Goal: Task Accomplishment & Management: Complete application form

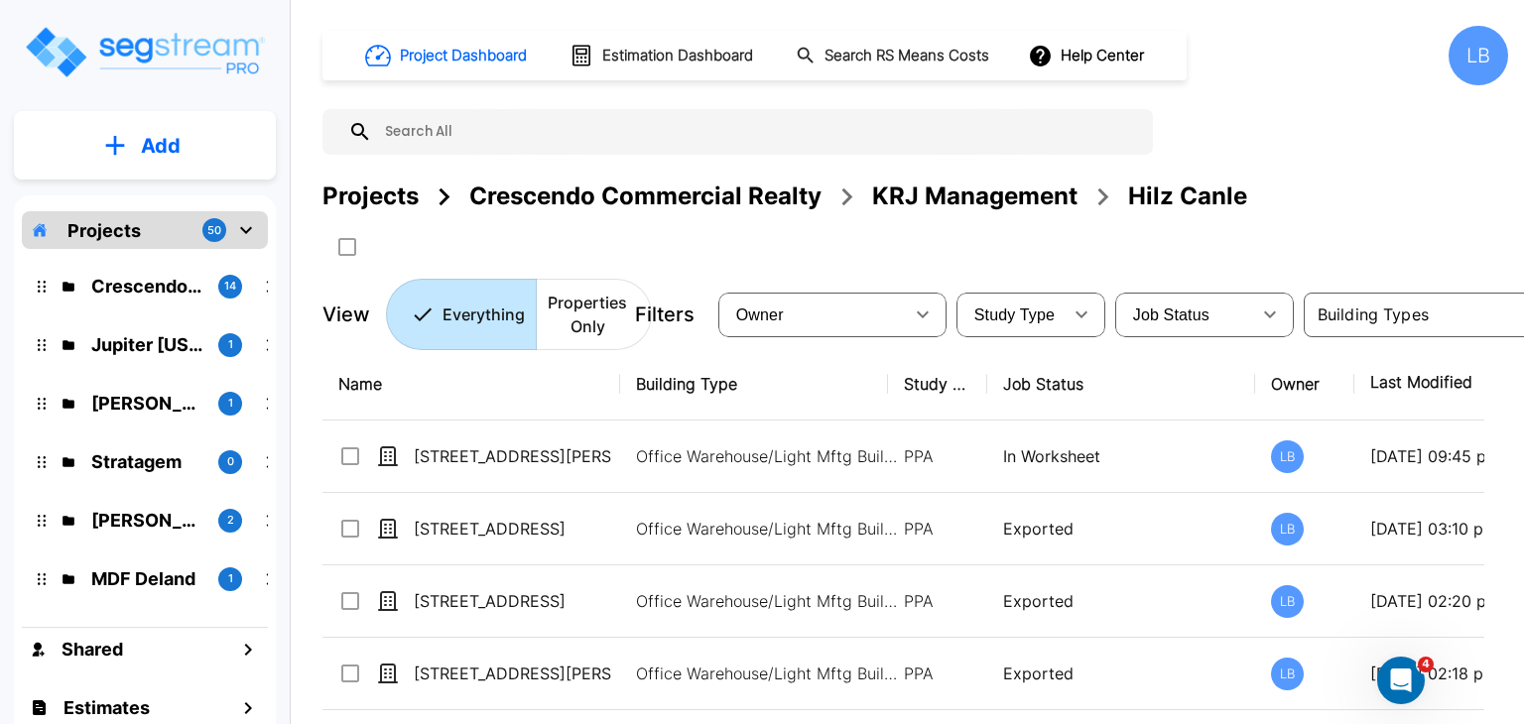
click at [152, 142] on p "Add" at bounding box center [161, 146] width 40 height 30
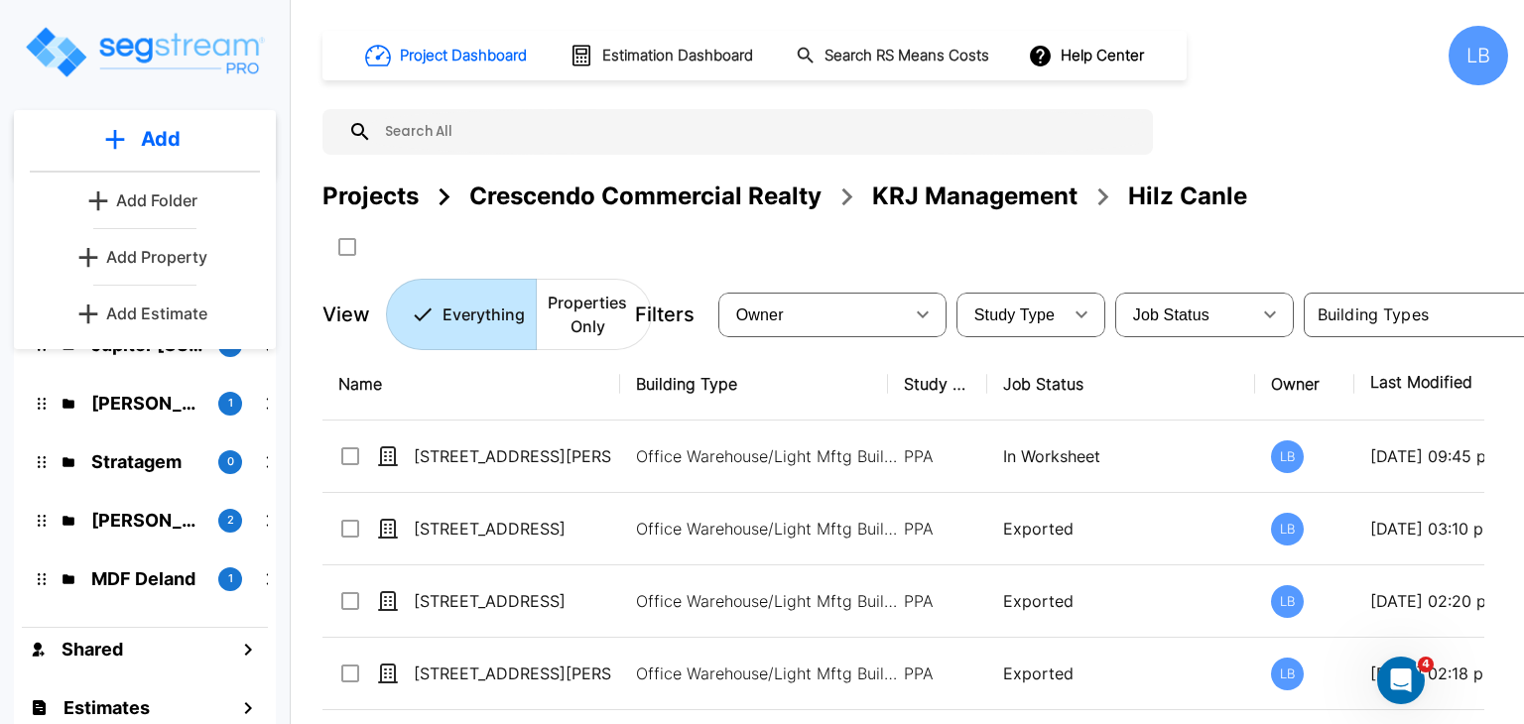
click at [168, 253] on p "Add Property" at bounding box center [156, 257] width 101 height 24
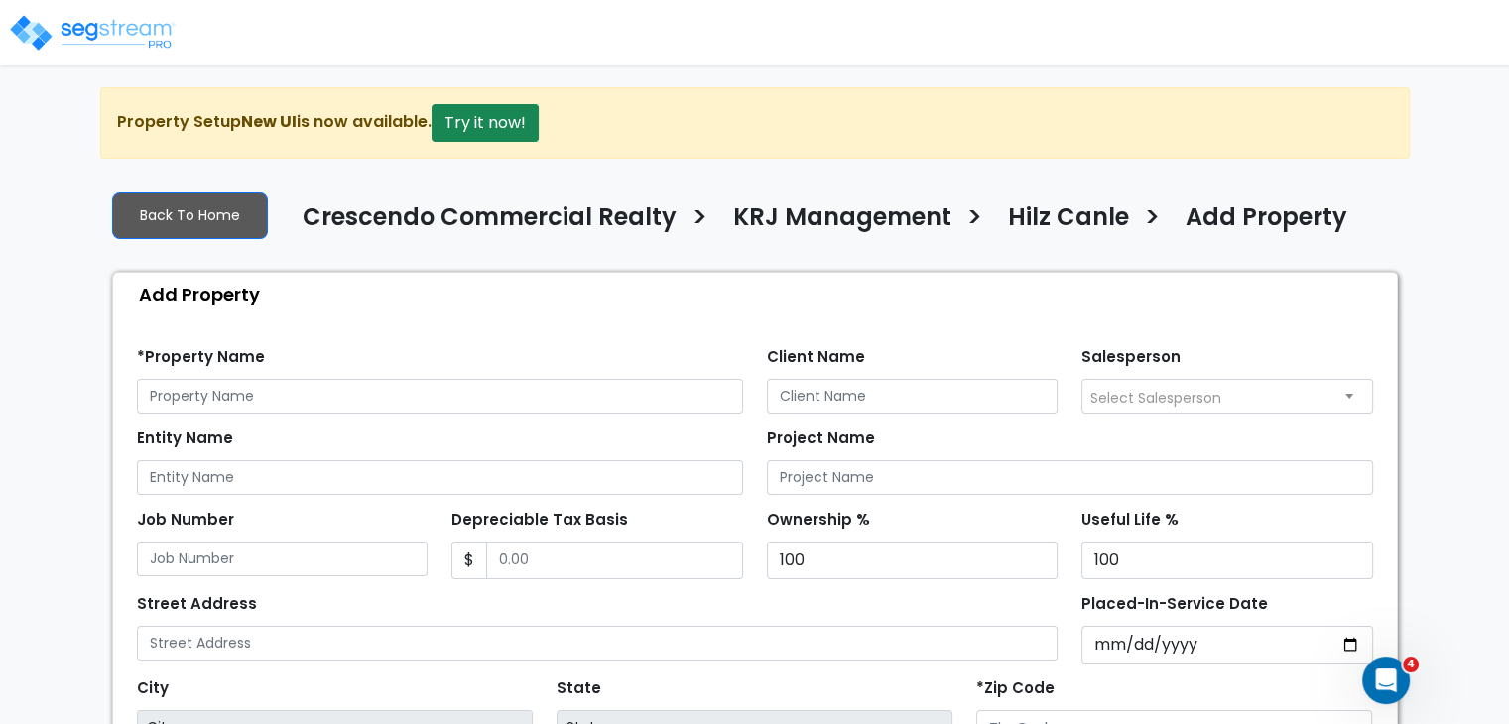
click at [92, 26] on img at bounding box center [92, 33] width 169 height 40
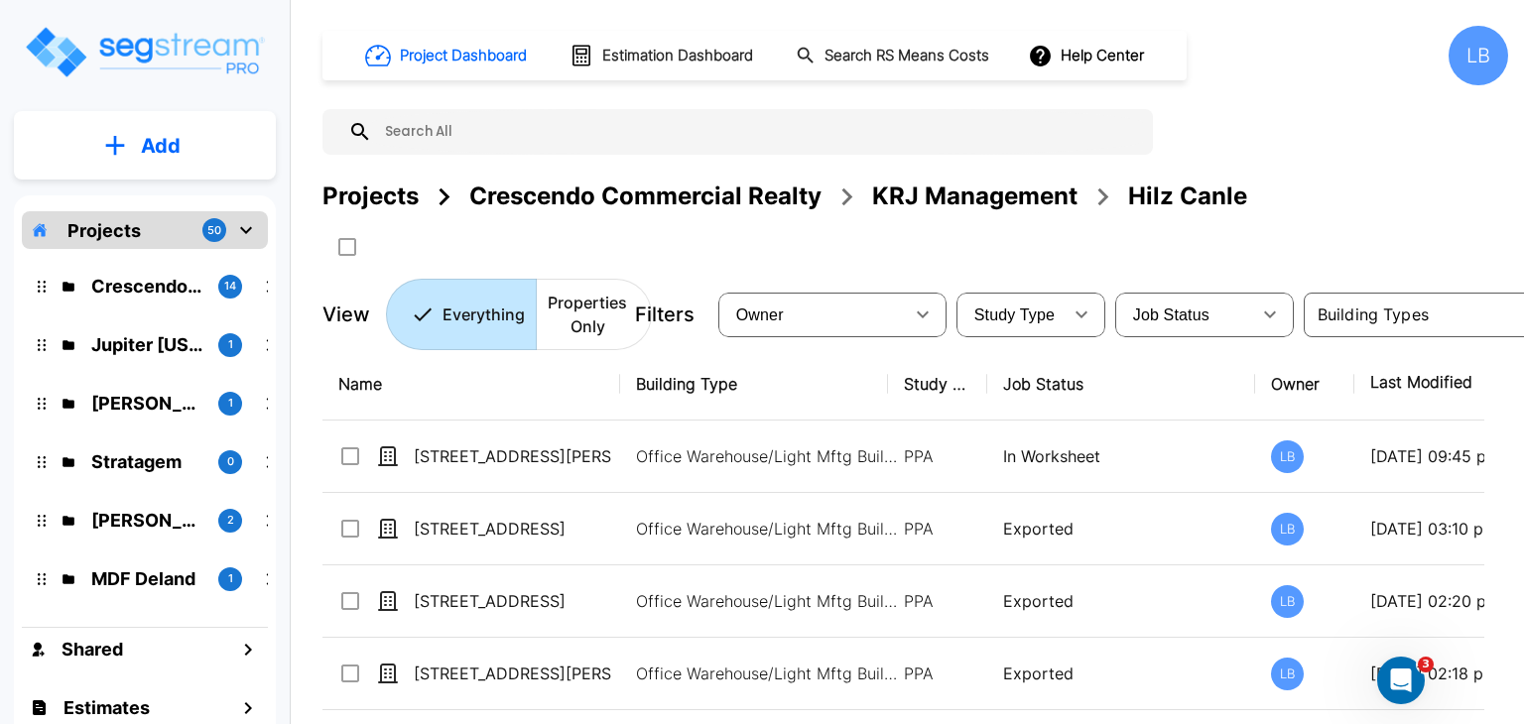
click at [150, 147] on p "Add" at bounding box center [161, 146] width 40 height 30
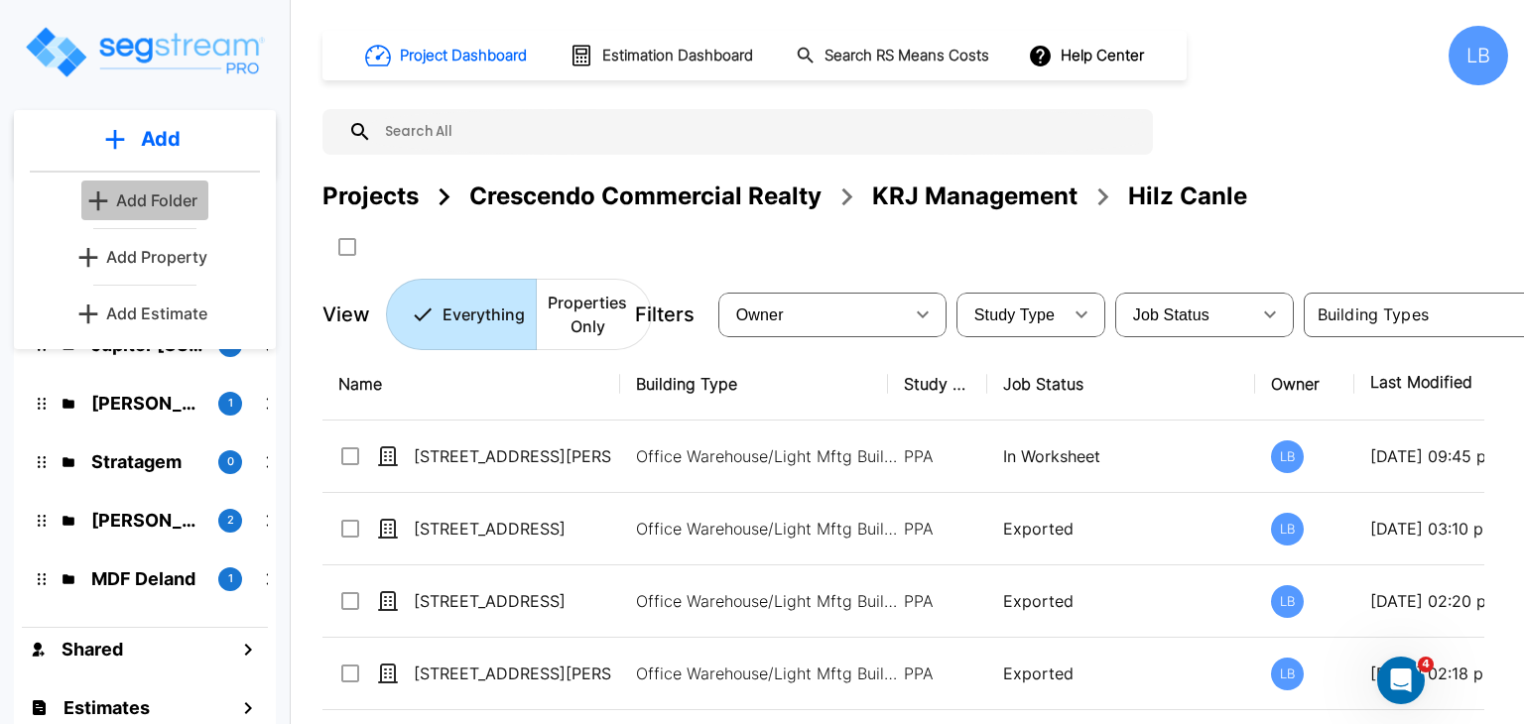
click at [167, 196] on p "Add Folder" at bounding box center [156, 200] width 81 height 24
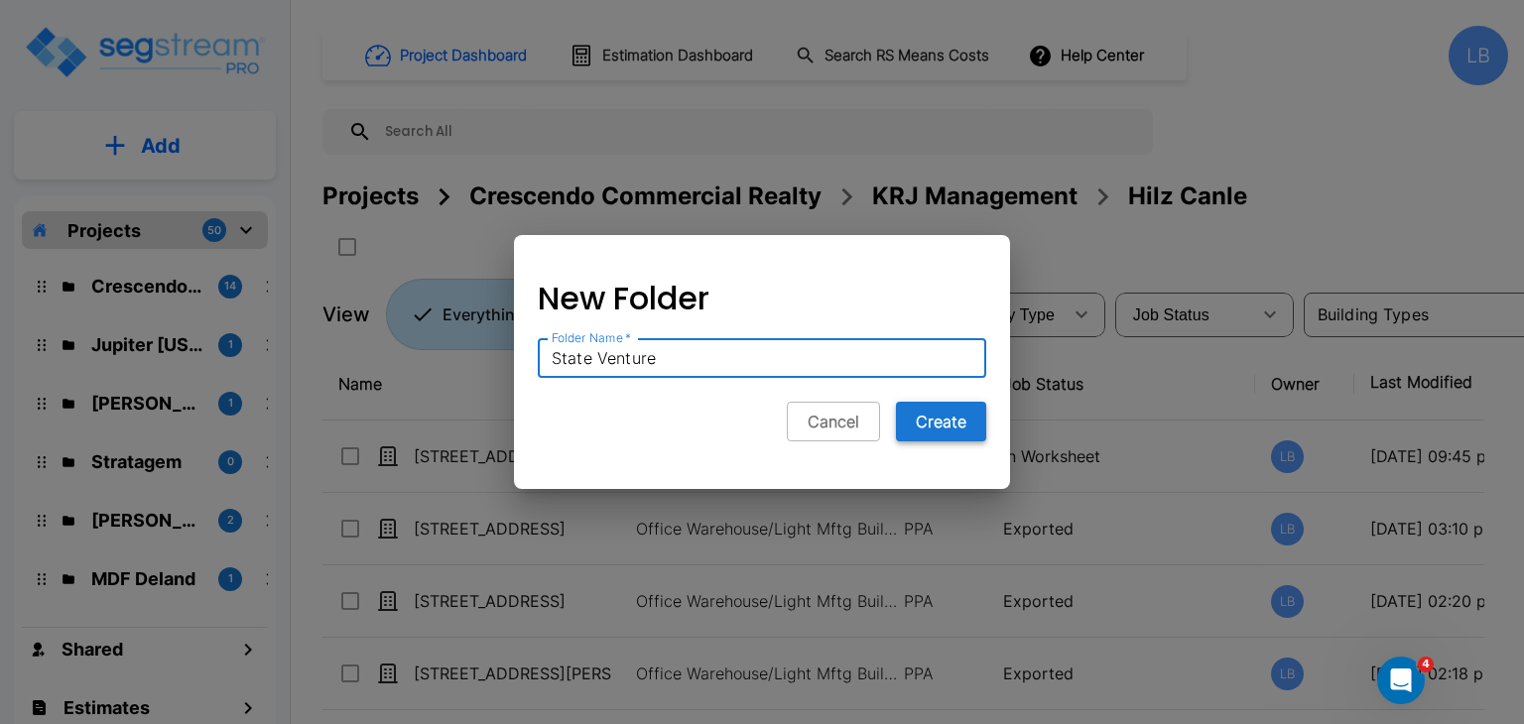
type input "State Venture"
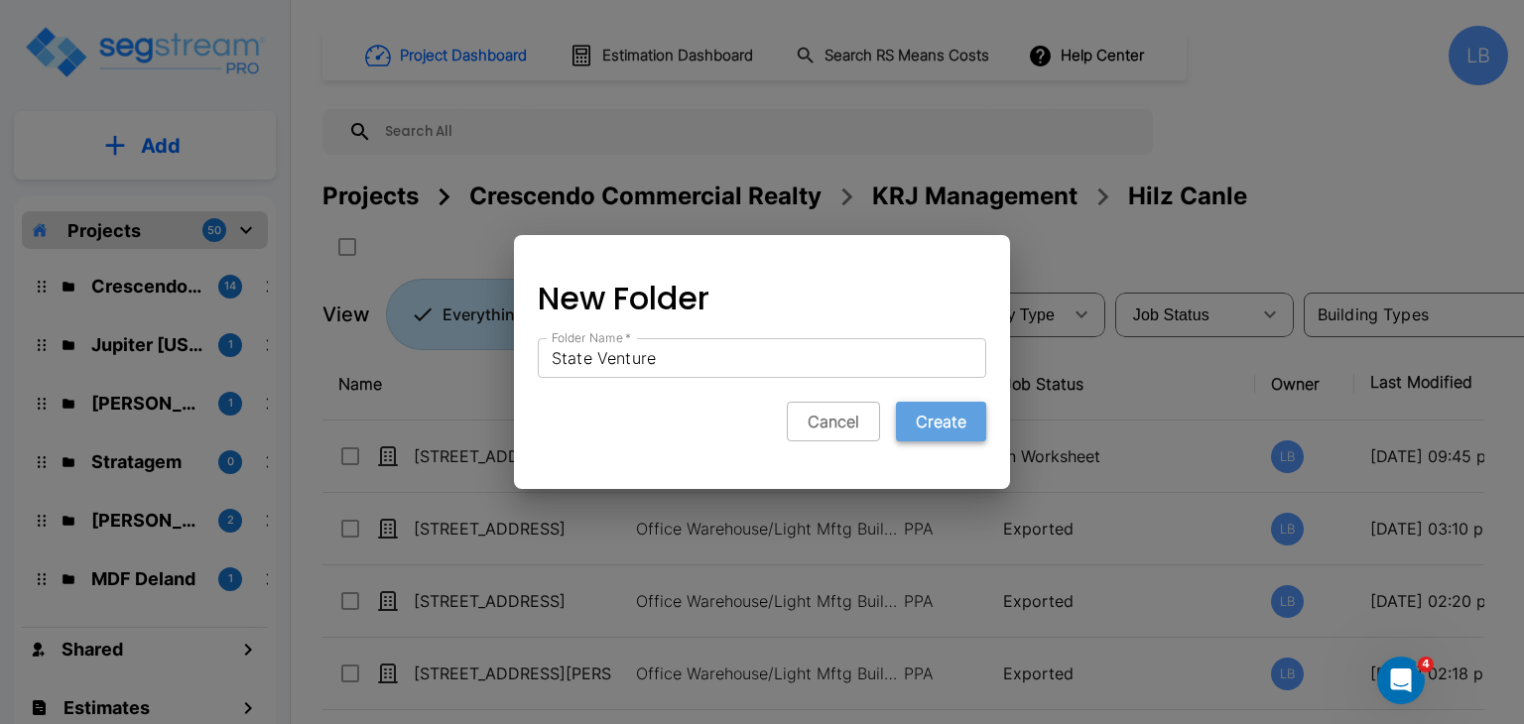
click at [948, 427] on button "Create" at bounding box center [941, 422] width 90 height 40
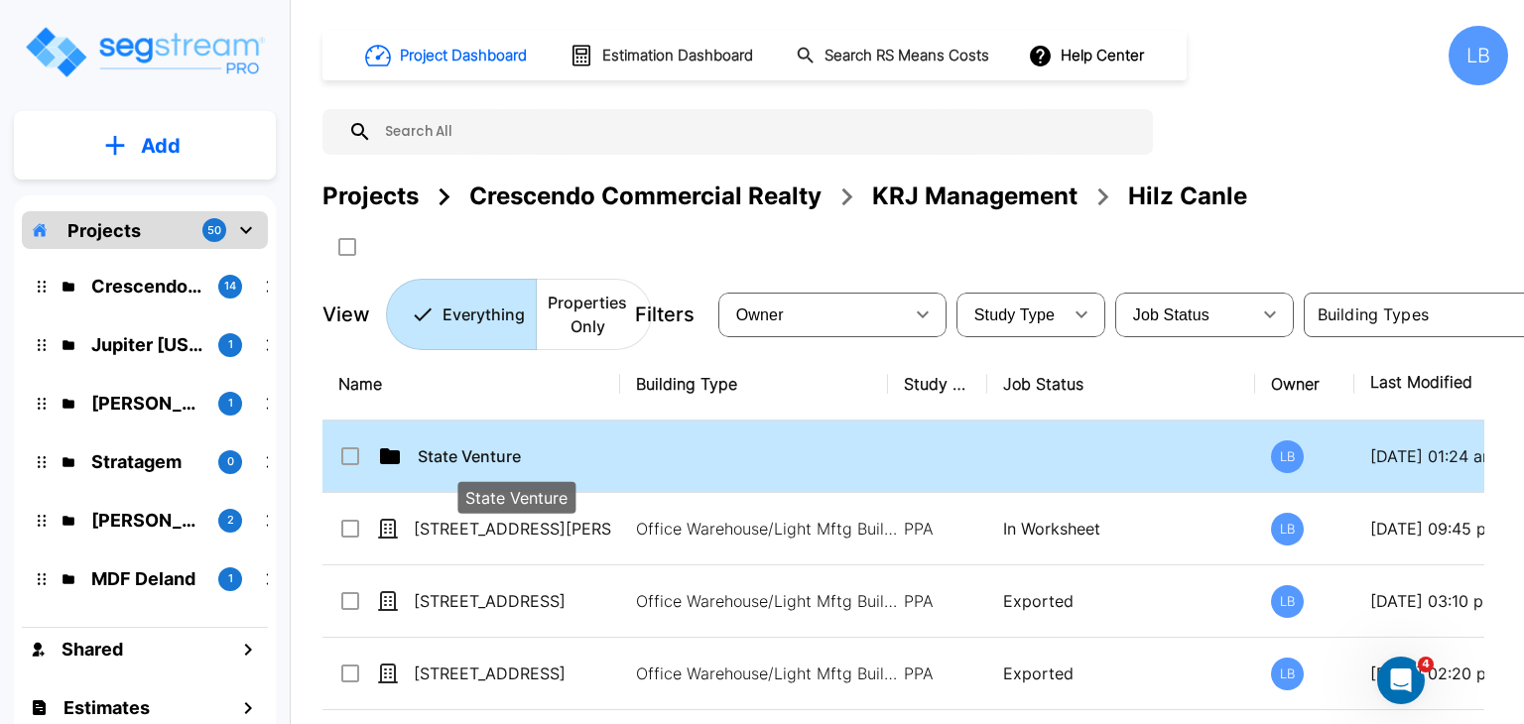
click at [549, 454] on p "State Venture" at bounding box center [517, 456] width 198 height 24
checkbox input "true"
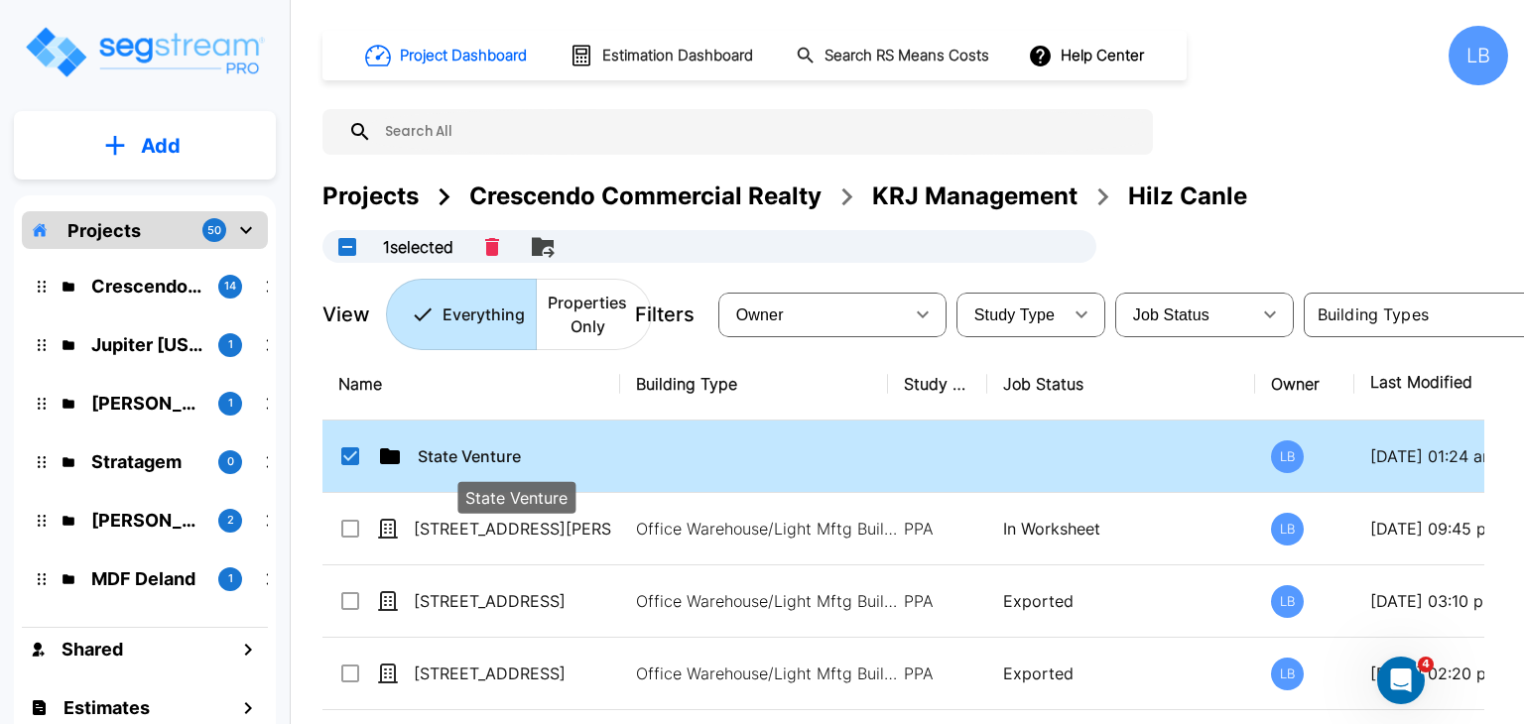
click at [549, 454] on p "State Venture" at bounding box center [517, 456] width 198 height 24
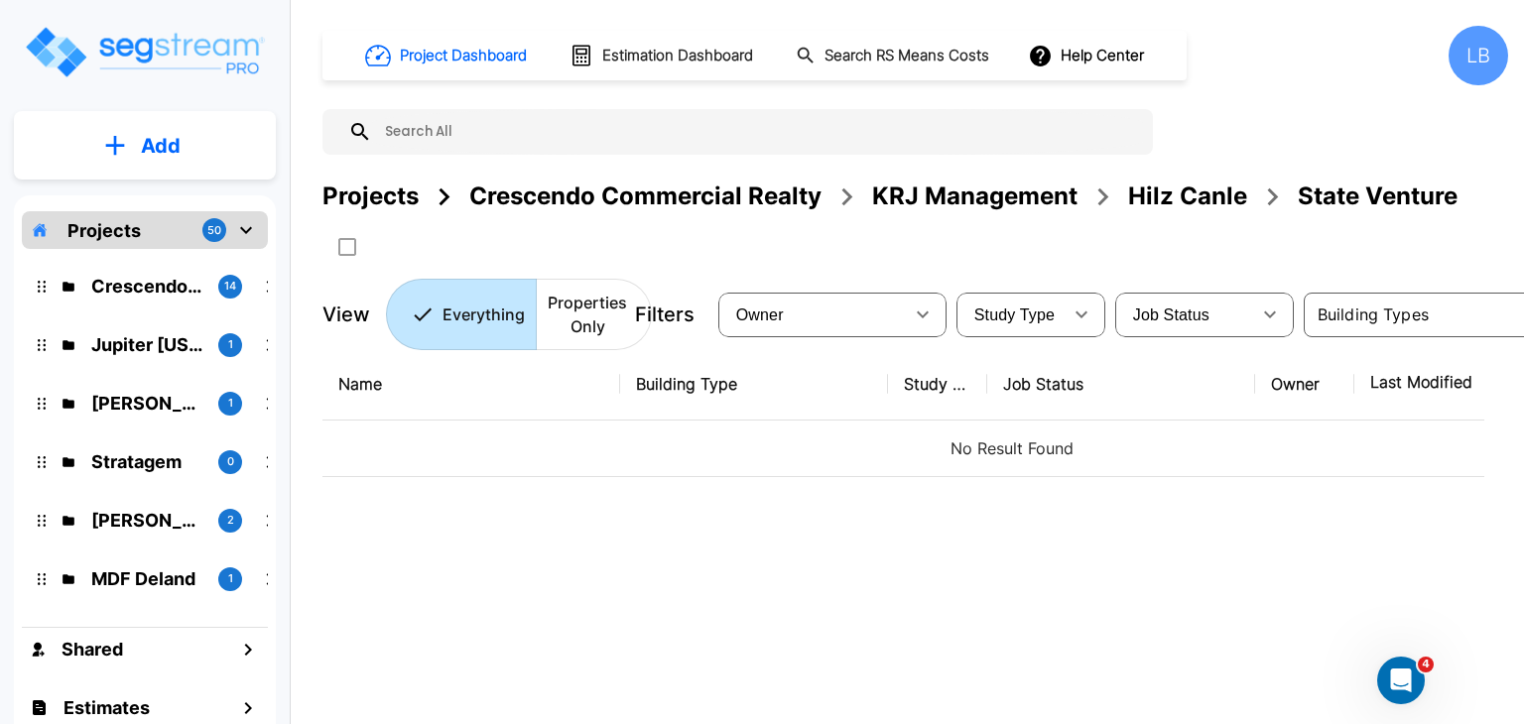
click at [376, 193] on div "Projects" at bounding box center [370, 197] width 96 height 36
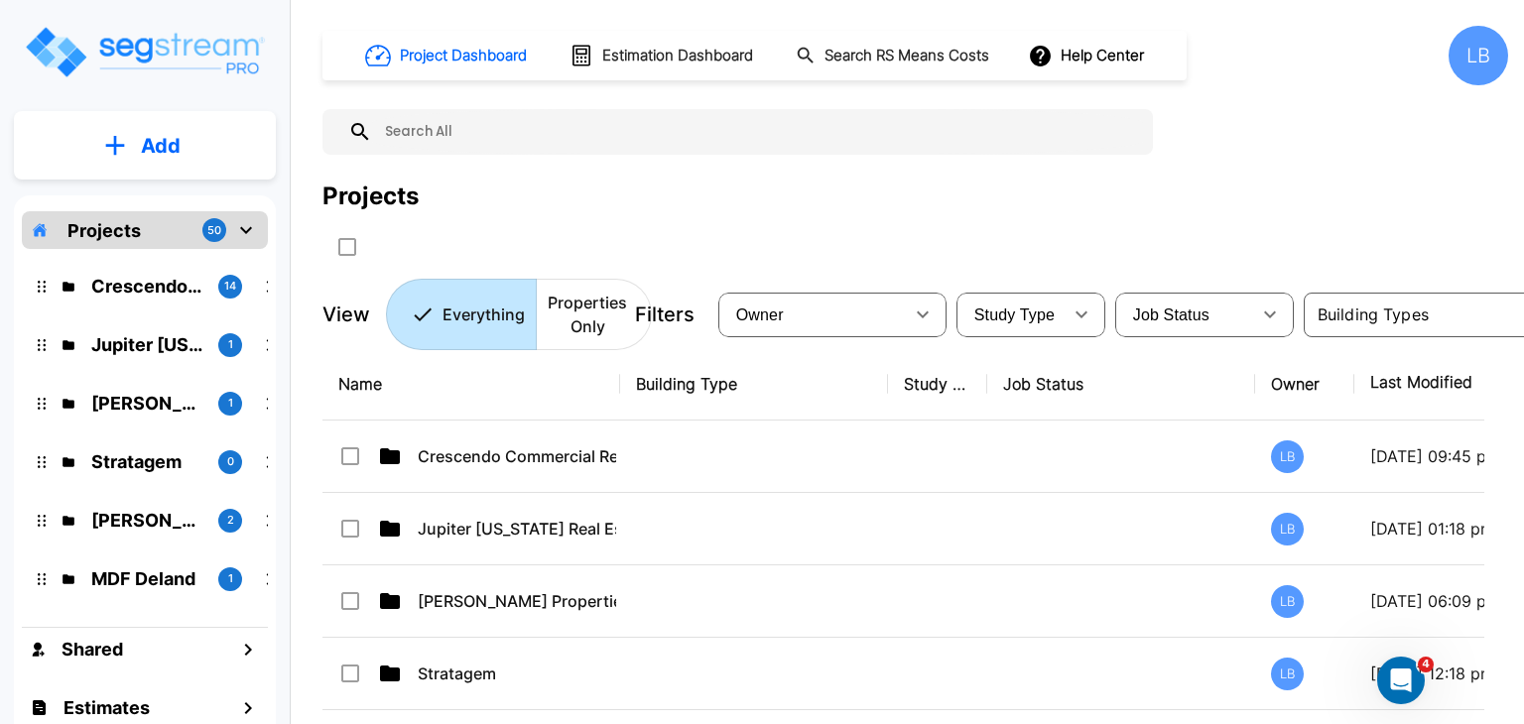
click at [250, 229] on icon "mailbox folders" at bounding box center [246, 230] width 12 height 7
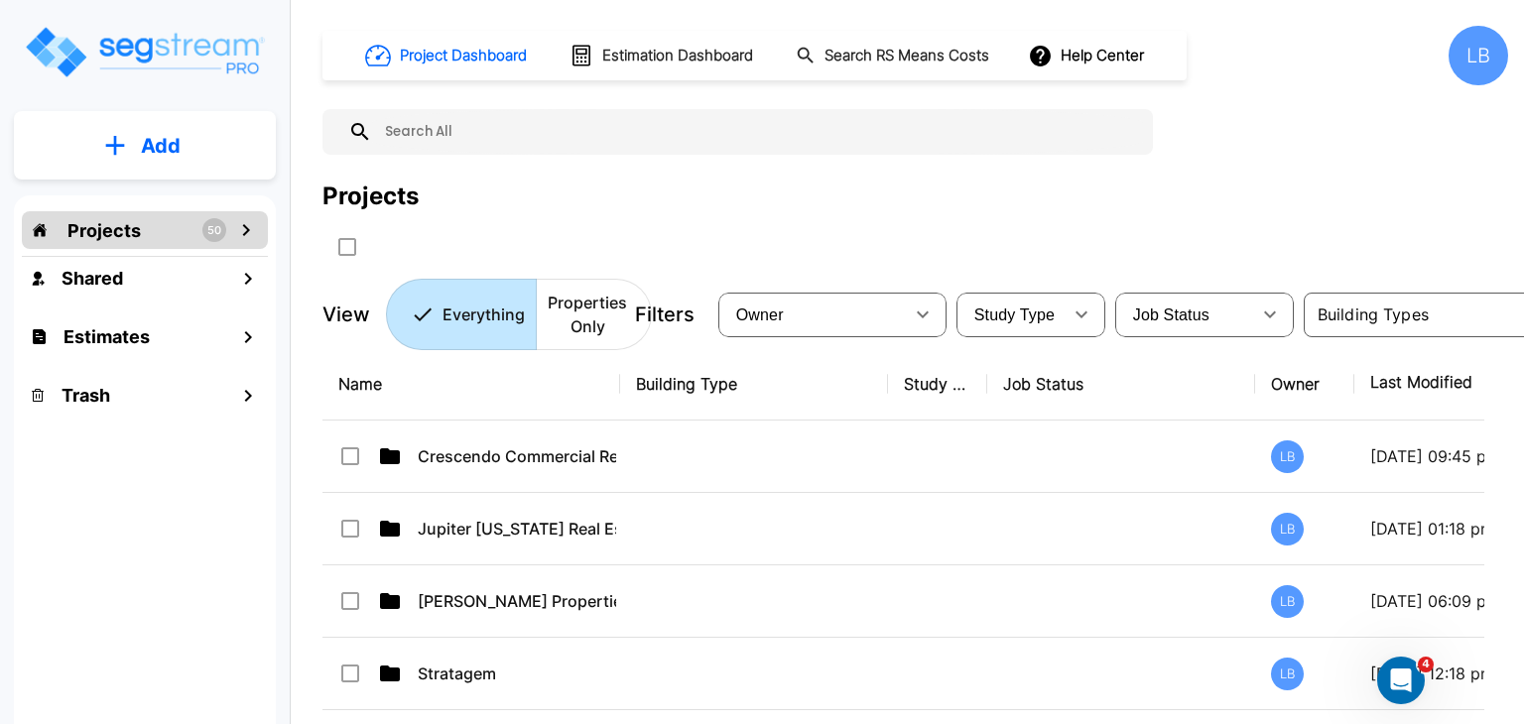
click at [248, 225] on icon "mailbox folders" at bounding box center [246, 230] width 24 height 24
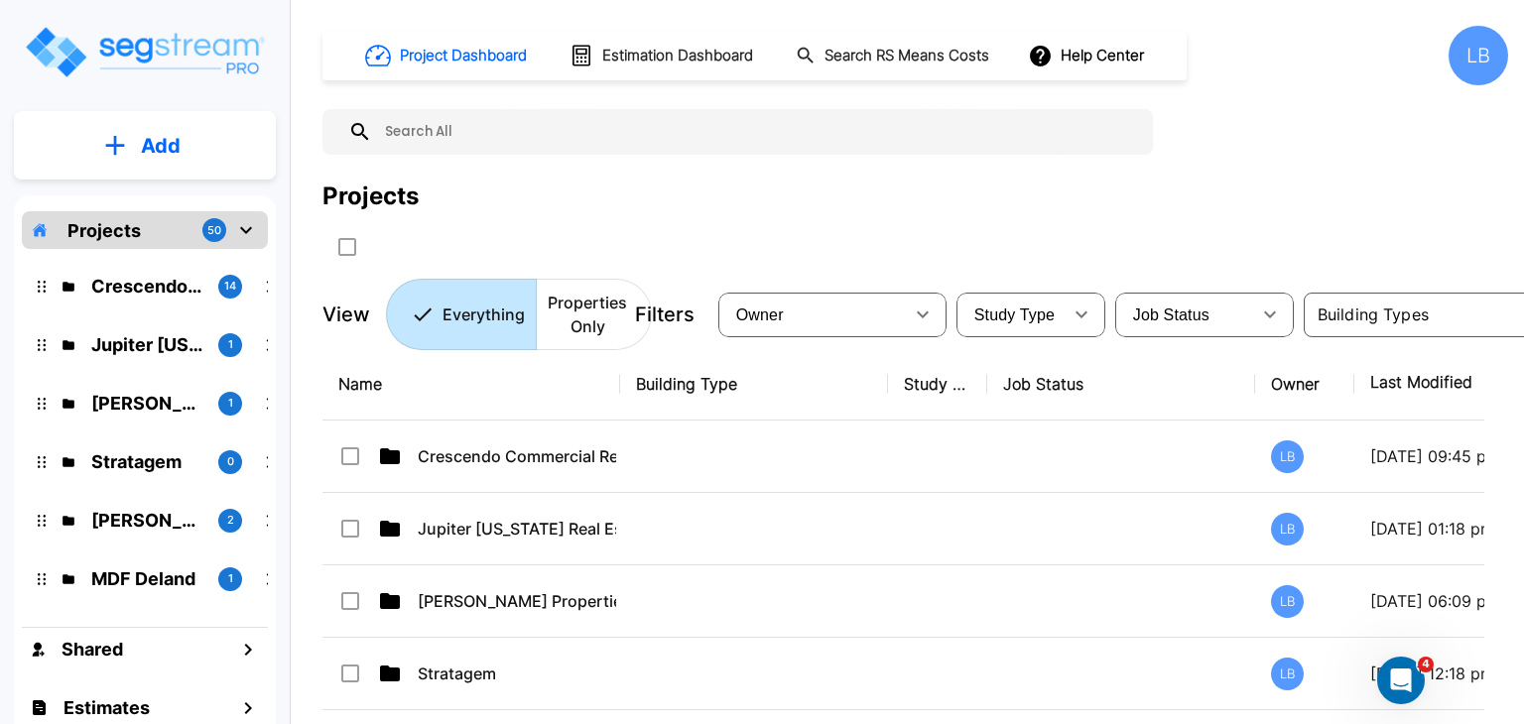
click at [159, 141] on p "Add" at bounding box center [161, 146] width 40 height 30
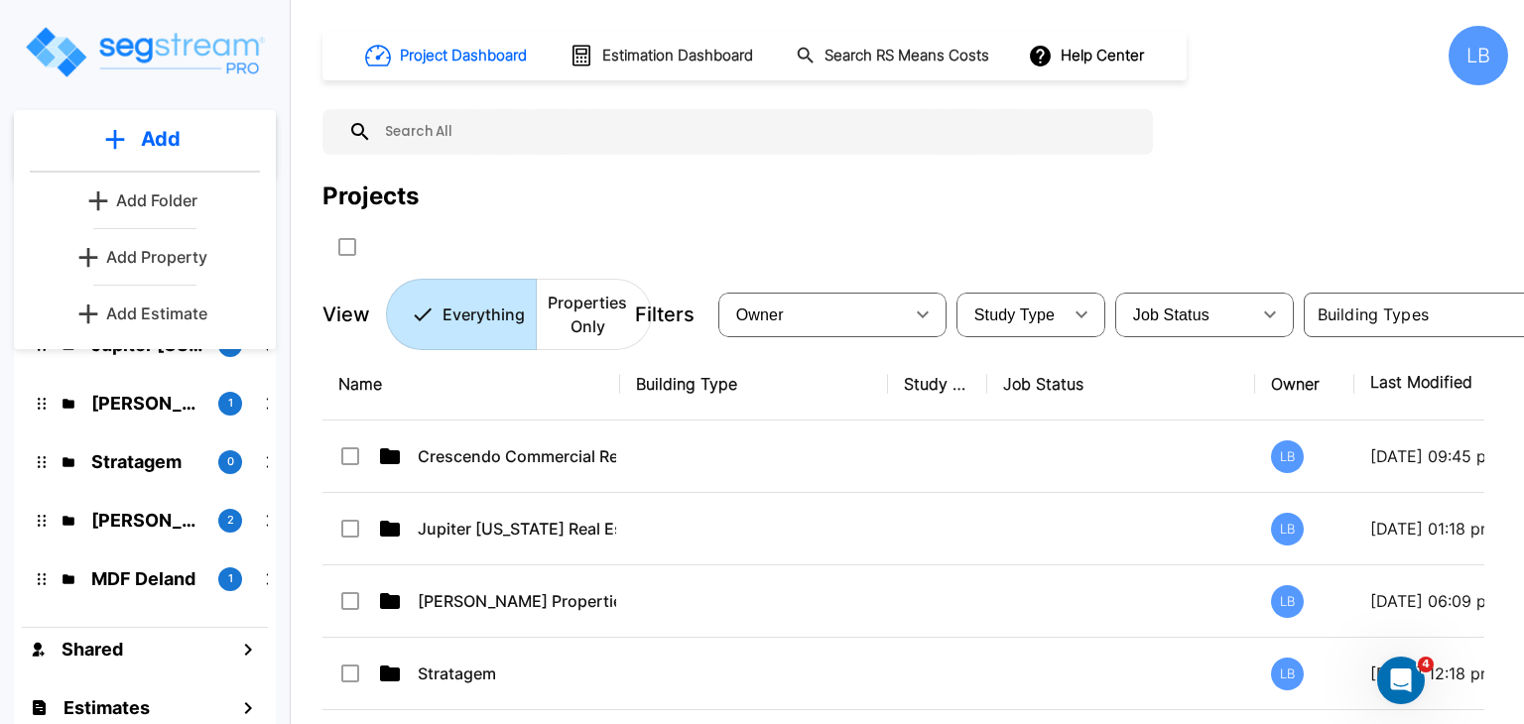
click at [172, 196] on p "Add Folder" at bounding box center [156, 200] width 81 height 24
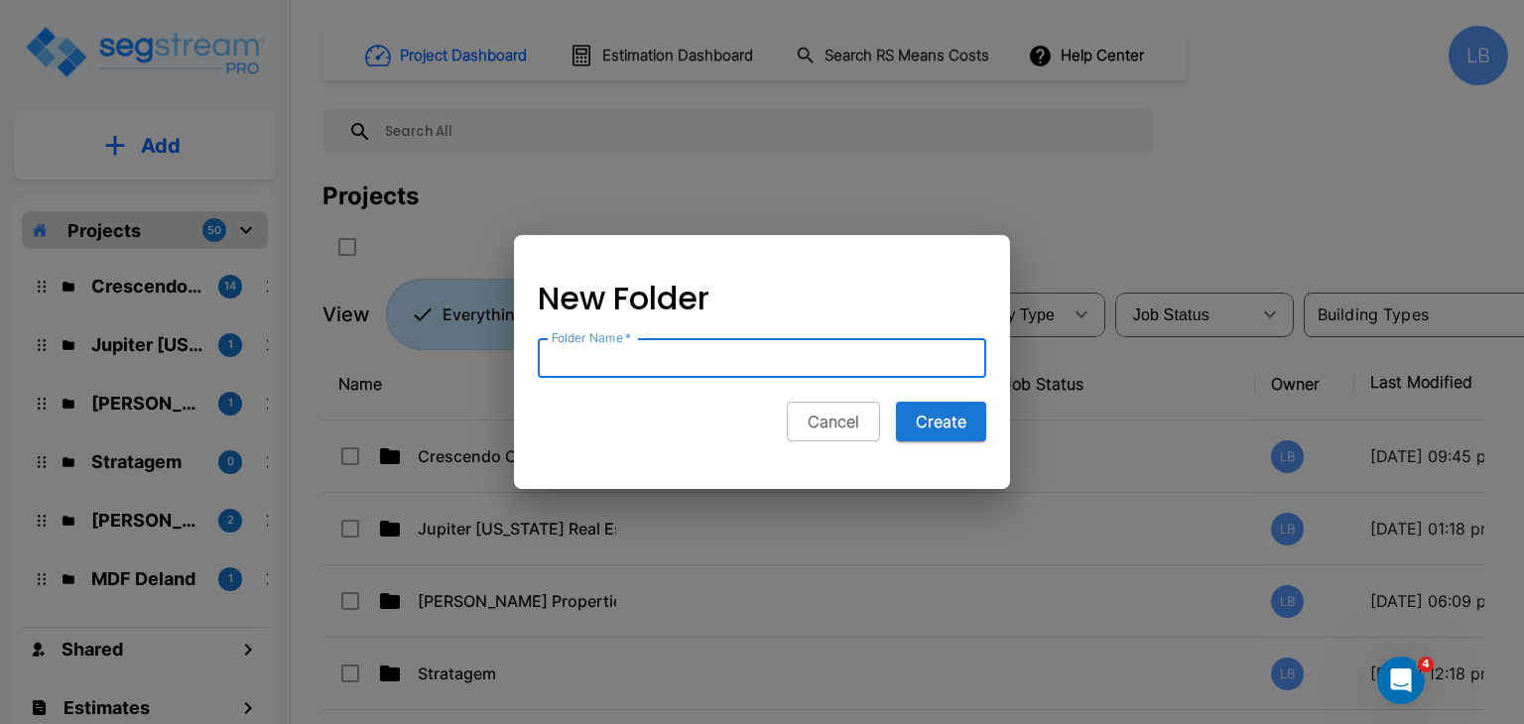
click at [571, 365] on input "Folder Name   *" at bounding box center [762, 358] width 448 height 40
type input "S"
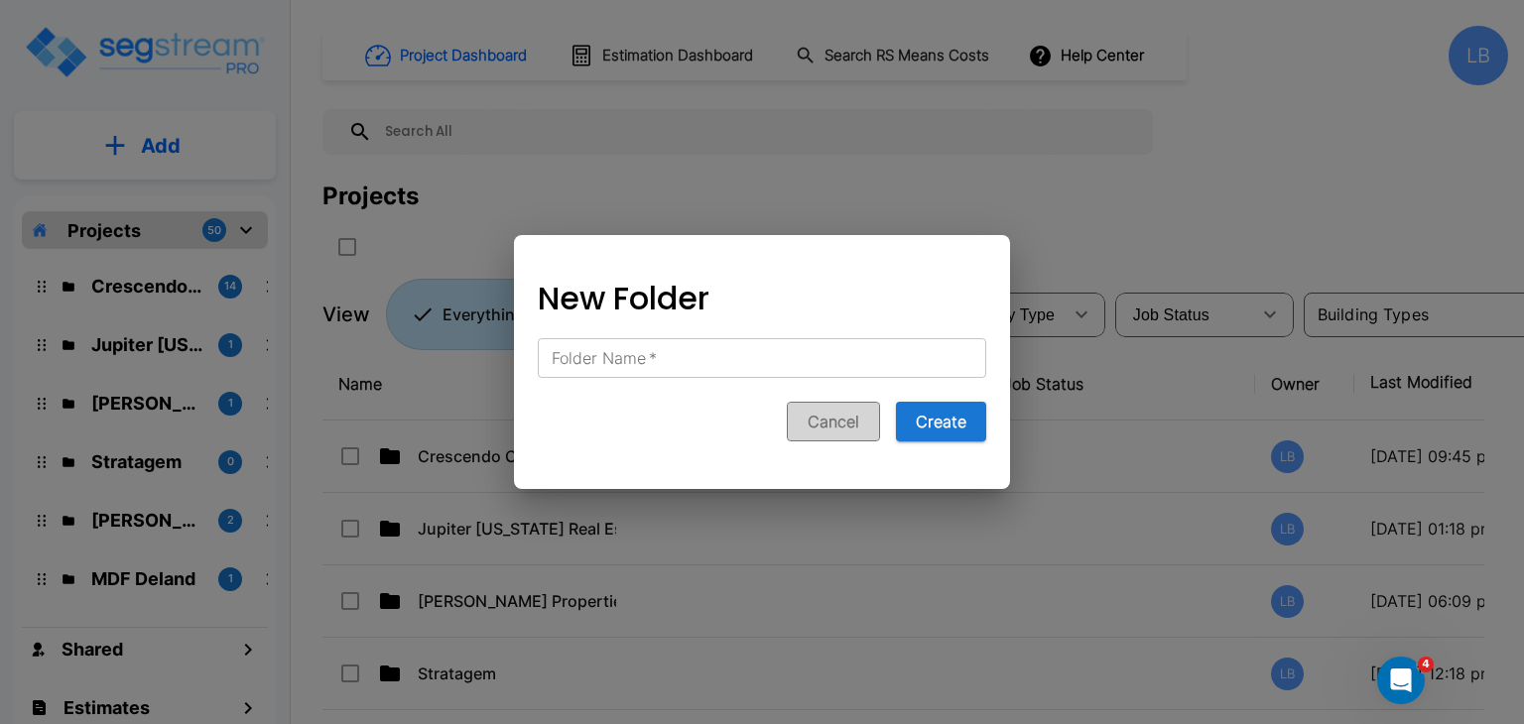
click at [816, 428] on button "Cancel" at bounding box center [833, 422] width 93 height 40
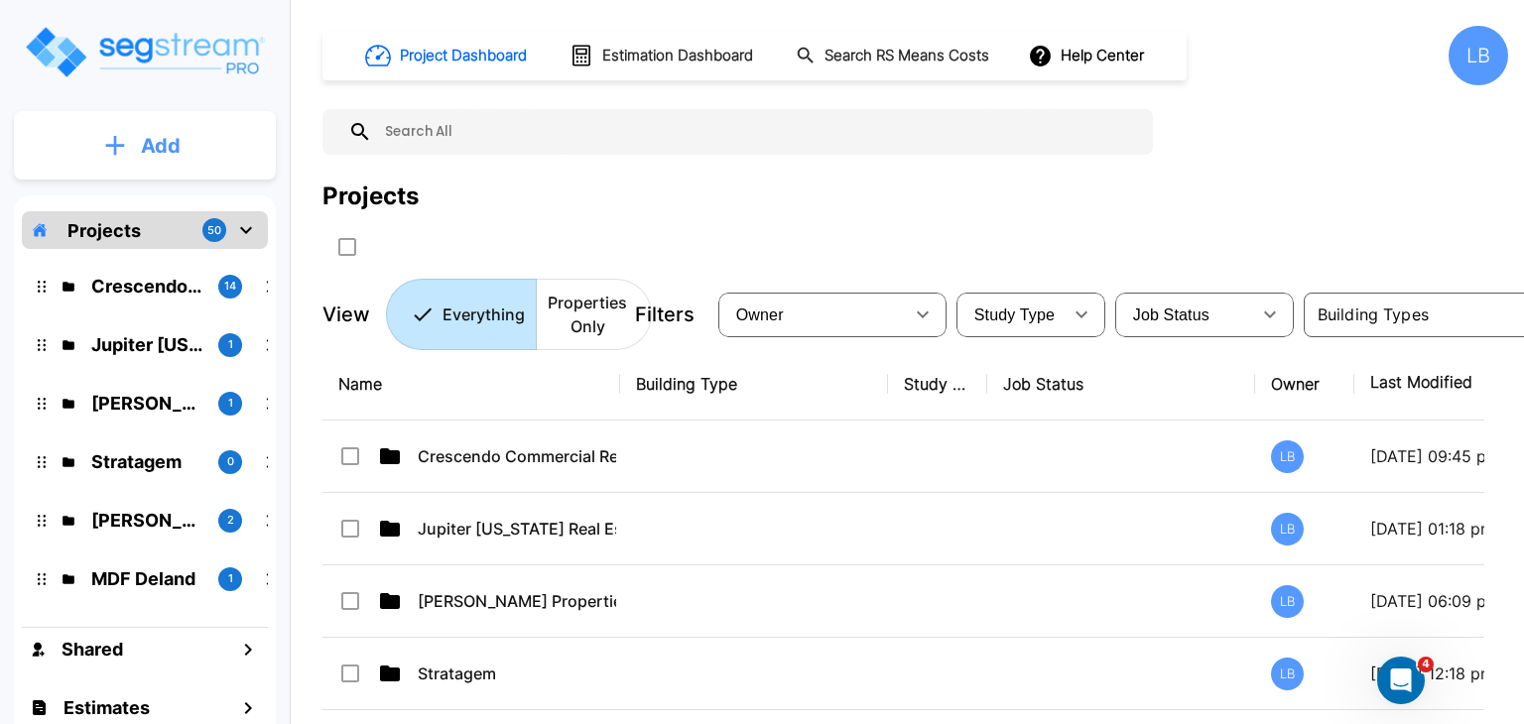
click at [132, 148] on button "Add" at bounding box center [145, 146] width 262 height 58
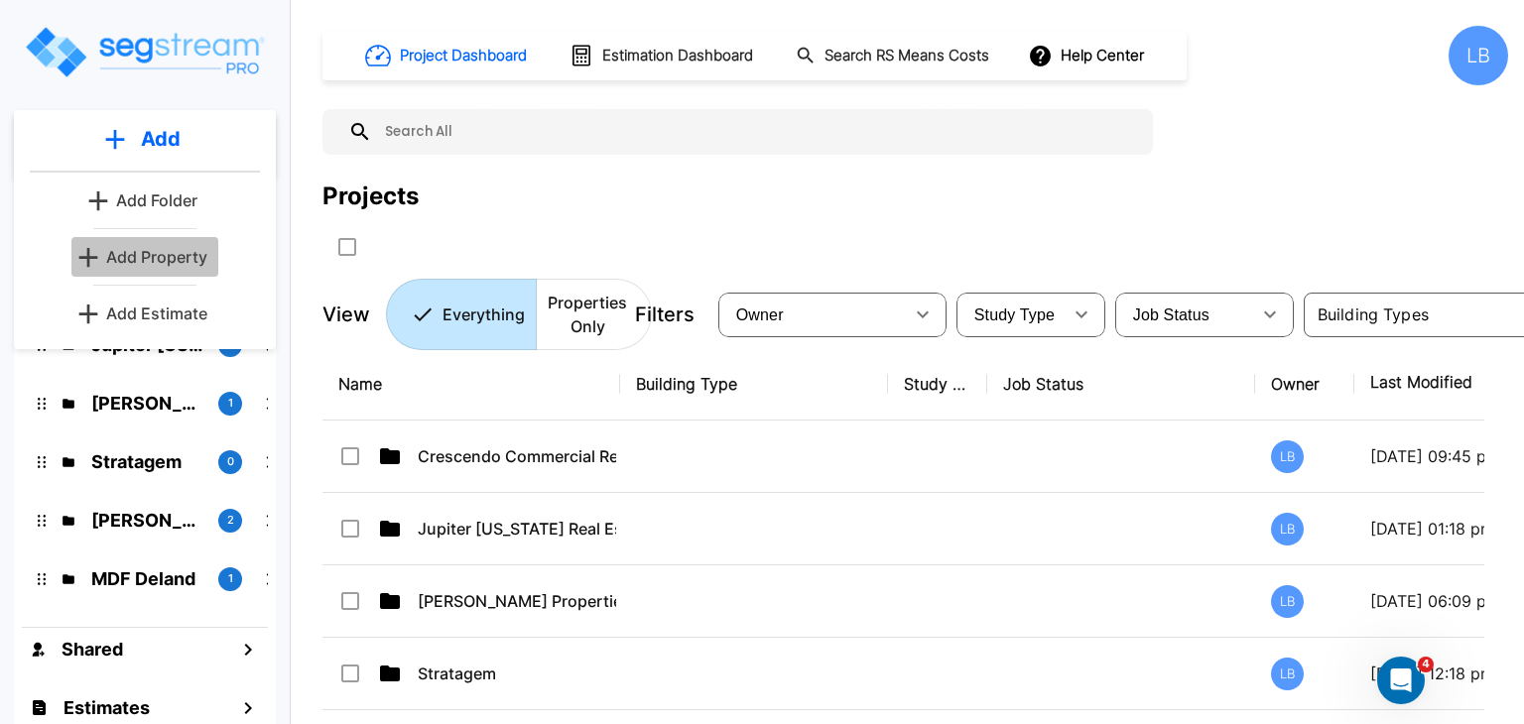
click at [176, 251] on p "Add Property" at bounding box center [156, 257] width 101 height 24
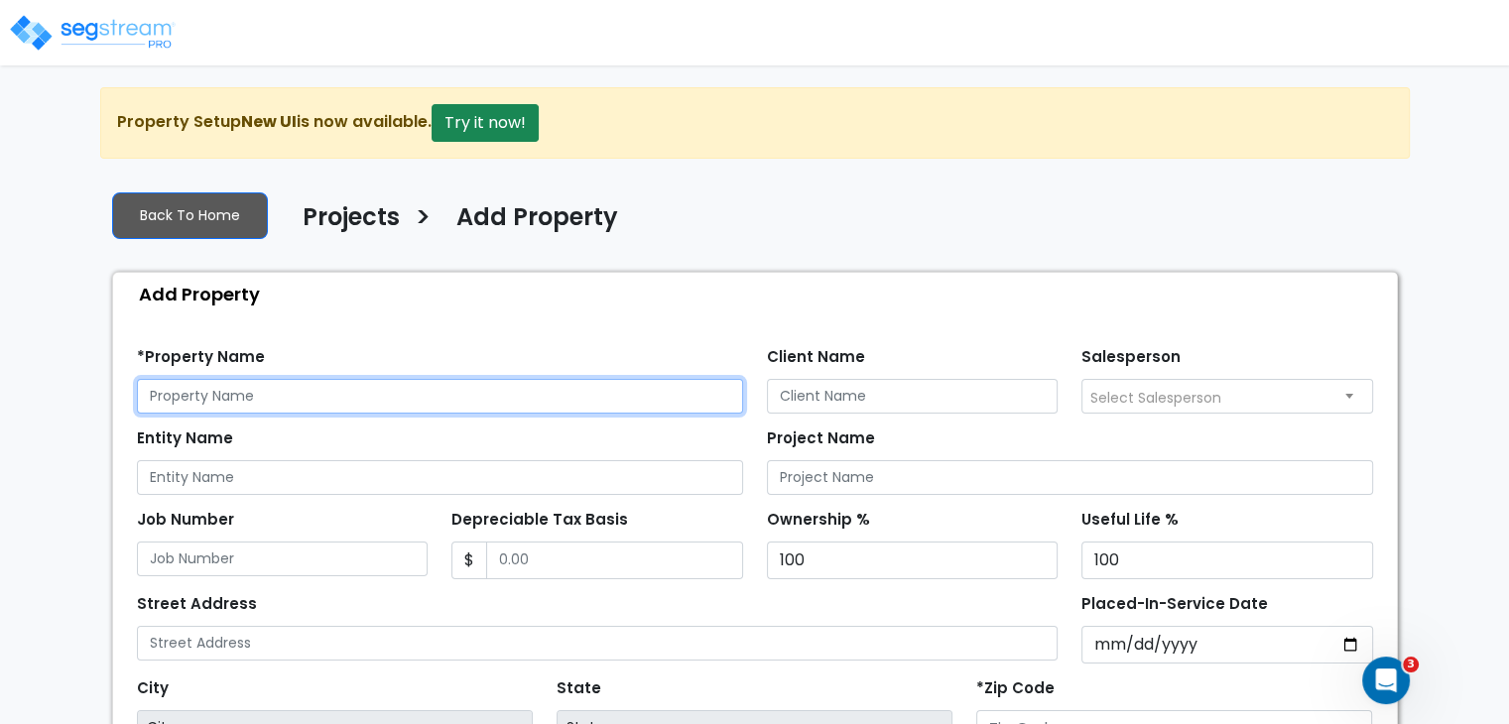
click at [212, 396] on input "text" at bounding box center [440, 396] width 606 height 35
click at [225, 391] on input "text" at bounding box center [440, 396] width 606 height 35
paste input "9990 Richmond Avenue, Houston, TX 77042"
drag, startPoint x: 461, startPoint y: 391, endPoint x: 406, endPoint y: 404, distance: 57.0
click at [406, 404] on input "9990 Richmond Avenue, Houston, TX 77042" at bounding box center [440, 396] width 606 height 35
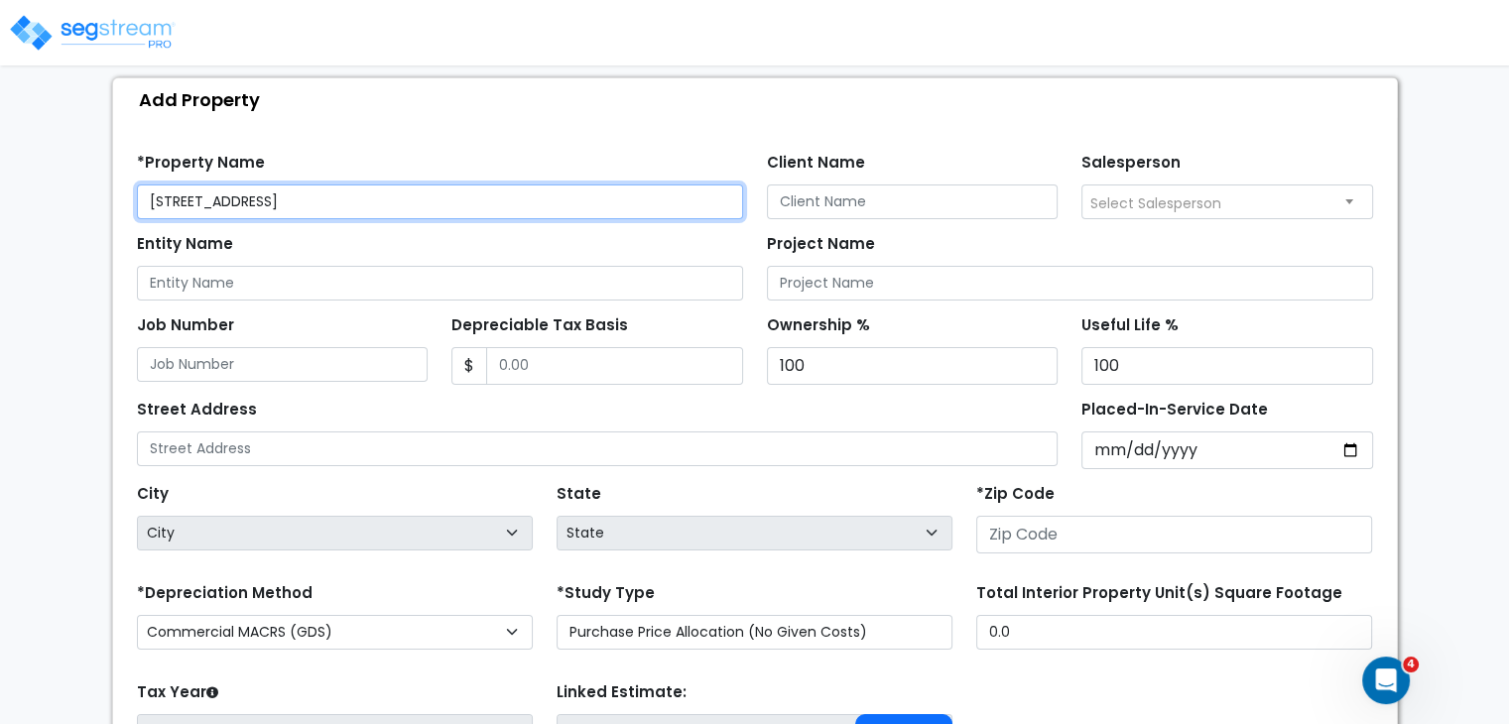
scroll to position [198, 0]
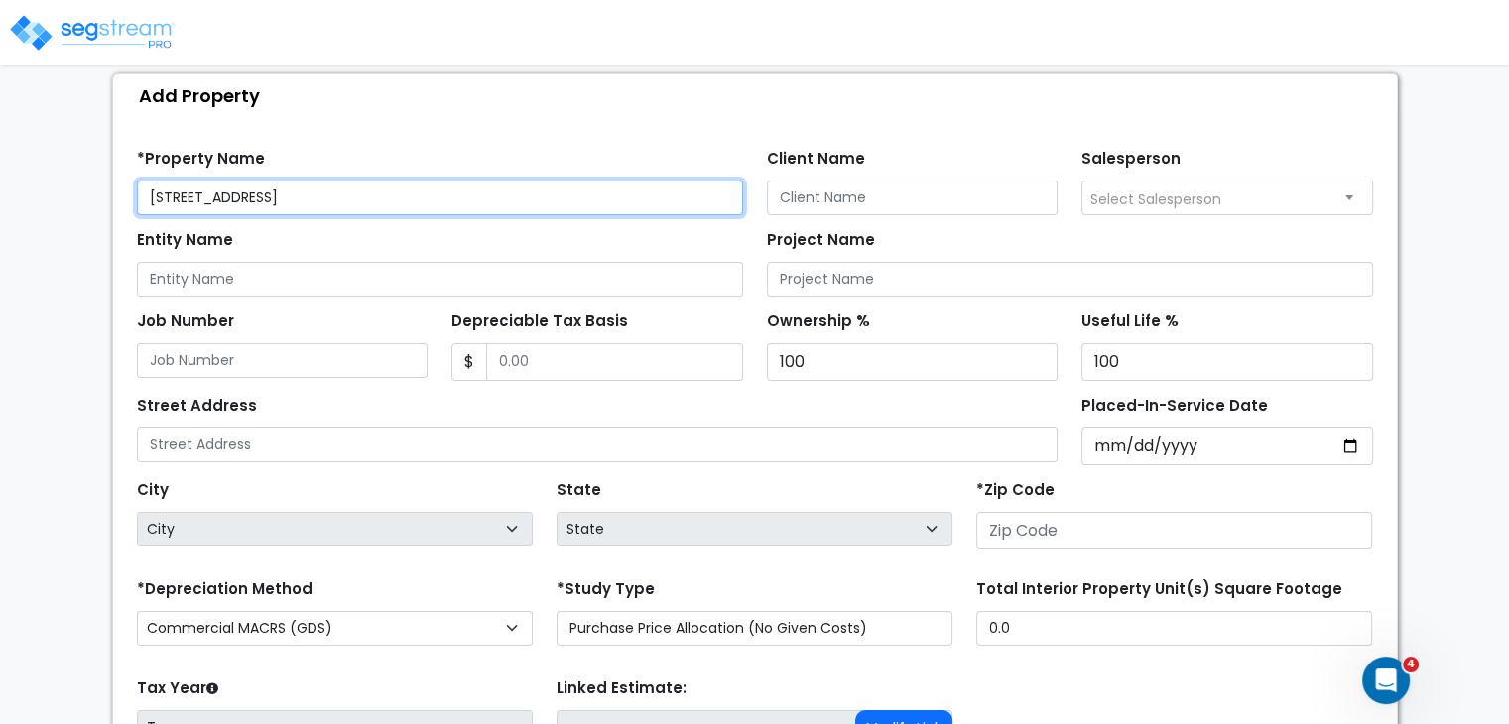
type input "[STREET_ADDRESS]"
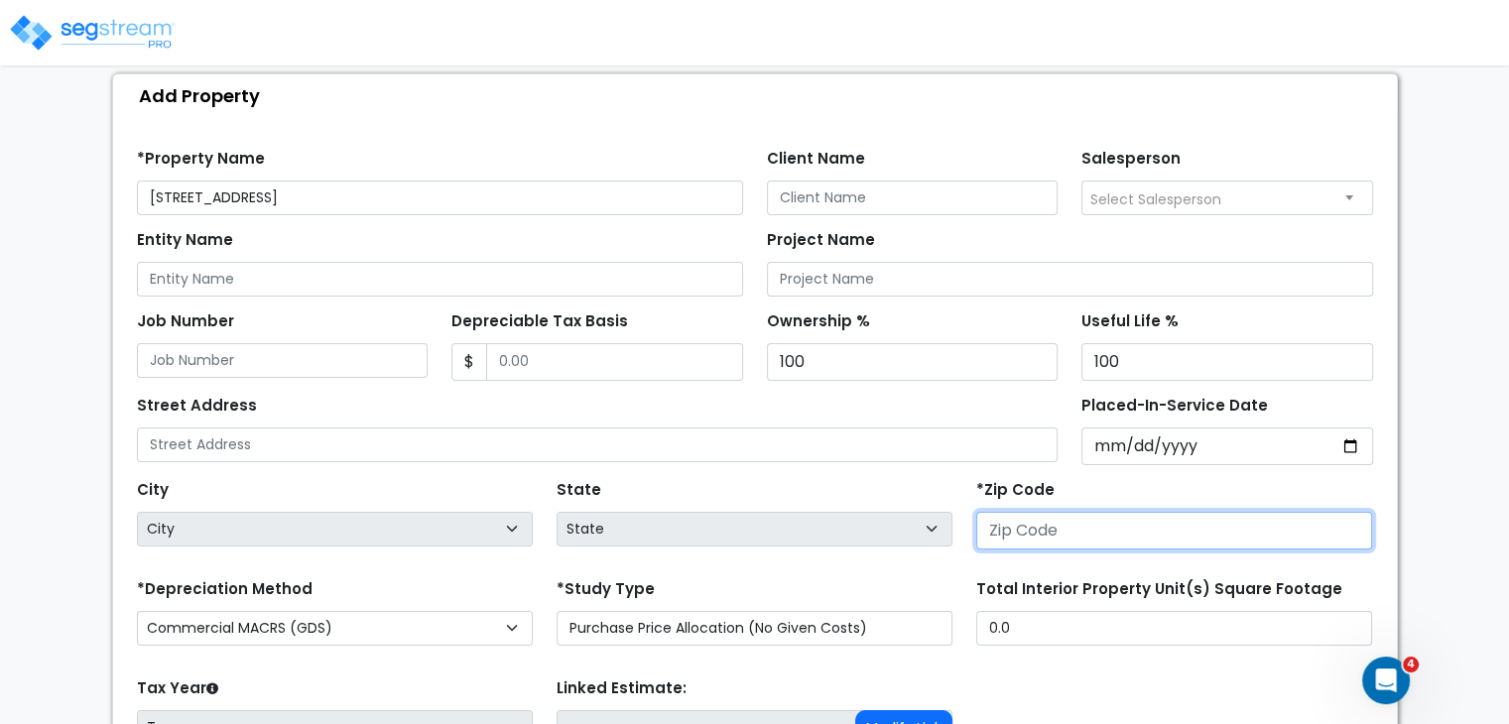
click at [1027, 531] on input "number" at bounding box center [1174, 531] width 396 height 38
paste input "77042"
type input "77042"
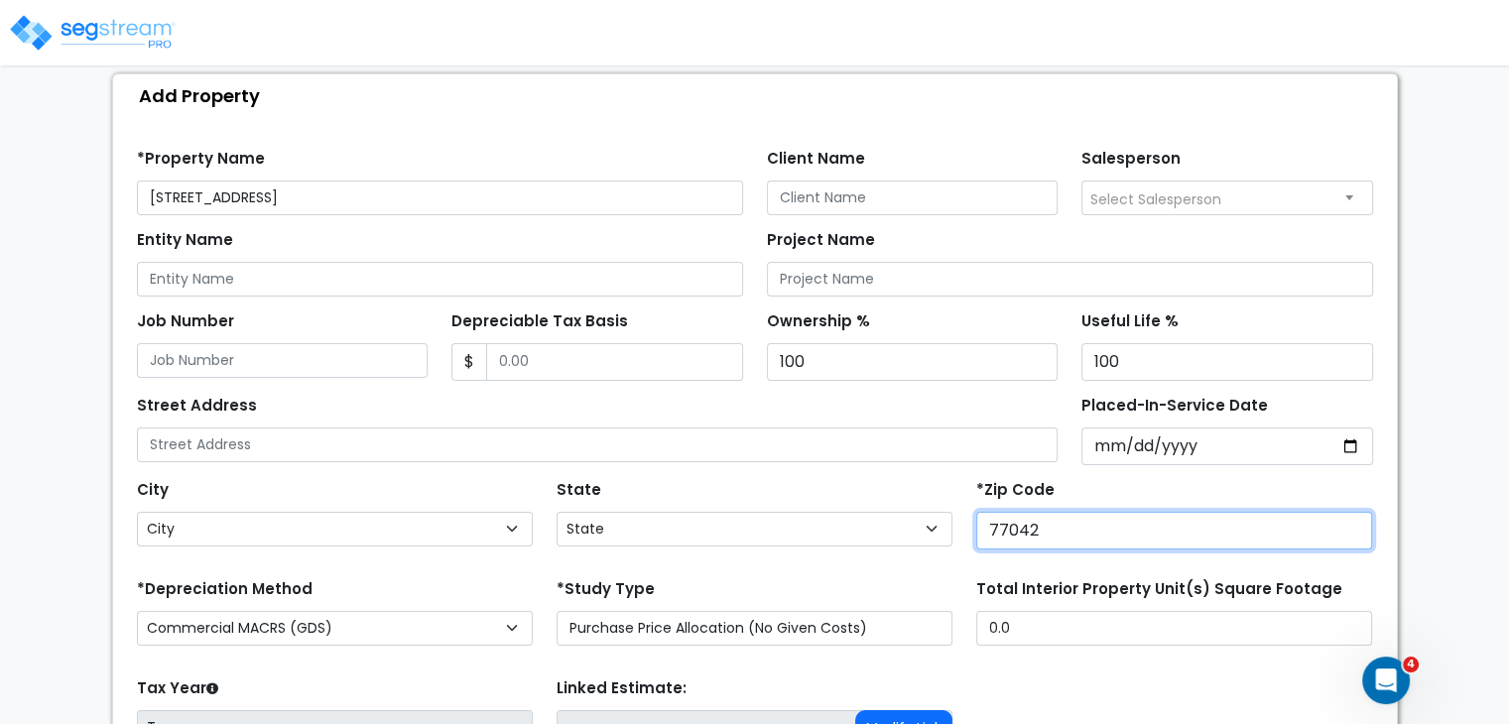
select select "TX"
type input "77042"
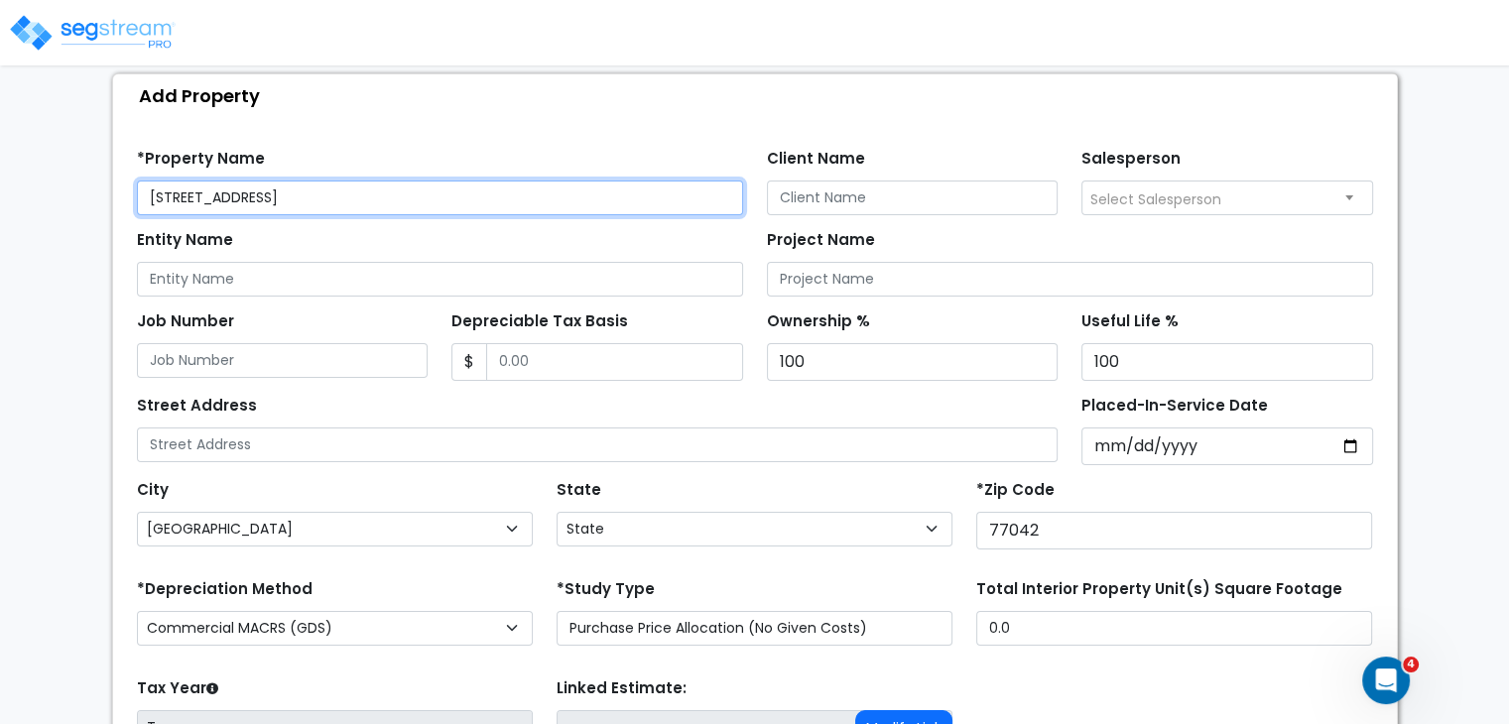
drag, startPoint x: 325, startPoint y: 195, endPoint x: 63, endPoint y: 195, distance: 261.9
click at [63, 195] on div "We are Building your Property. So please grab a coffee and let us do the heavy …" at bounding box center [754, 399] width 1509 height 1021
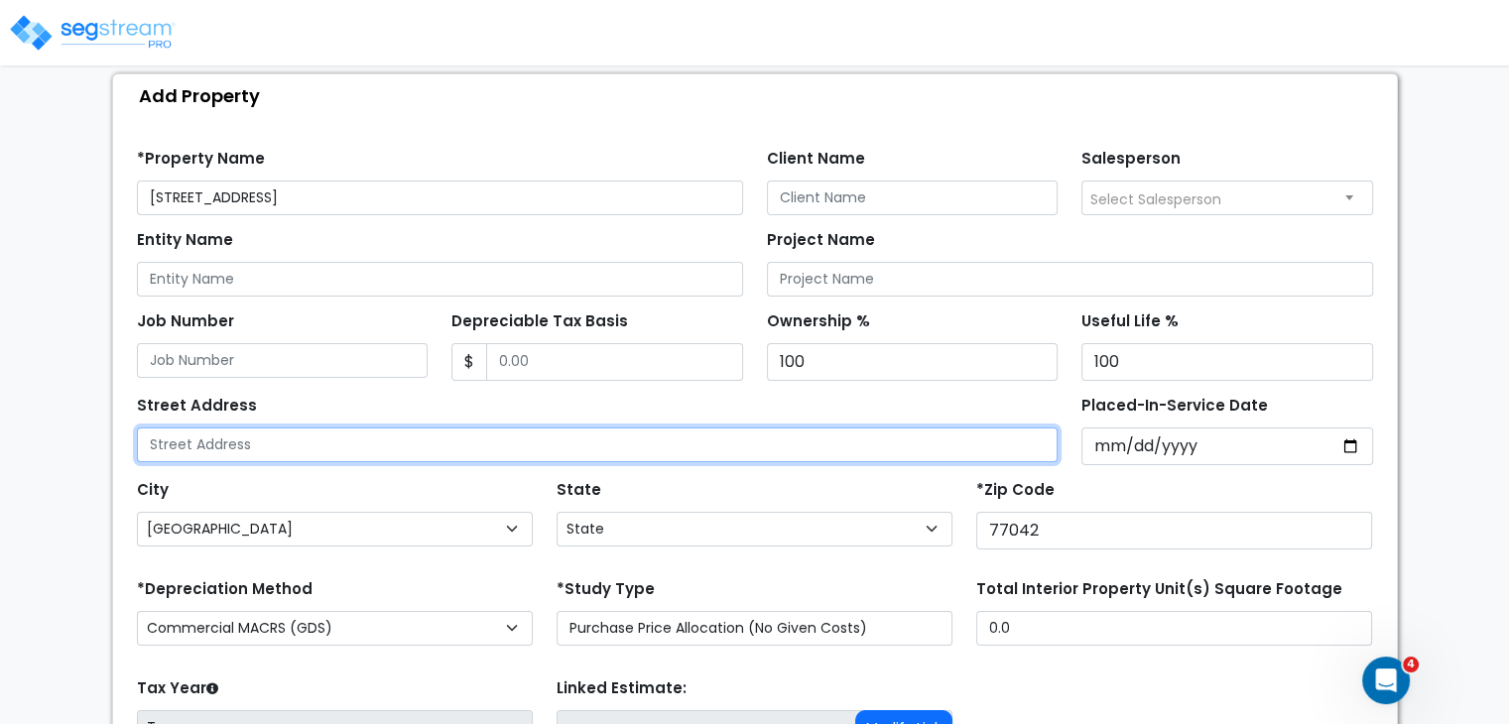
click at [219, 443] on input "text" at bounding box center [597, 444] width 921 height 35
paste input "[STREET_ADDRESS]"
type input "[STREET_ADDRESS]"
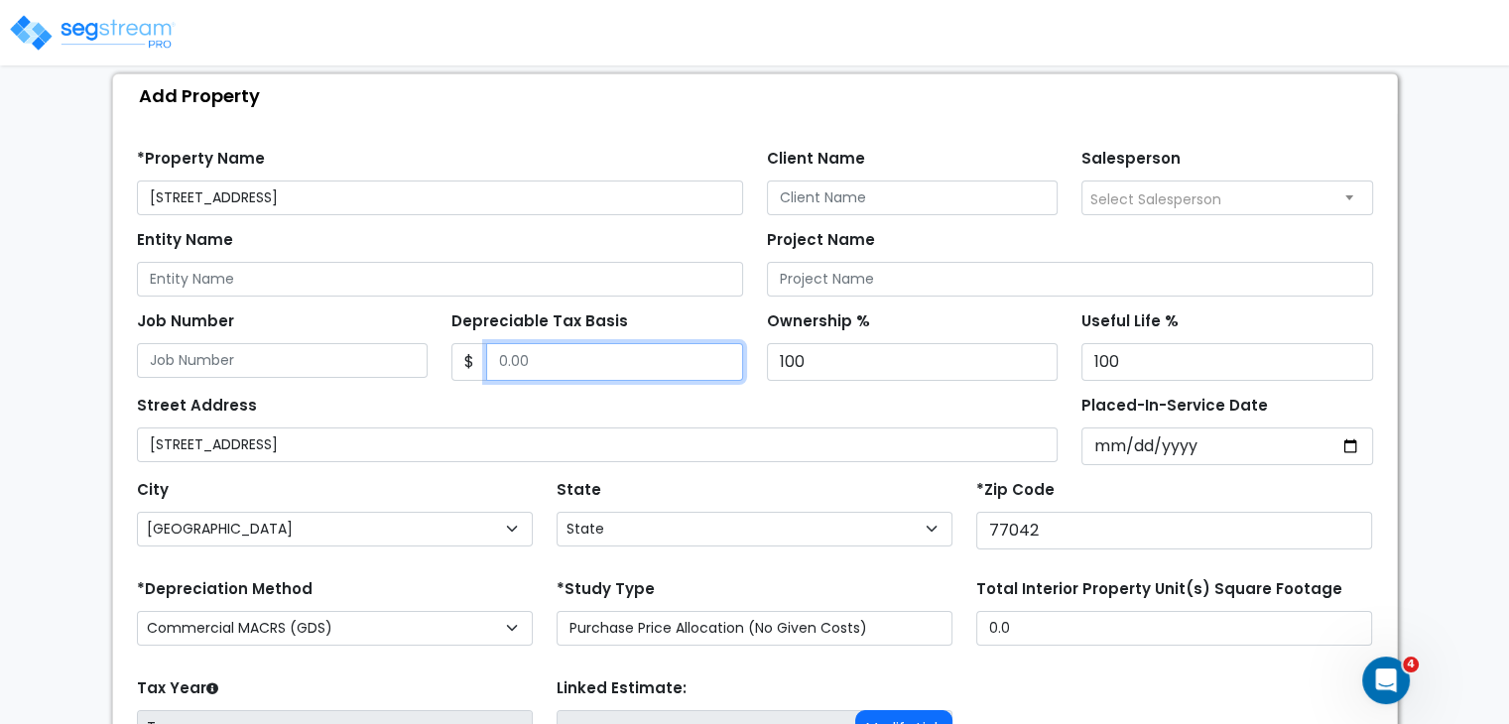
drag, startPoint x: 547, startPoint y: 358, endPoint x: 479, endPoint y: 364, distance: 67.7
click at [479, 364] on div "$" at bounding box center [597, 362] width 292 height 38
drag, startPoint x: 551, startPoint y: 366, endPoint x: 442, endPoint y: 344, distance: 111.3
click at [442, 344] on div "Depreciable Tax Basis $" at bounding box center [596, 343] width 315 height 74
type input "2,871,004"
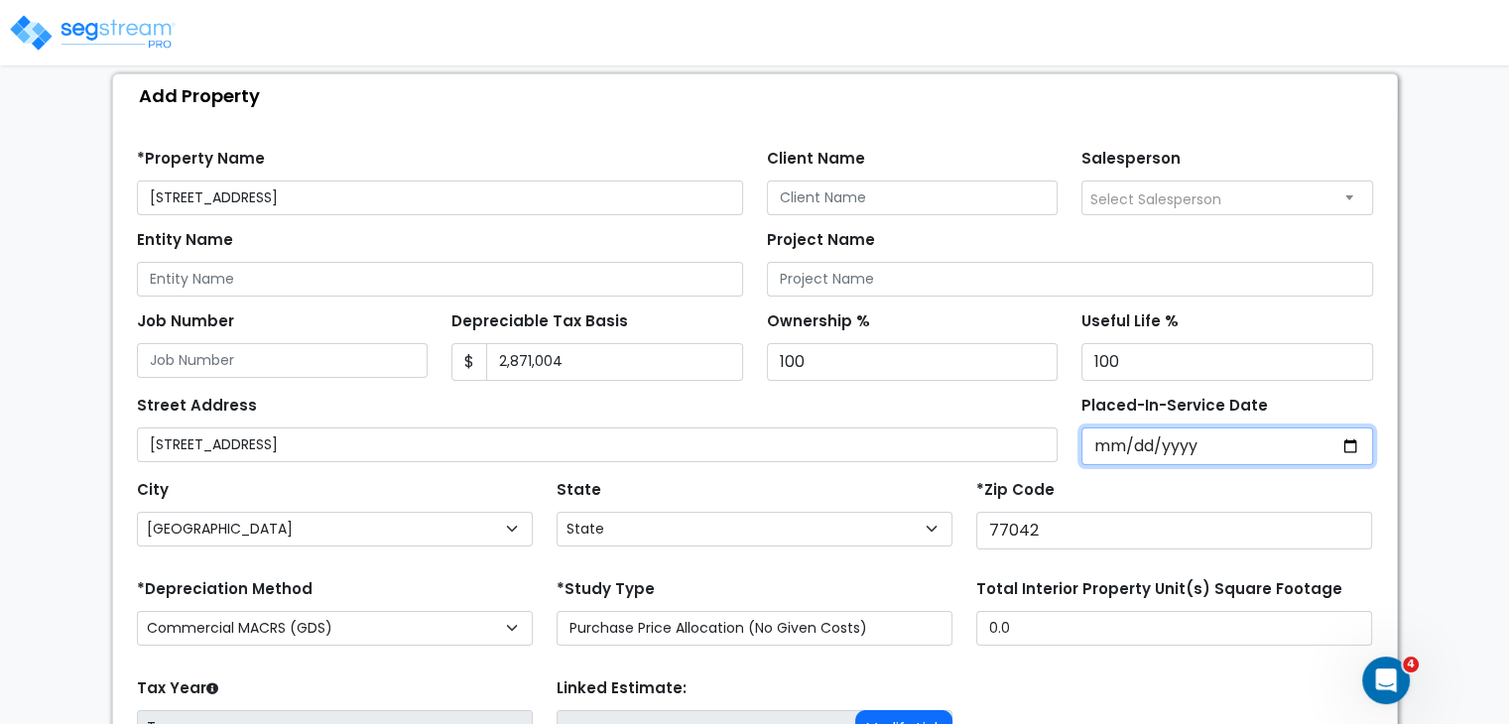
click at [1103, 441] on input "Placed-In-Service Date" at bounding box center [1227, 446] width 292 height 38
type input "0002-06-12"
select select "2"
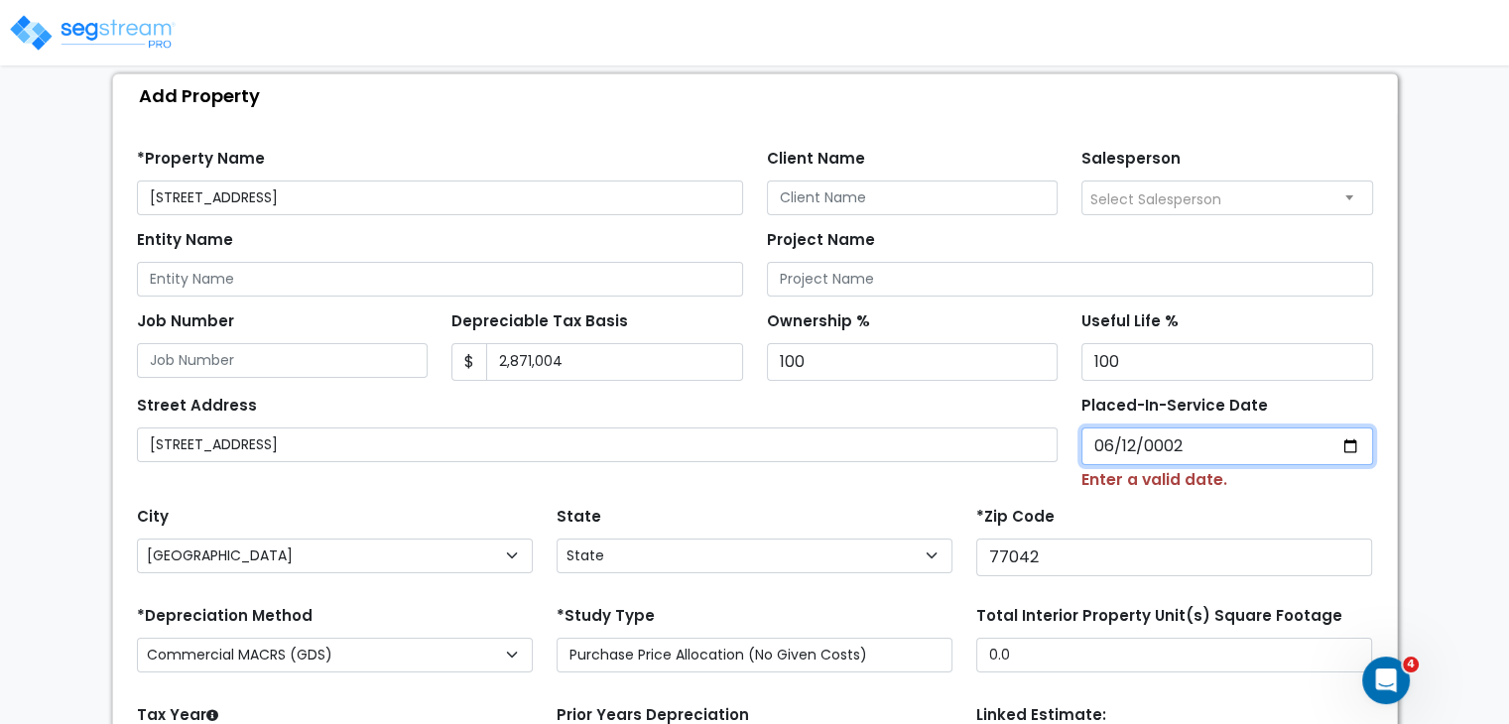
type input "0020-06-12"
select select "20"
type input "0202-06-12"
select select "202"
type input "2024-06-12"
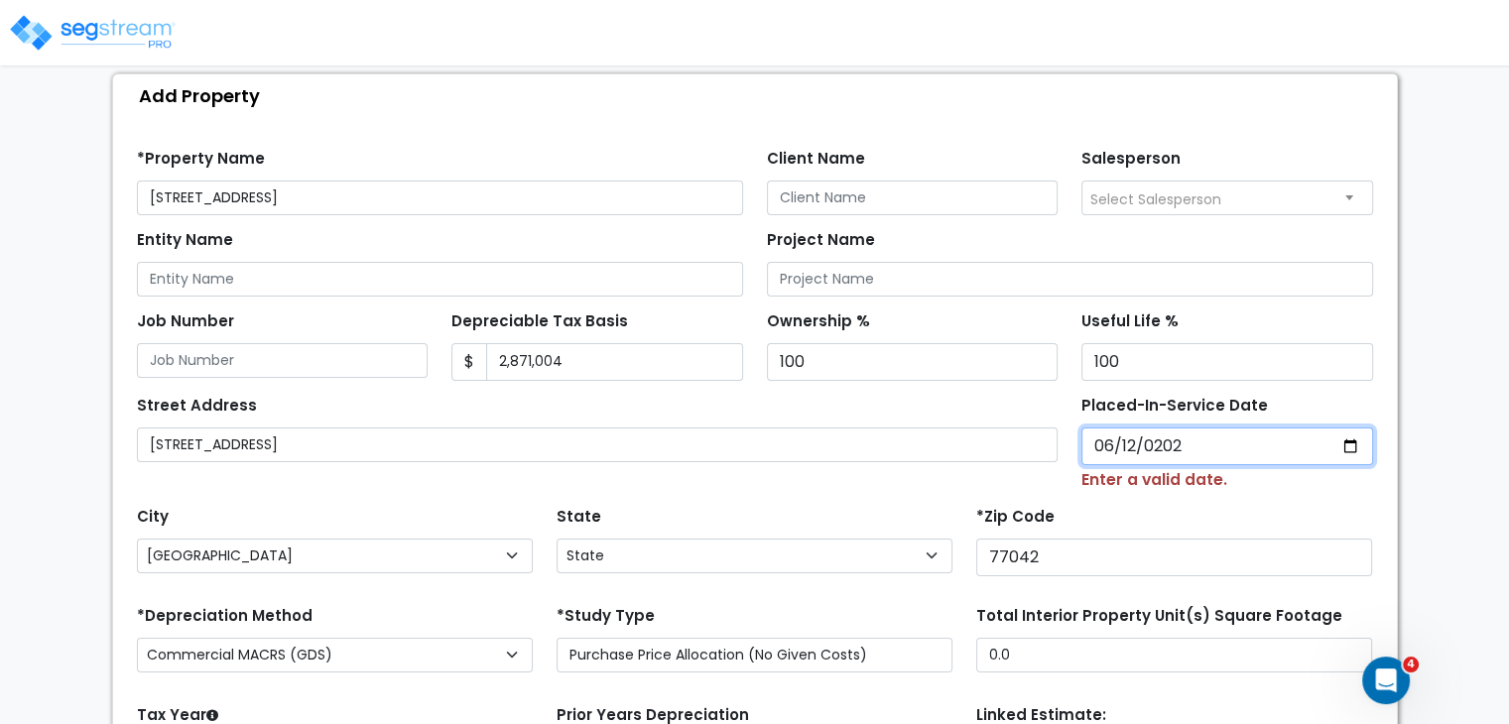
select select "2024"
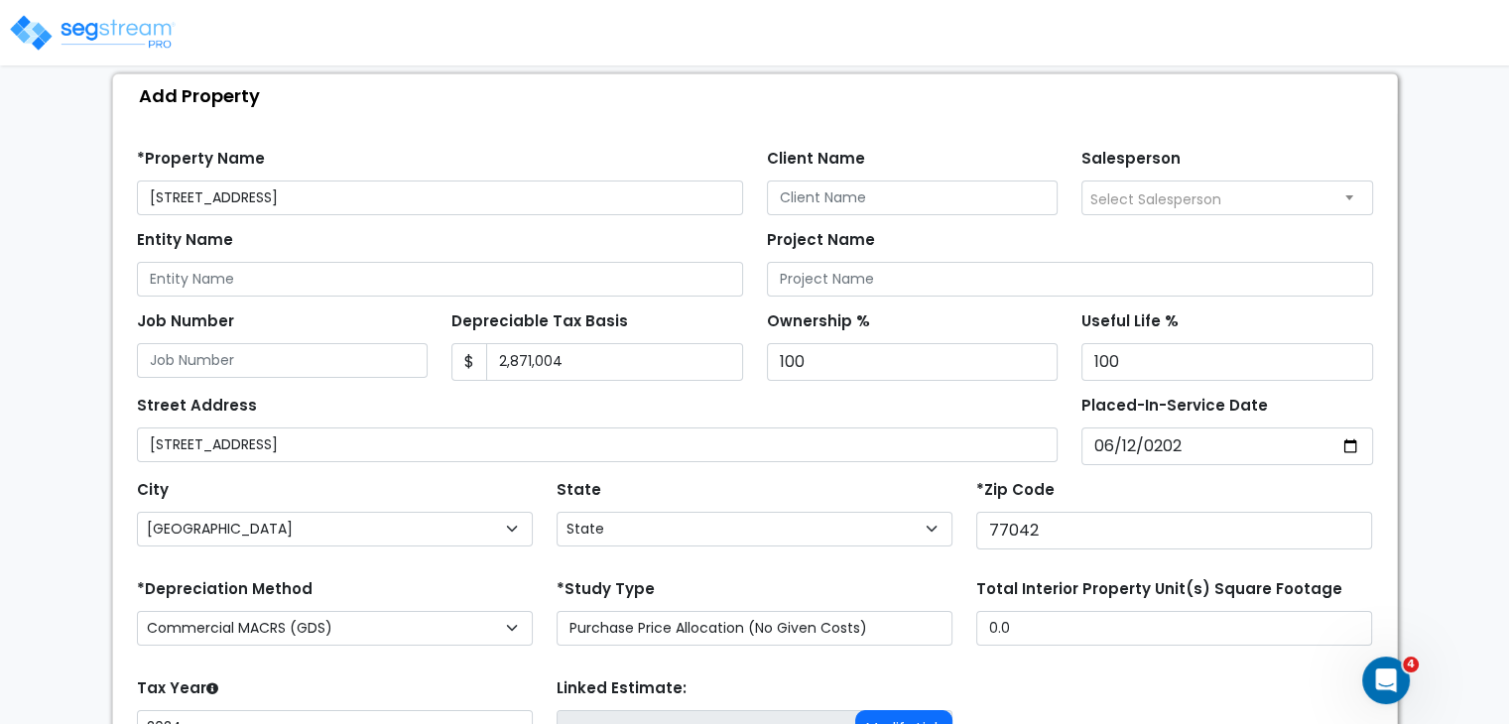
click at [814, 487] on div "State State National Average AB AK AL AR AZ BC CA CO CT DC DE FL GA HI" at bounding box center [755, 514] width 420 height 79
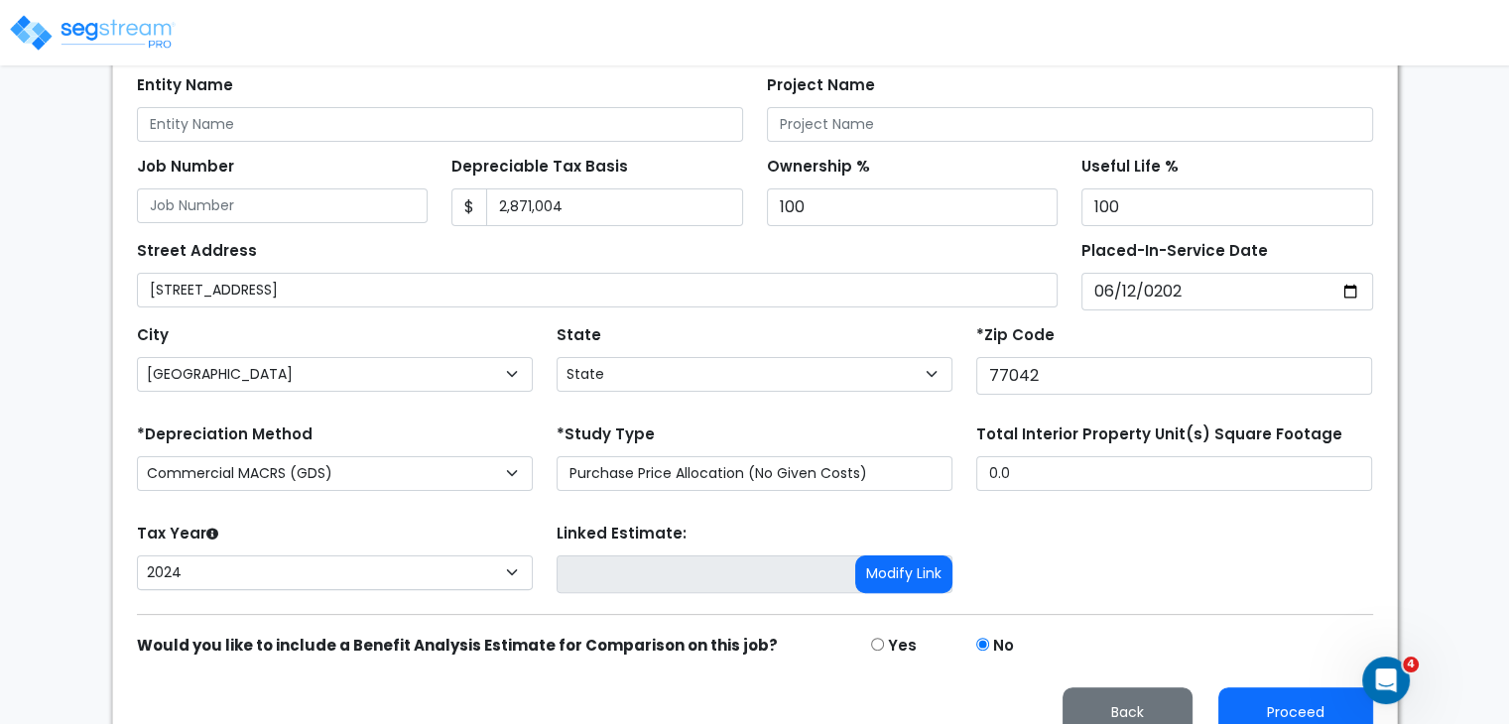
scroll to position [380, 0]
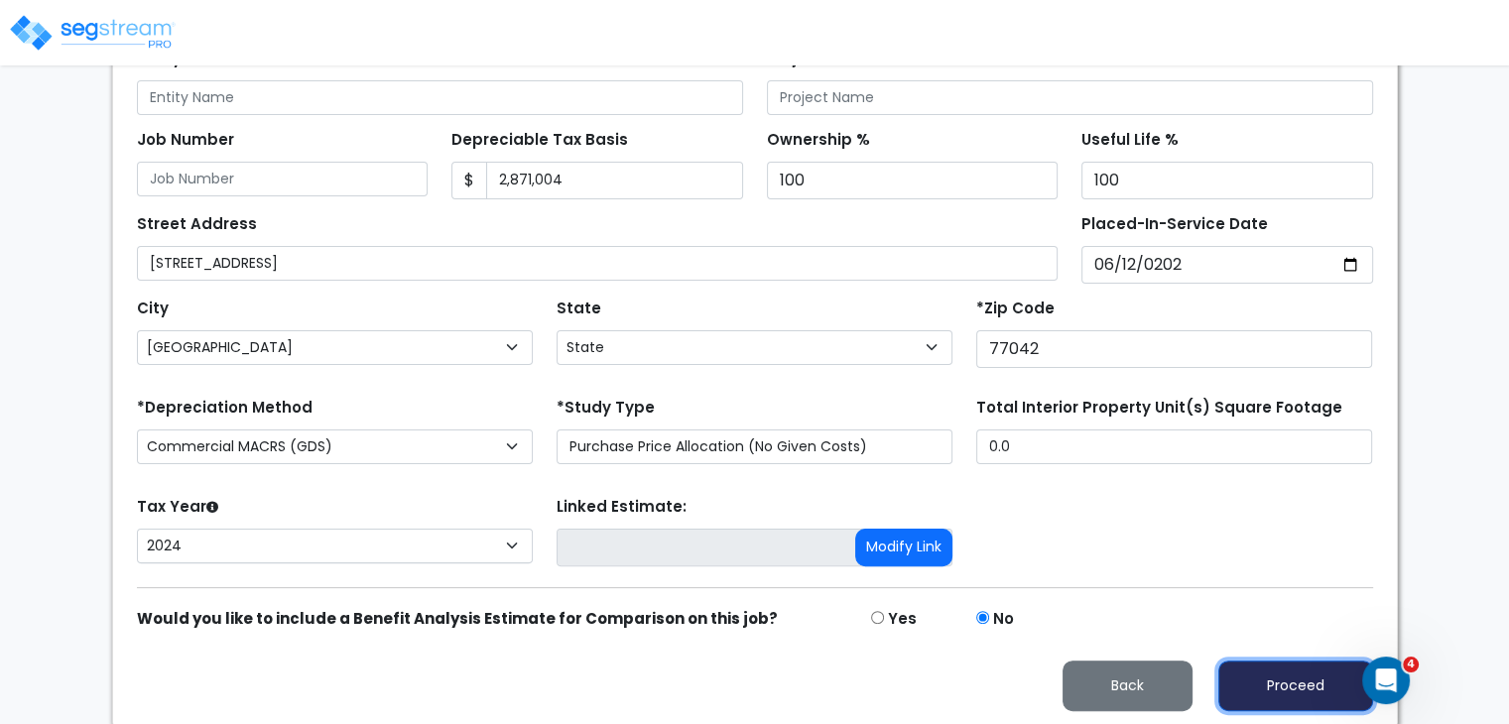
click at [1271, 685] on button "Proceed" at bounding box center [1295, 686] width 155 height 51
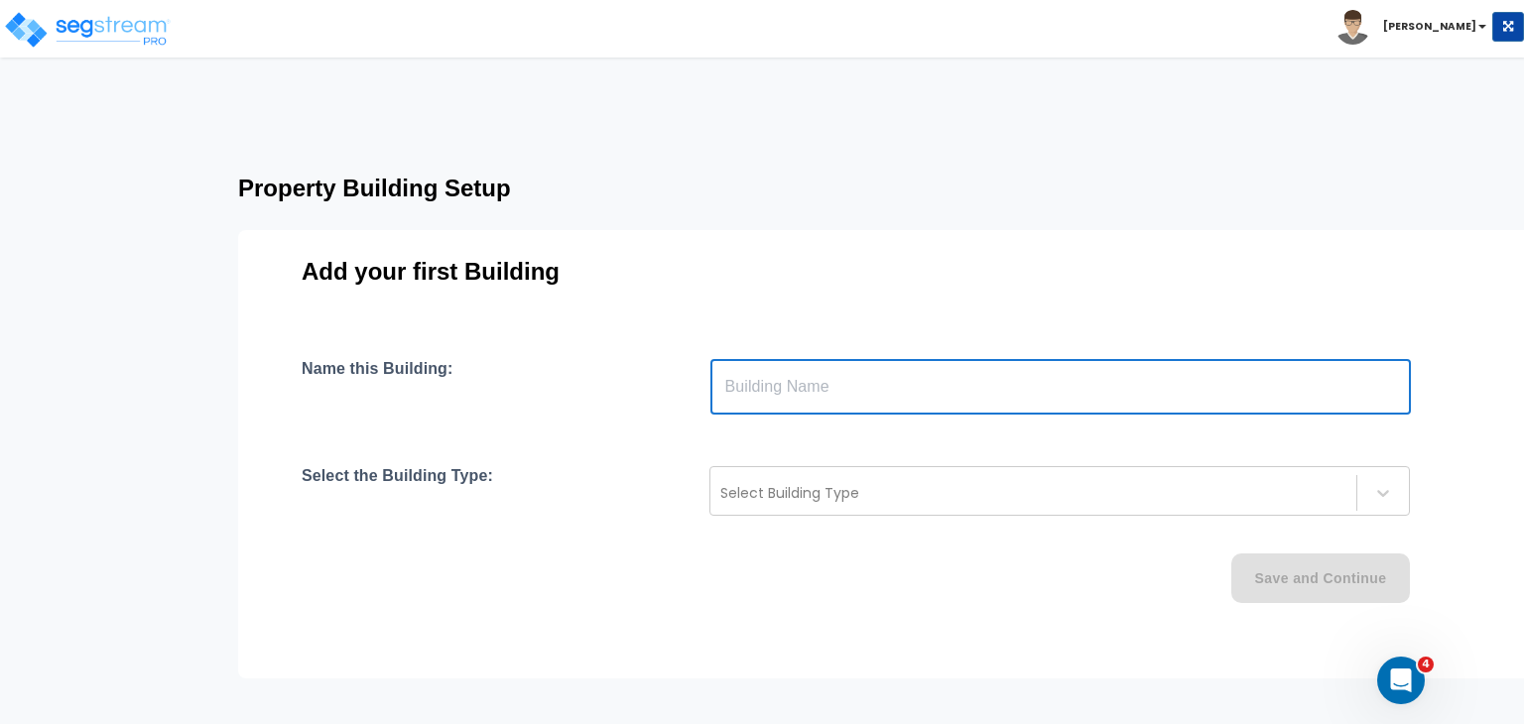
click at [760, 398] on input "text" at bounding box center [1060, 387] width 700 height 56
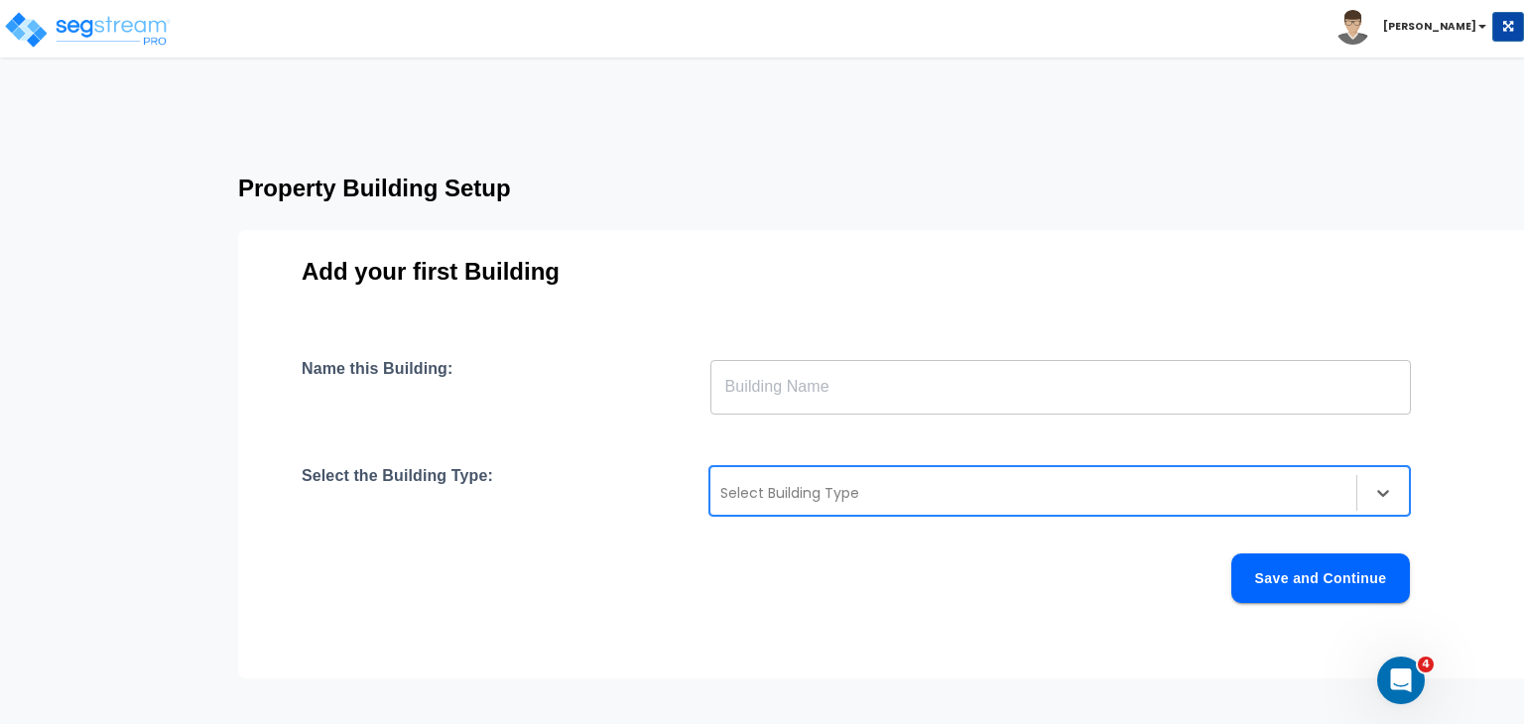
click at [759, 489] on div at bounding box center [1033, 493] width 626 height 24
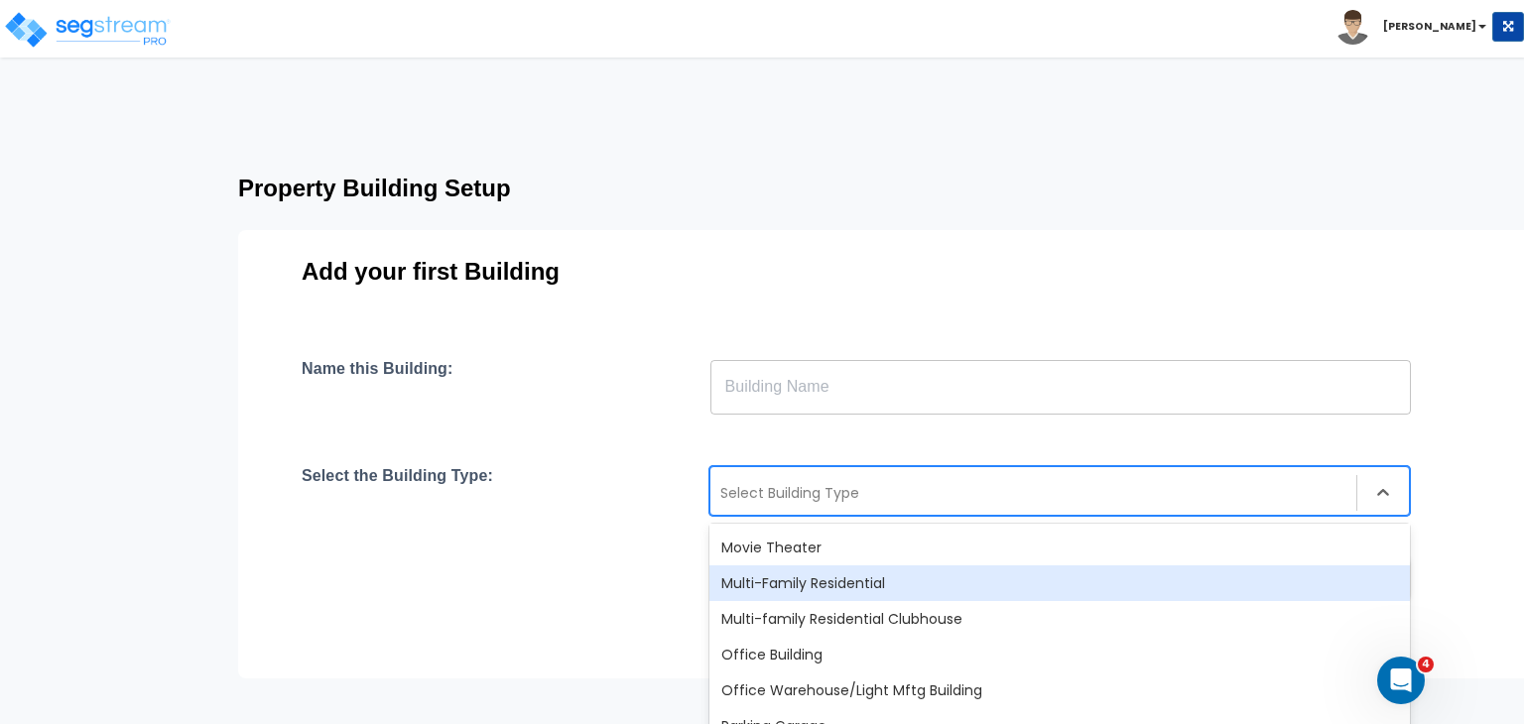
scroll to position [1329, 0]
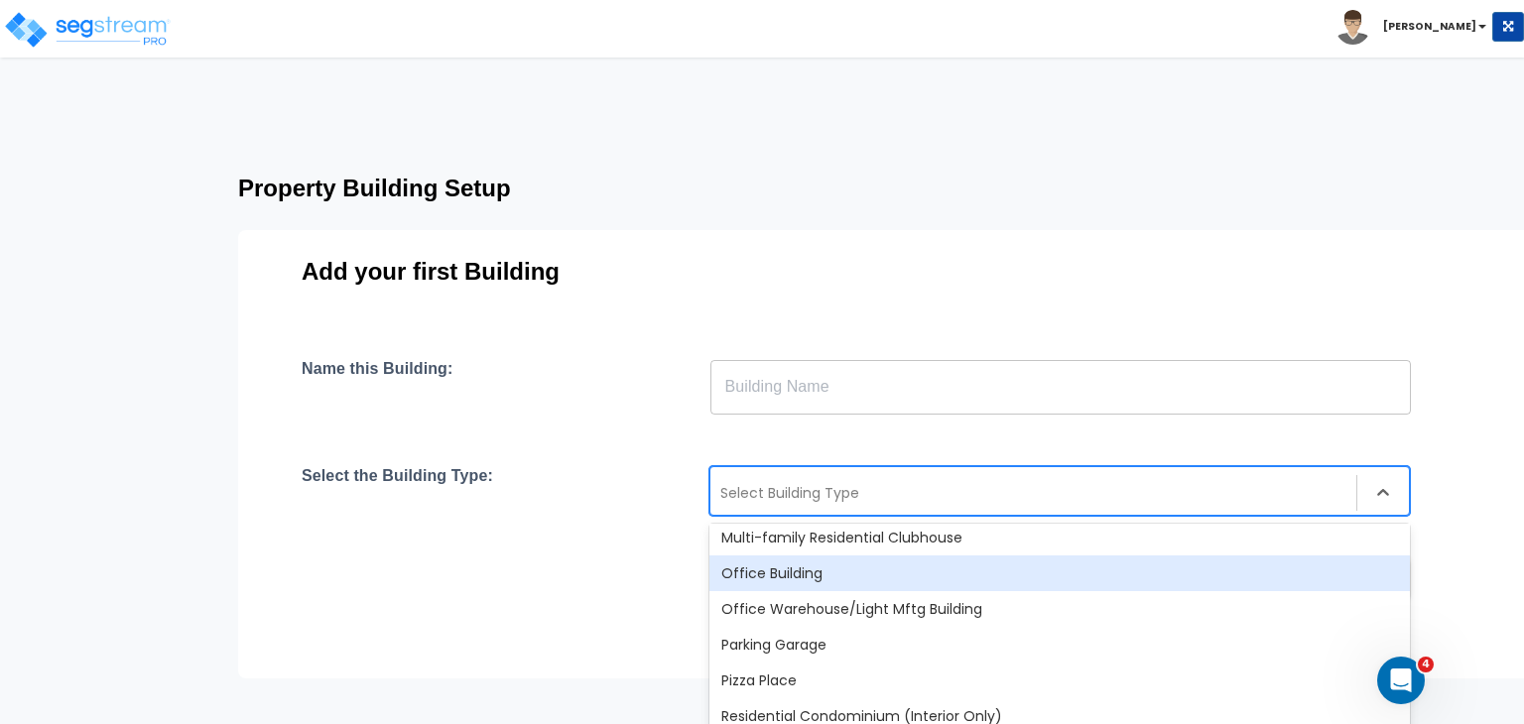
click at [805, 571] on div "Office Building" at bounding box center [1059, 573] width 700 height 36
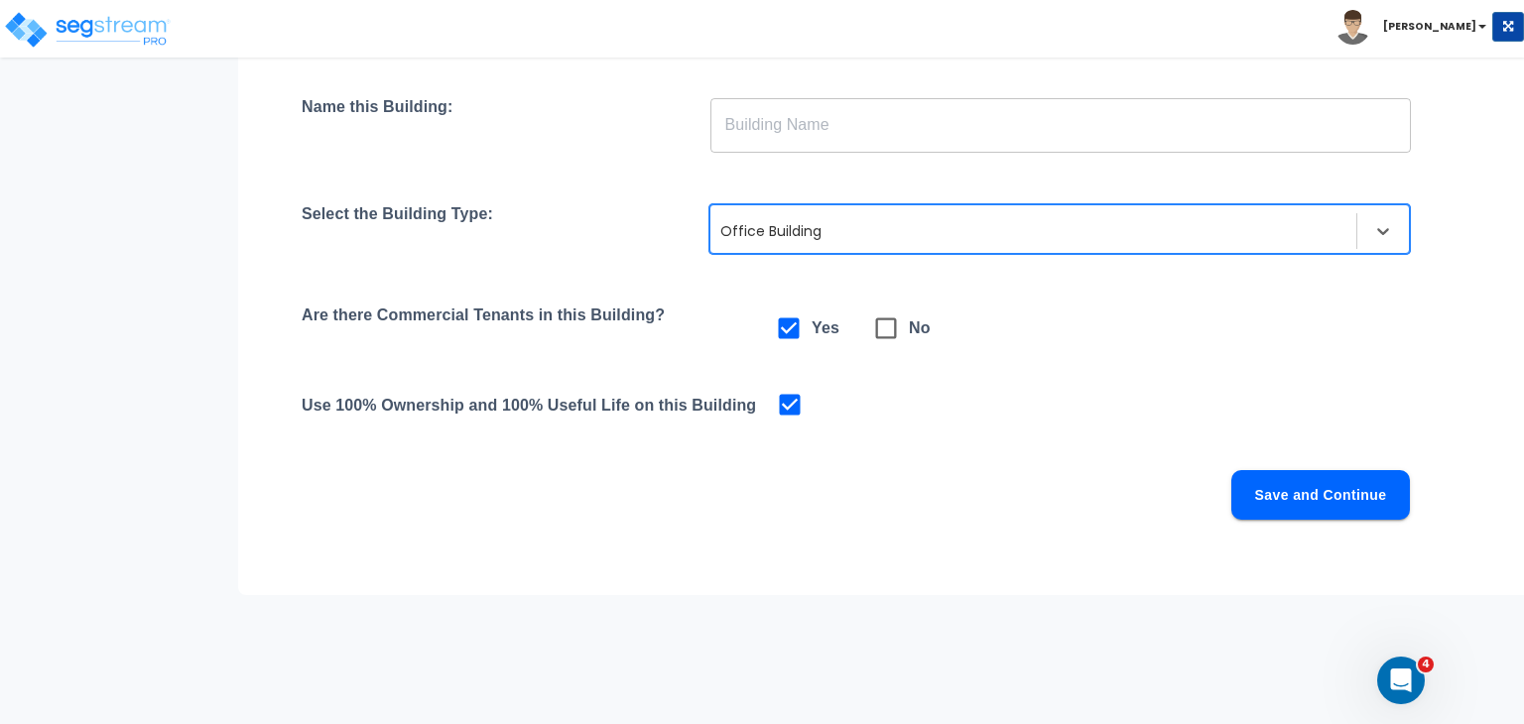
scroll to position [288, 0]
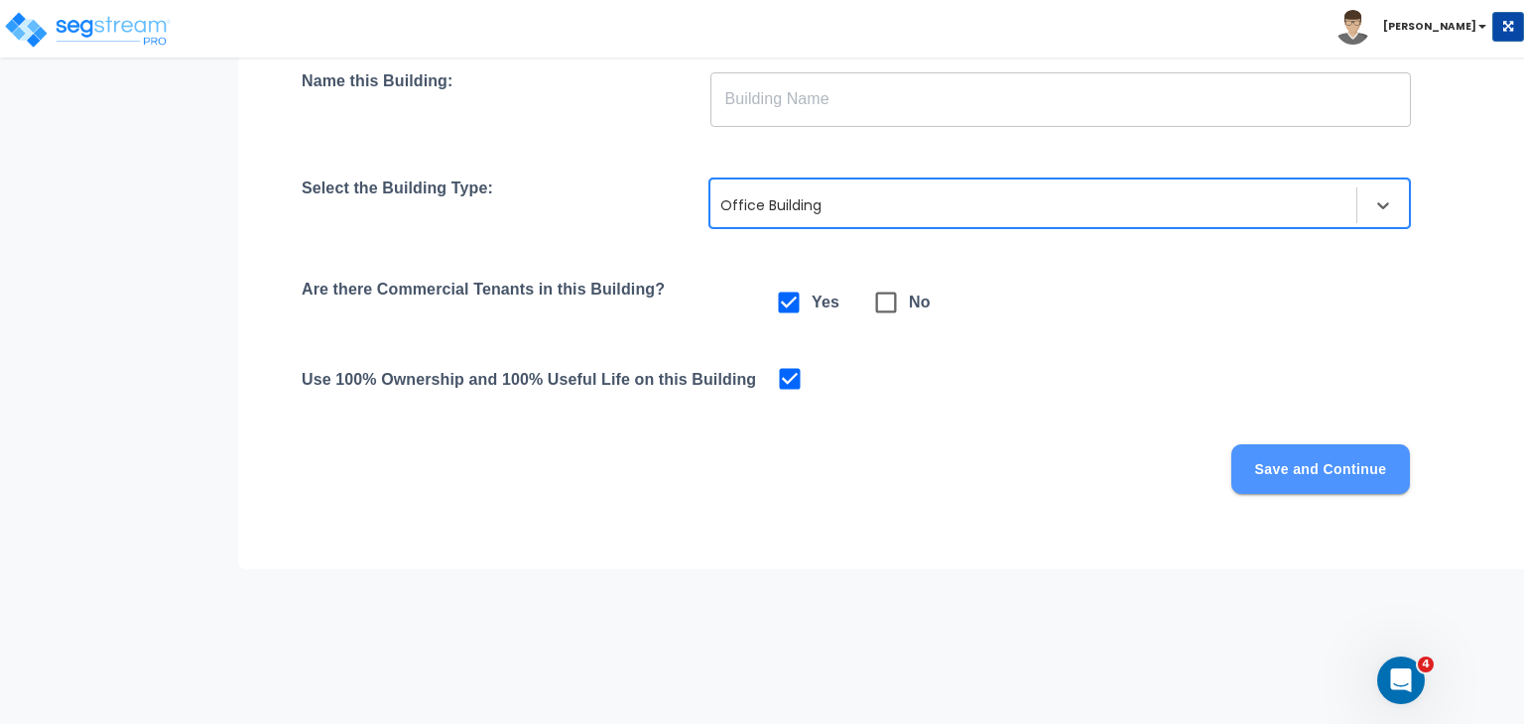
click at [1333, 464] on button "Save and Continue" at bounding box center [1320, 469] width 179 height 50
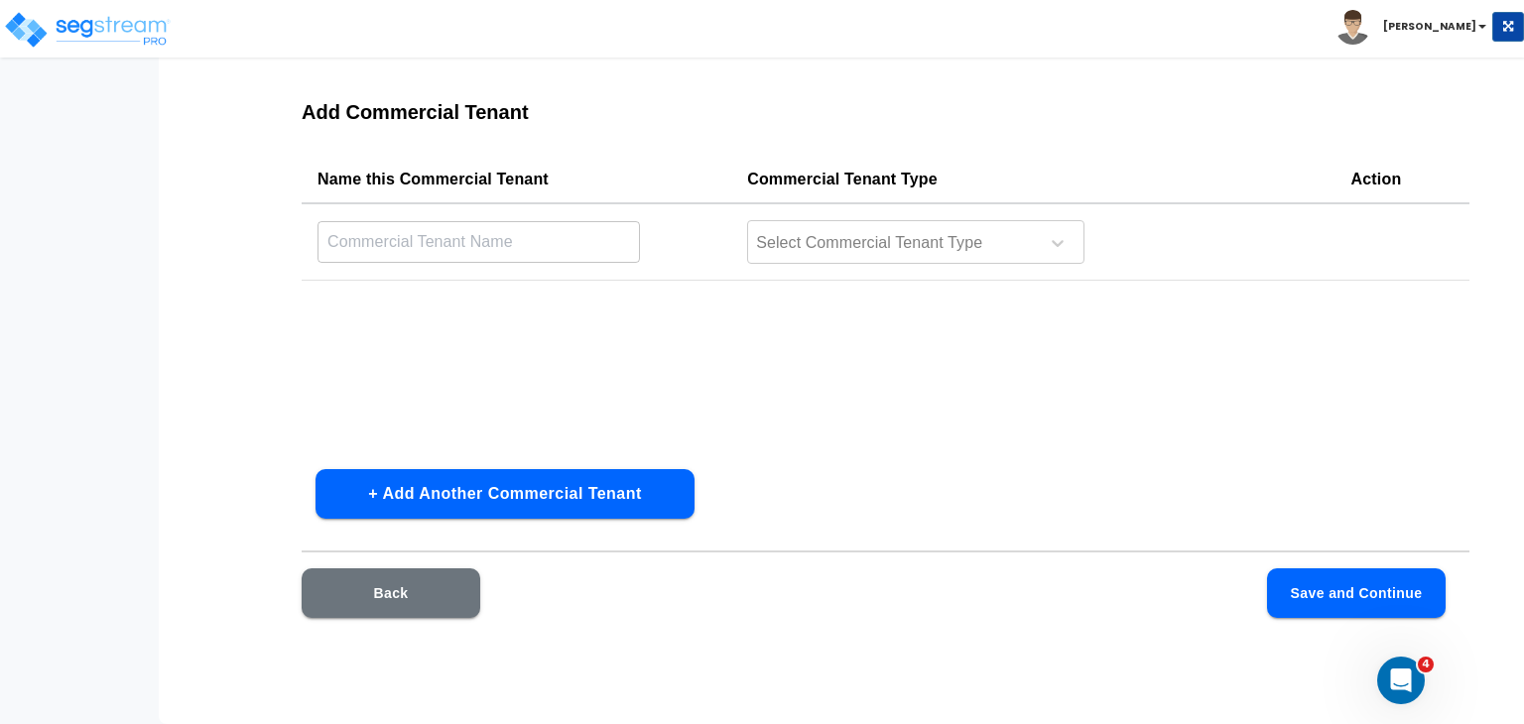
click at [432, 249] on input "text" at bounding box center [478, 241] width 322 height 43
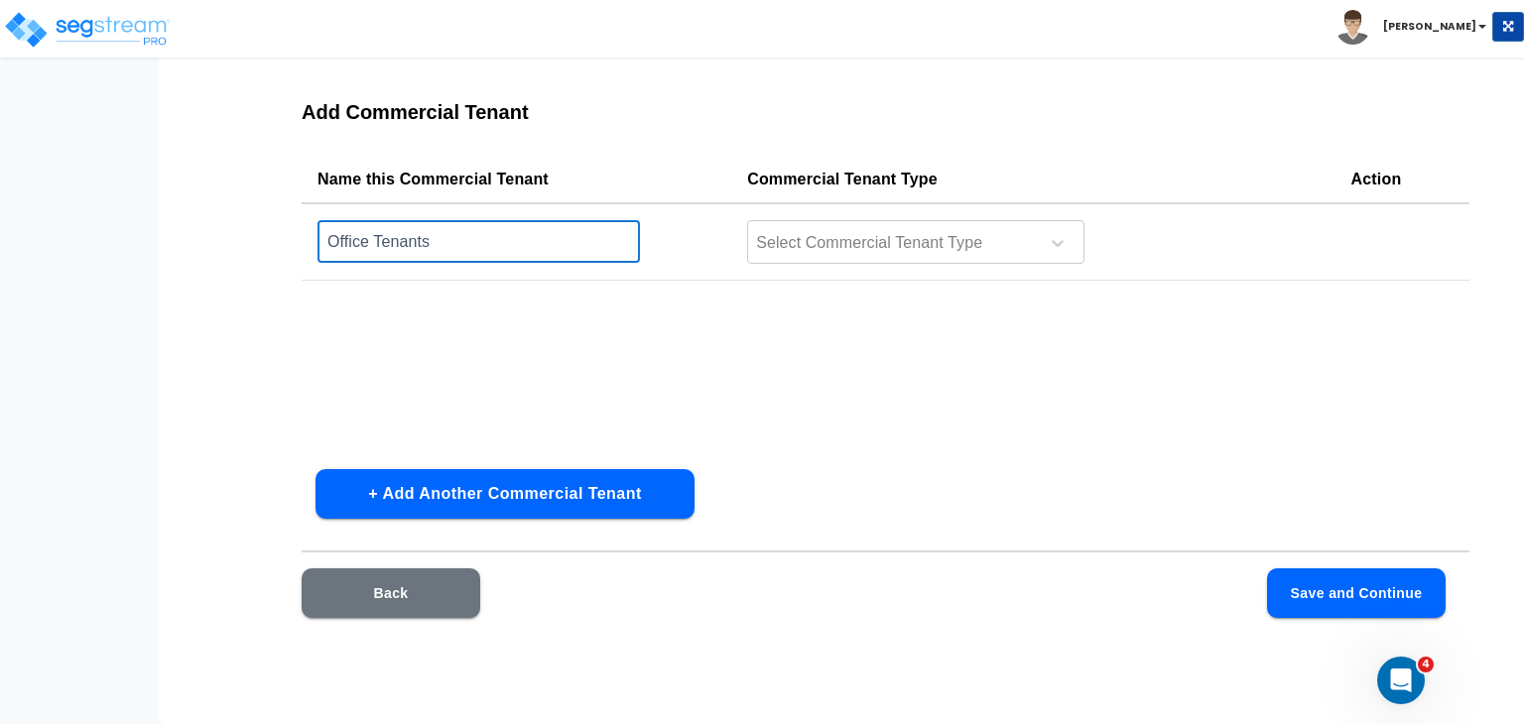
click at [461, 239] on input "Office Tenants" at bounding box center [478, 241] width 322 height 43
type input "Office Interior"
click at [829, 238] on div at bounding box center [890, 243] width 272 height 27
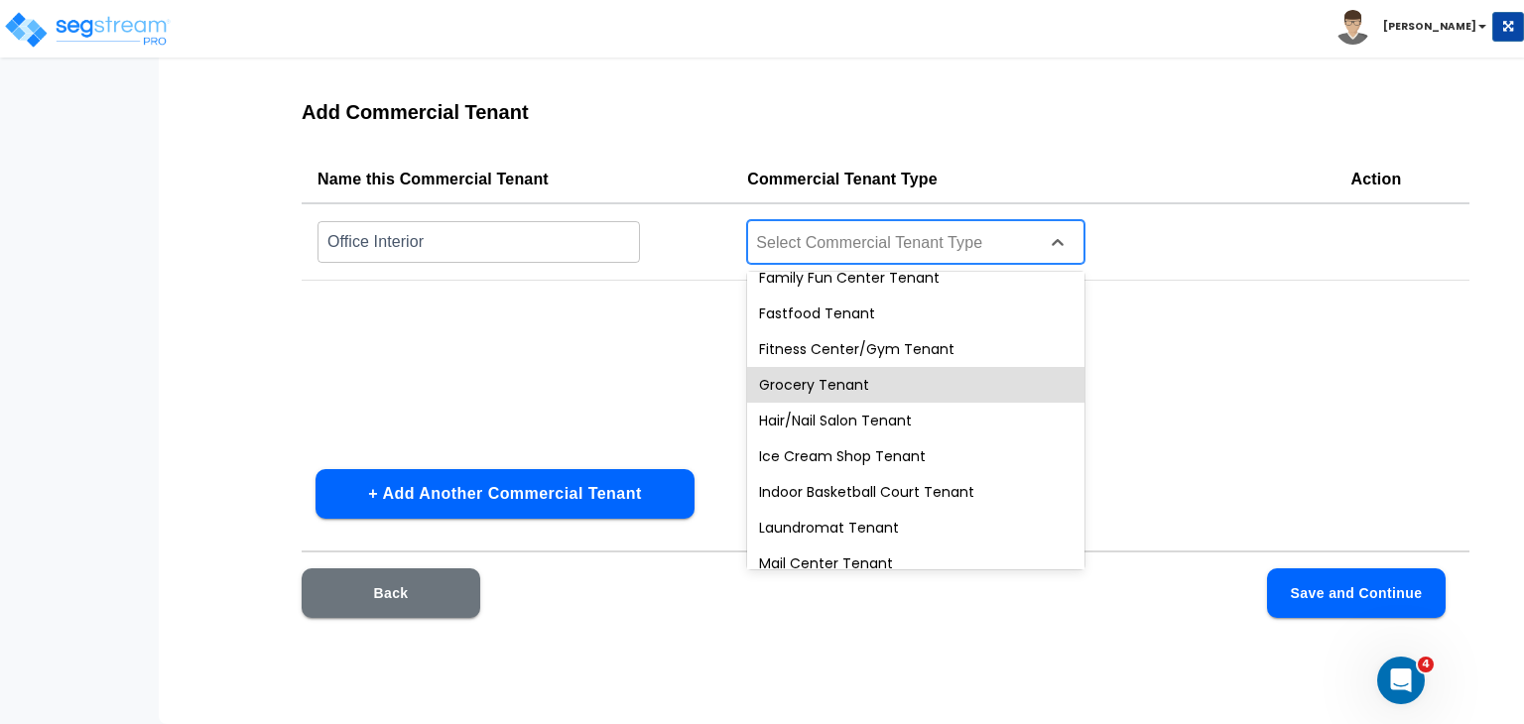
scroll to position [659, 0]
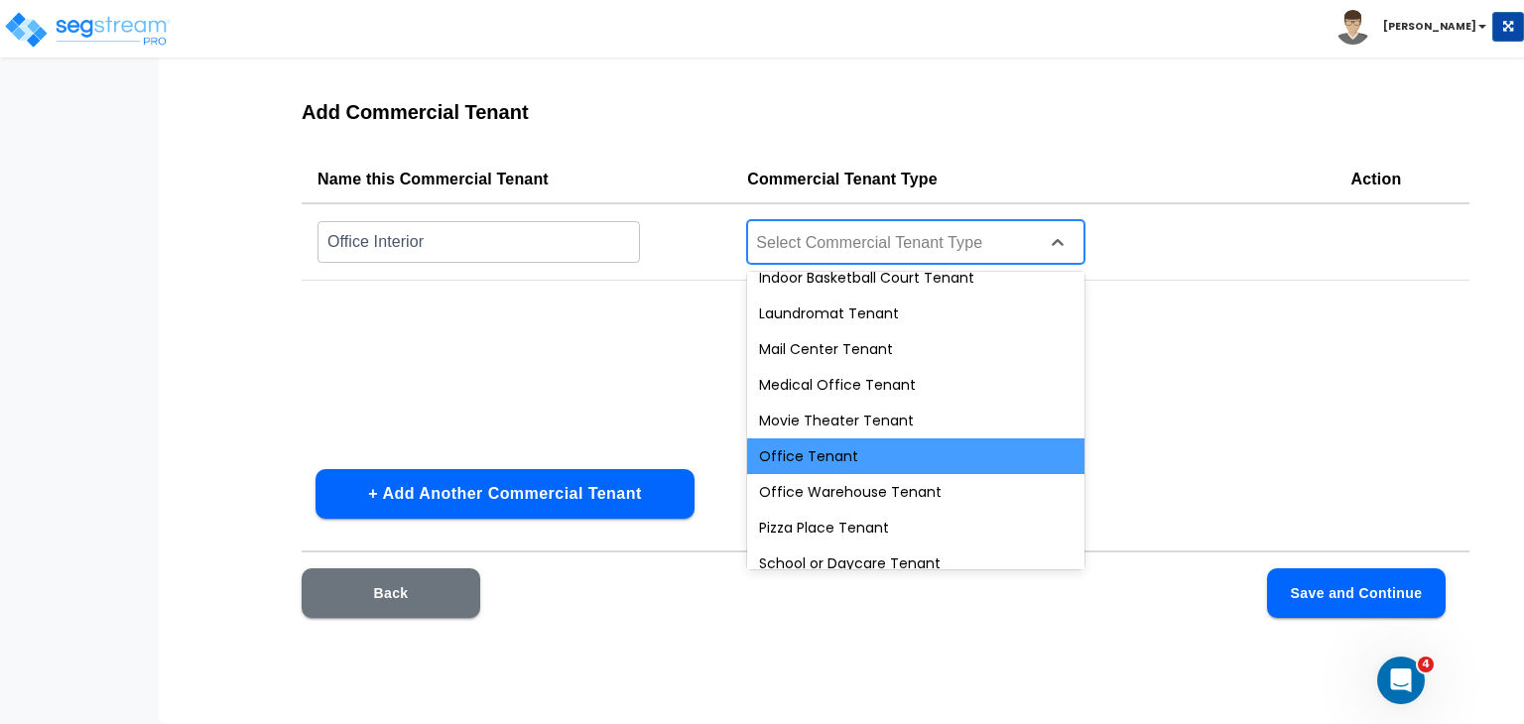
click at [852, 454] on div "Office Tenant" at bounding box center [915, 456] width 337 height 36
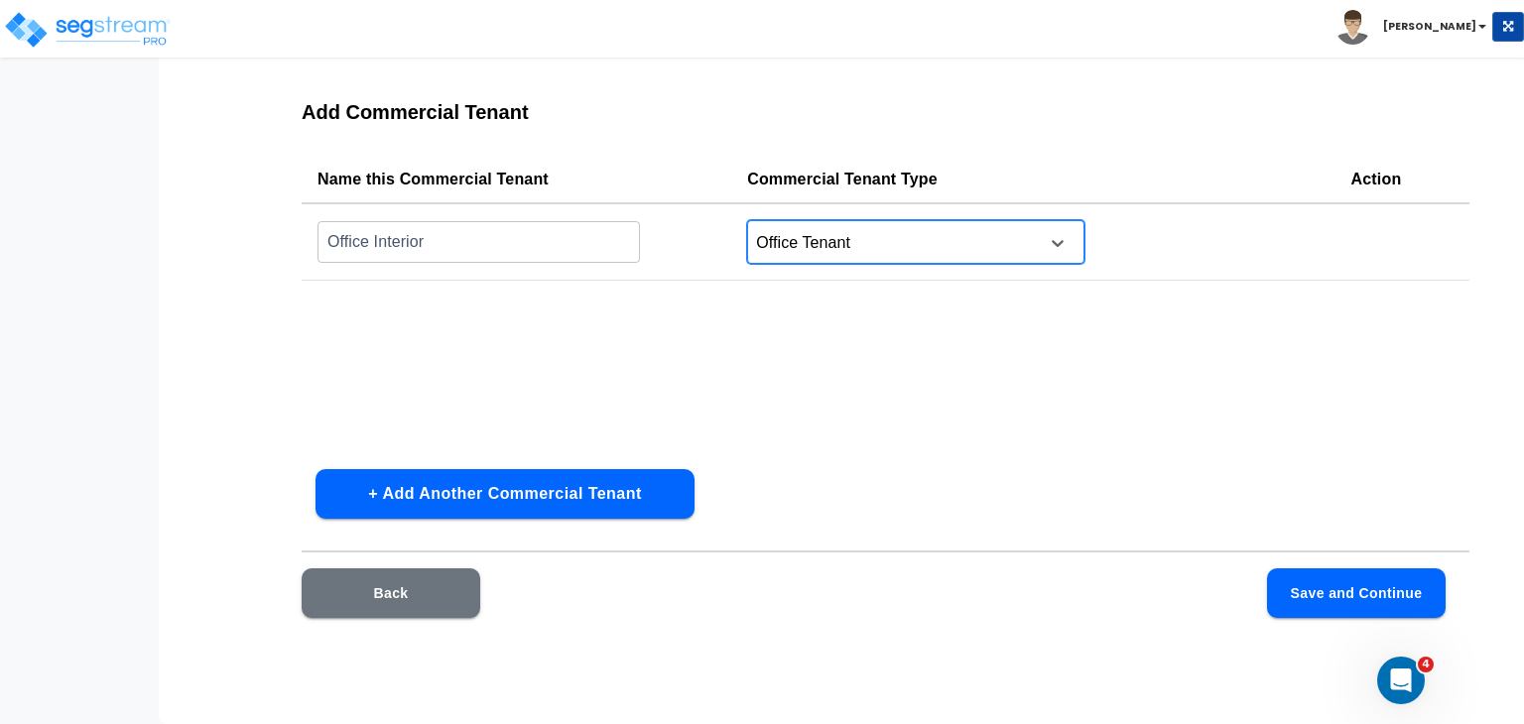
click at [879, 393] on div "Name this Commercial Tenant Commercial Tenant Type Action Office Interior ​ opt…" at bounding box center [885, 305] width 1167 height 298
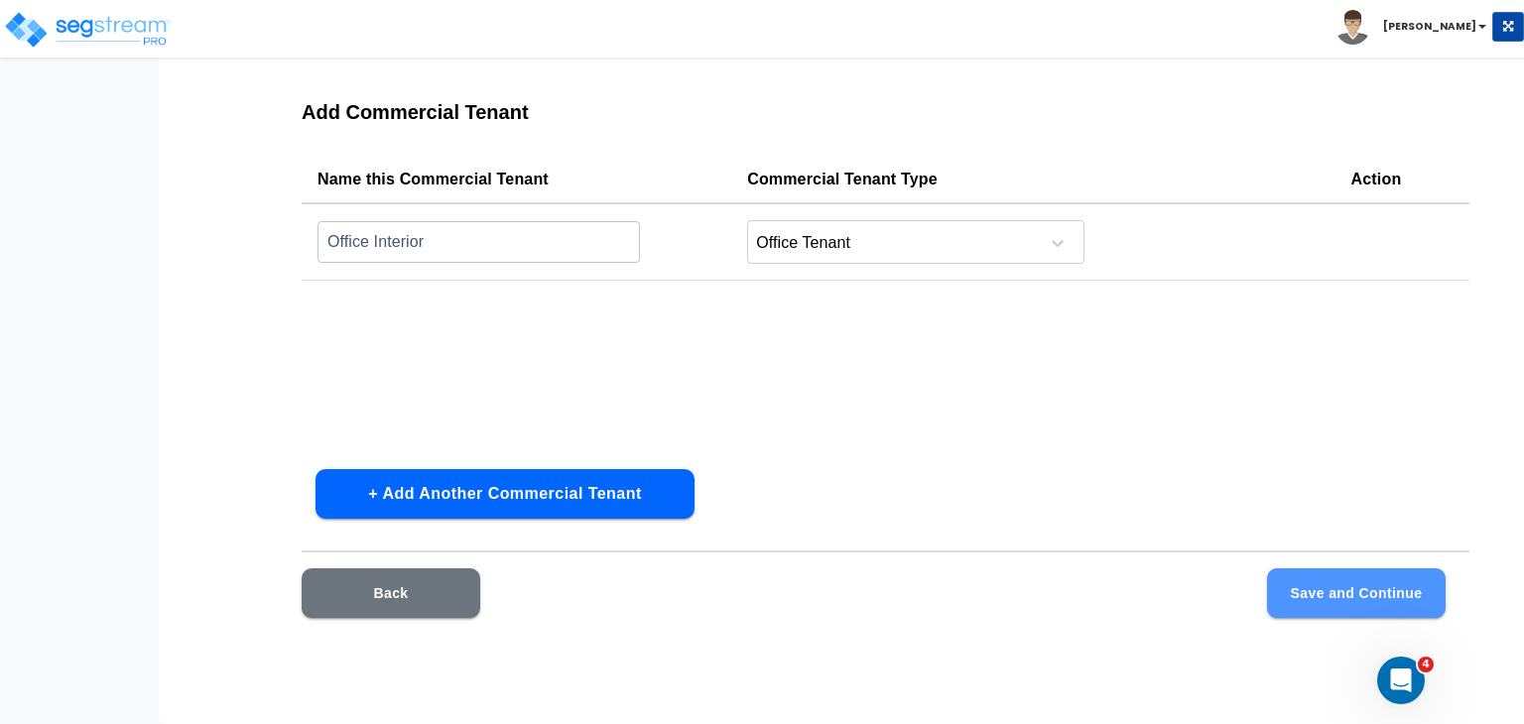
click at [1292, 589] on button "Save and Continue" at bounding box center [1356, 593] width 179 height 50
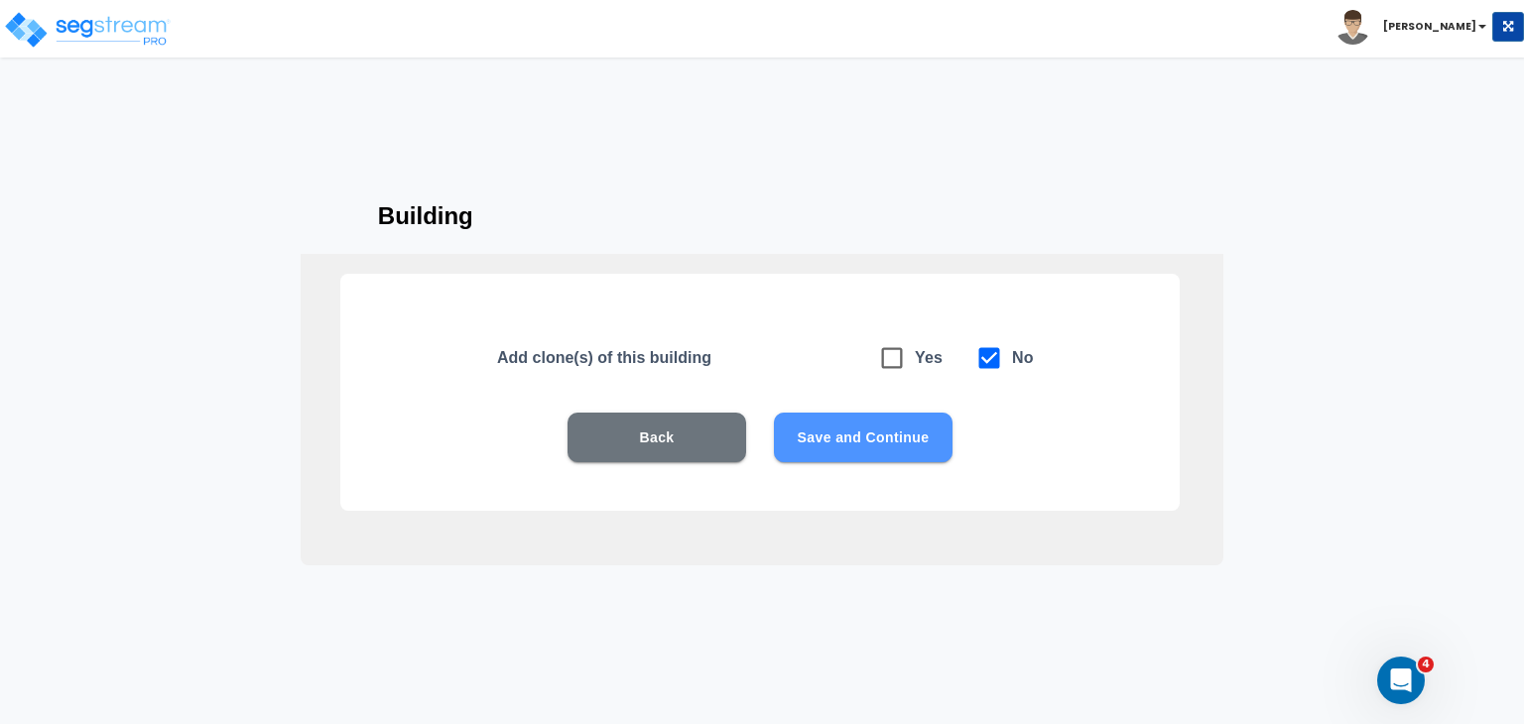
click at [861, 441] on button "Save and Continue" at bounding box center [863, 438] width 179 height 50
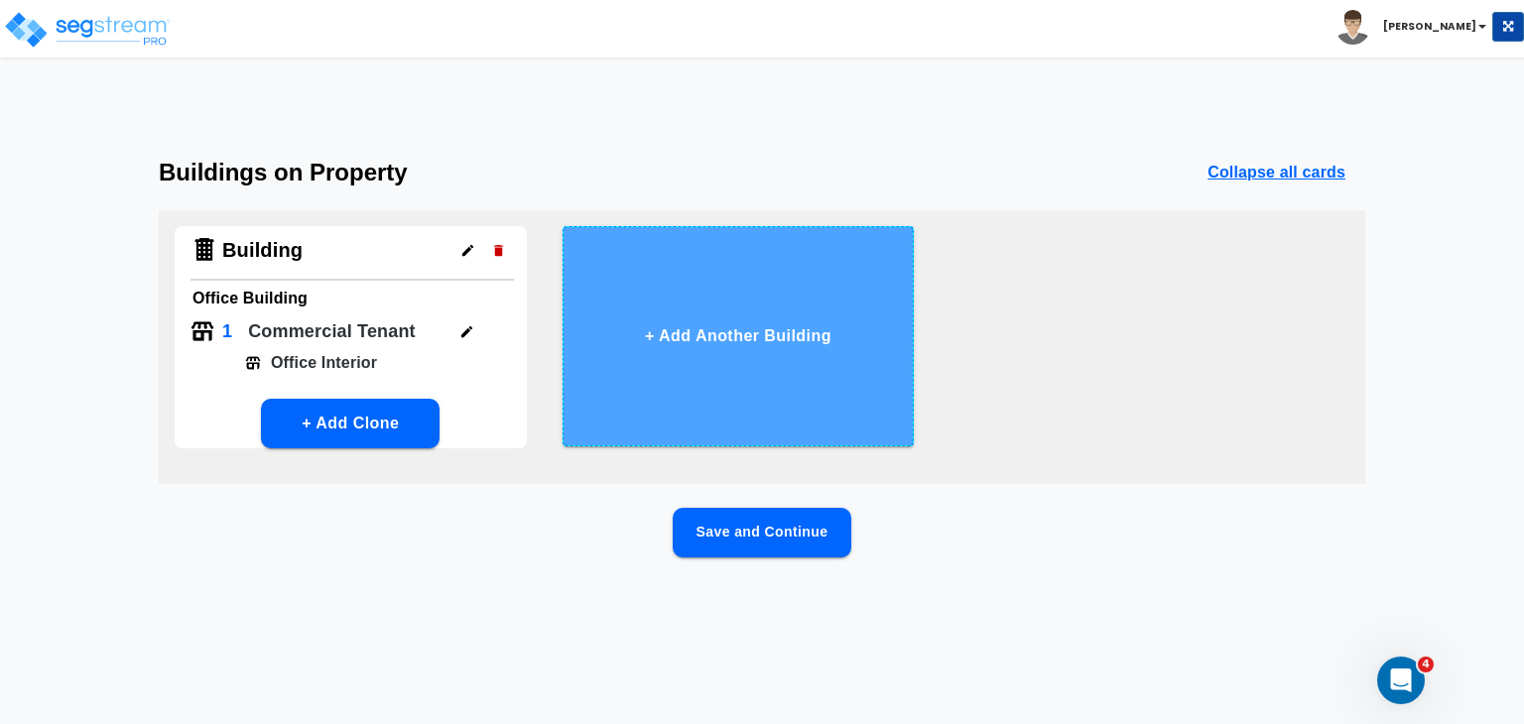
click at [738, 332] on button "+ Add Another Building" at bounding box center [738, 336] width 352 height 220
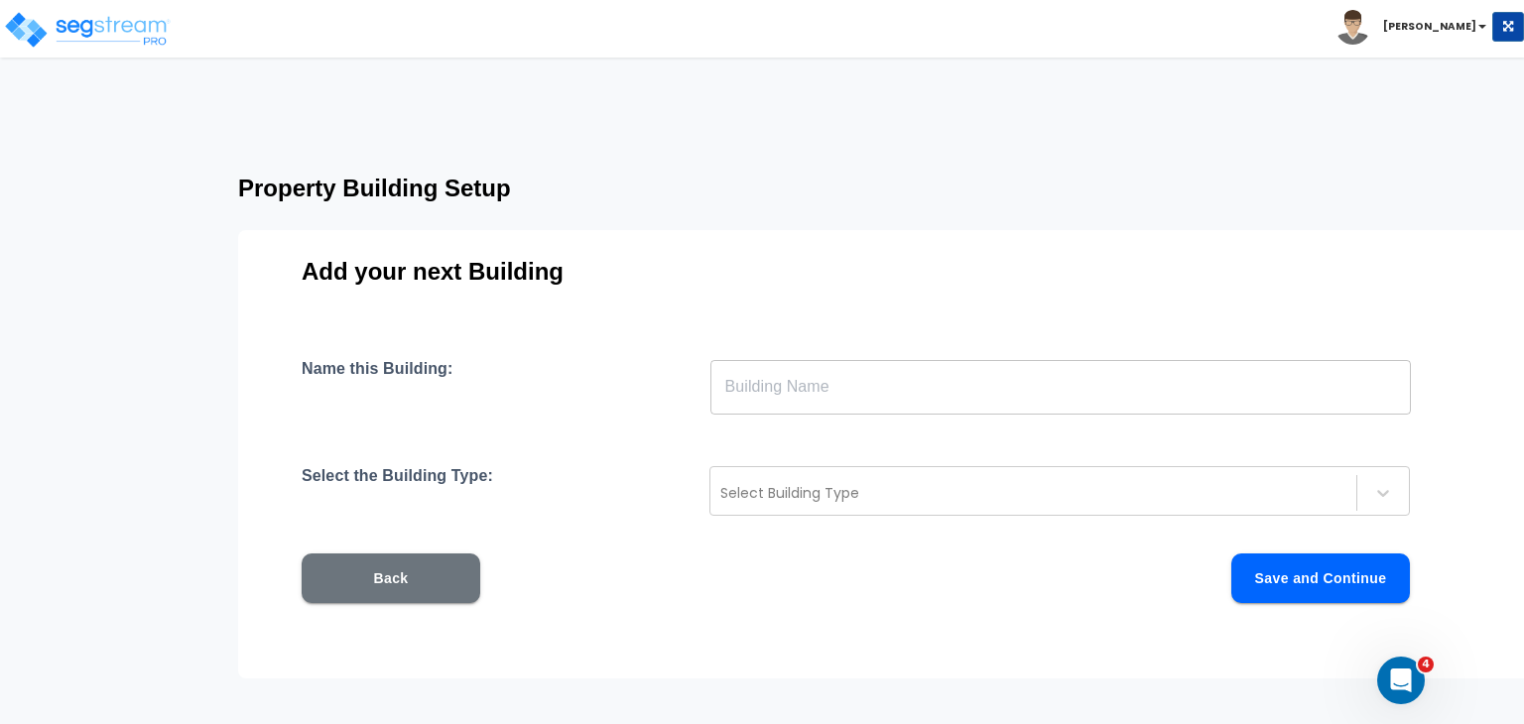
click at [817, 390] on input "text" at bounding box center [1060, 387] width 700 height 56
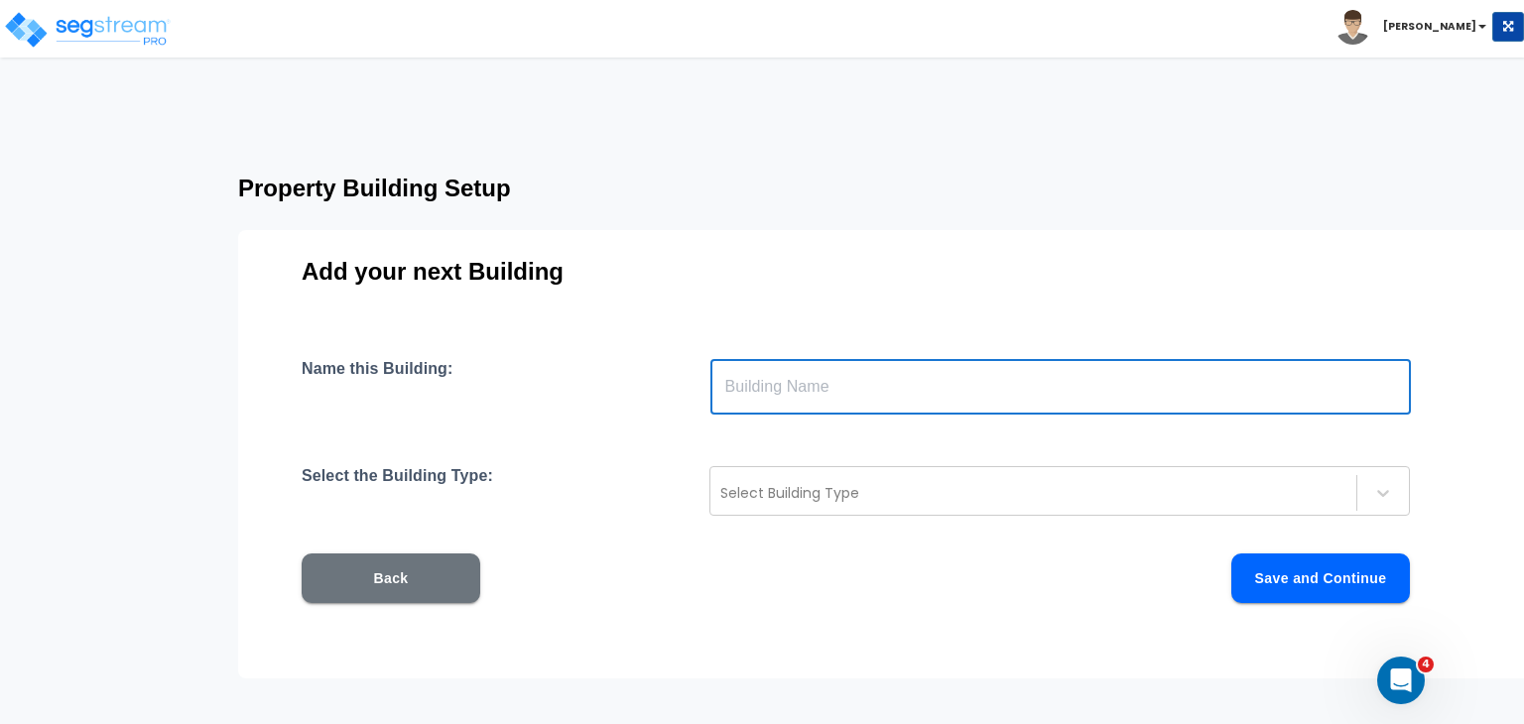
click at [774, 455] on div "Name this Building: ​ Select the Building Type: Select Building Type Back Save …" at bounding box center [885, 505] width 1167 height 292
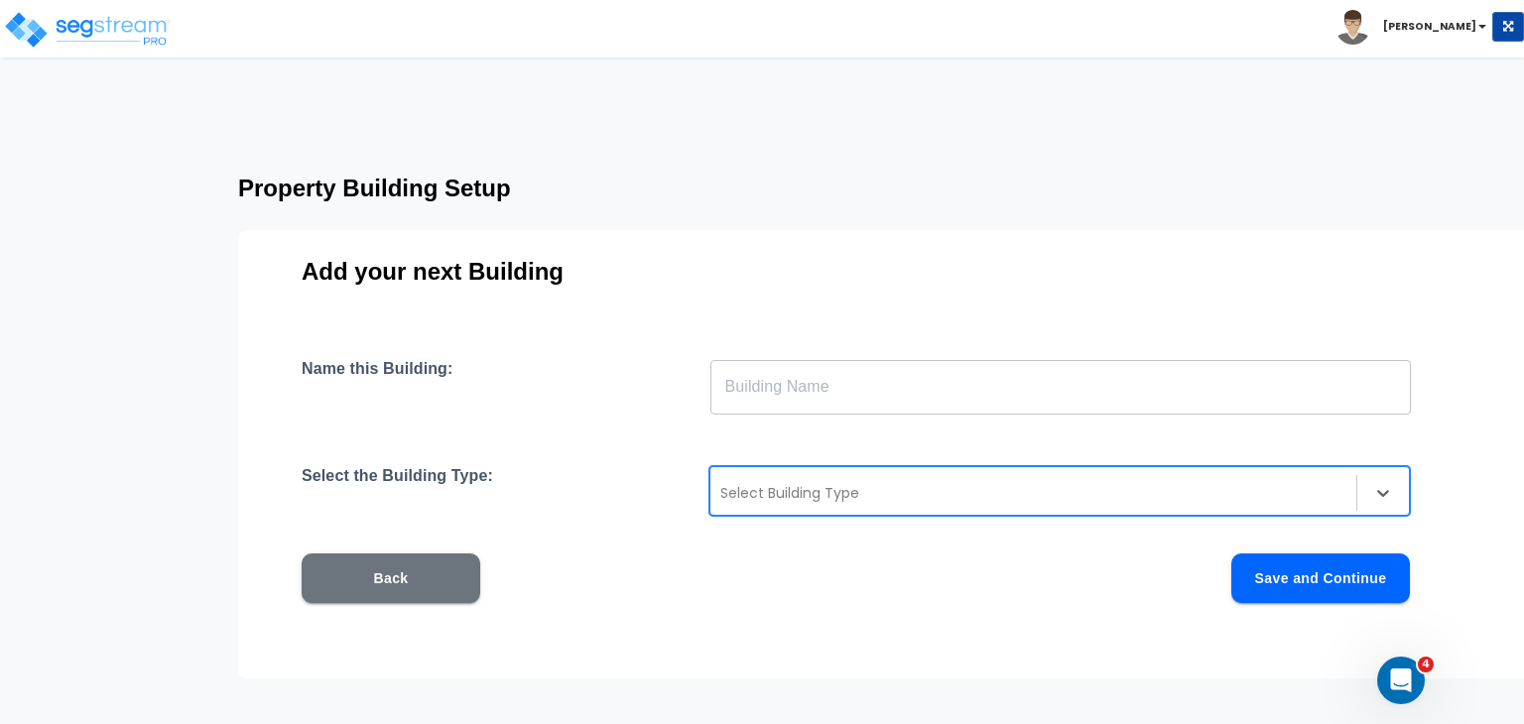
click at [785, 489] on div at bounding box center [1033, 493] width 626 height 24
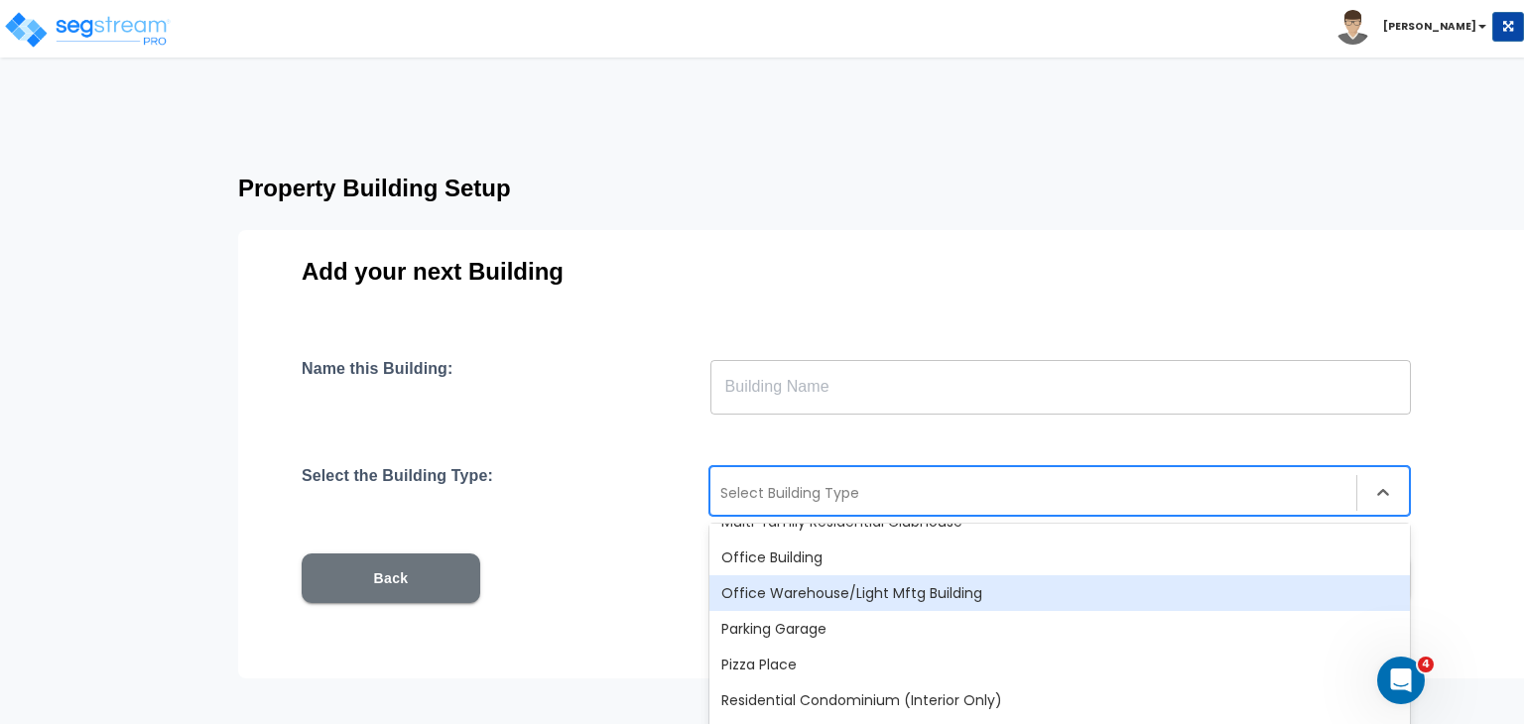
scroll to position [1369, 0]
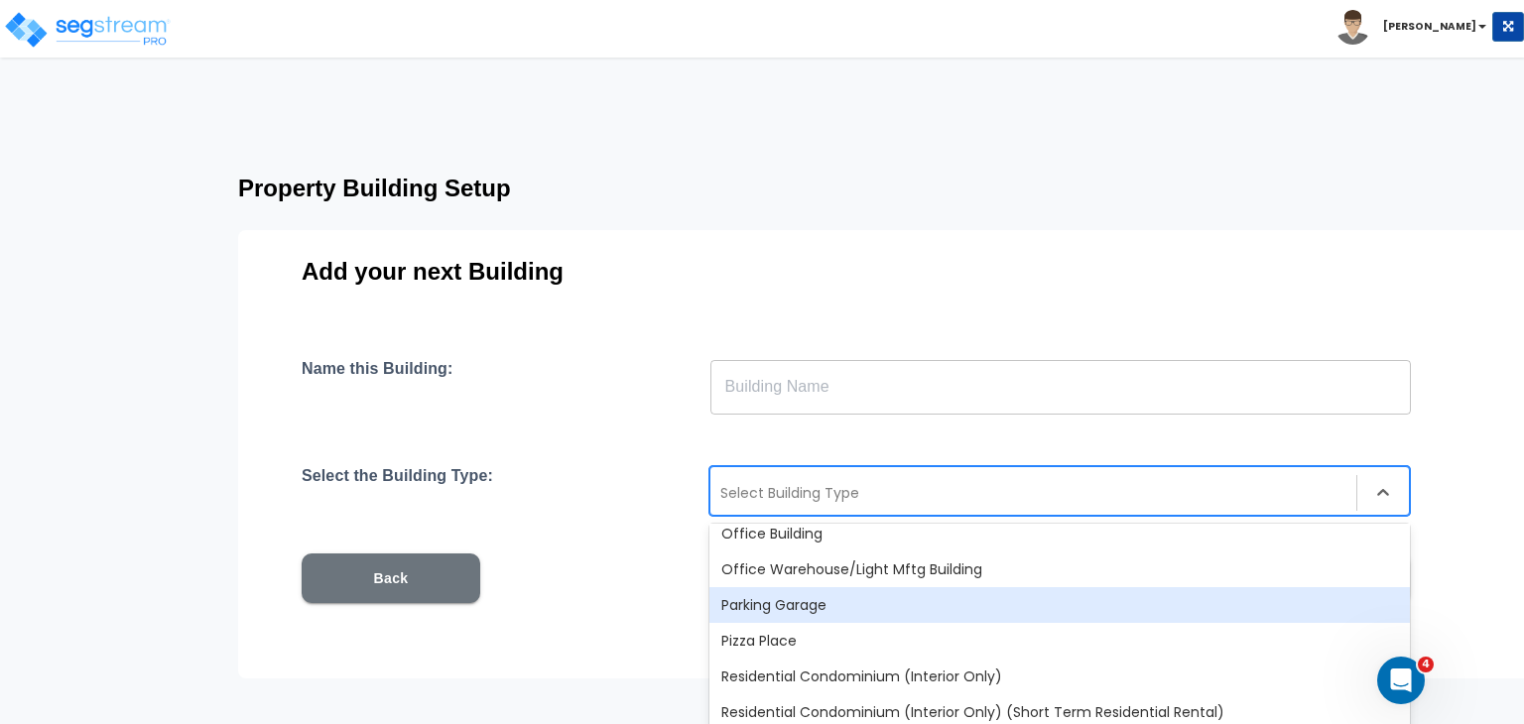
click at [824, 608] on div "Parking Garage" at bounding box center [1059, 605] width 700 height 36
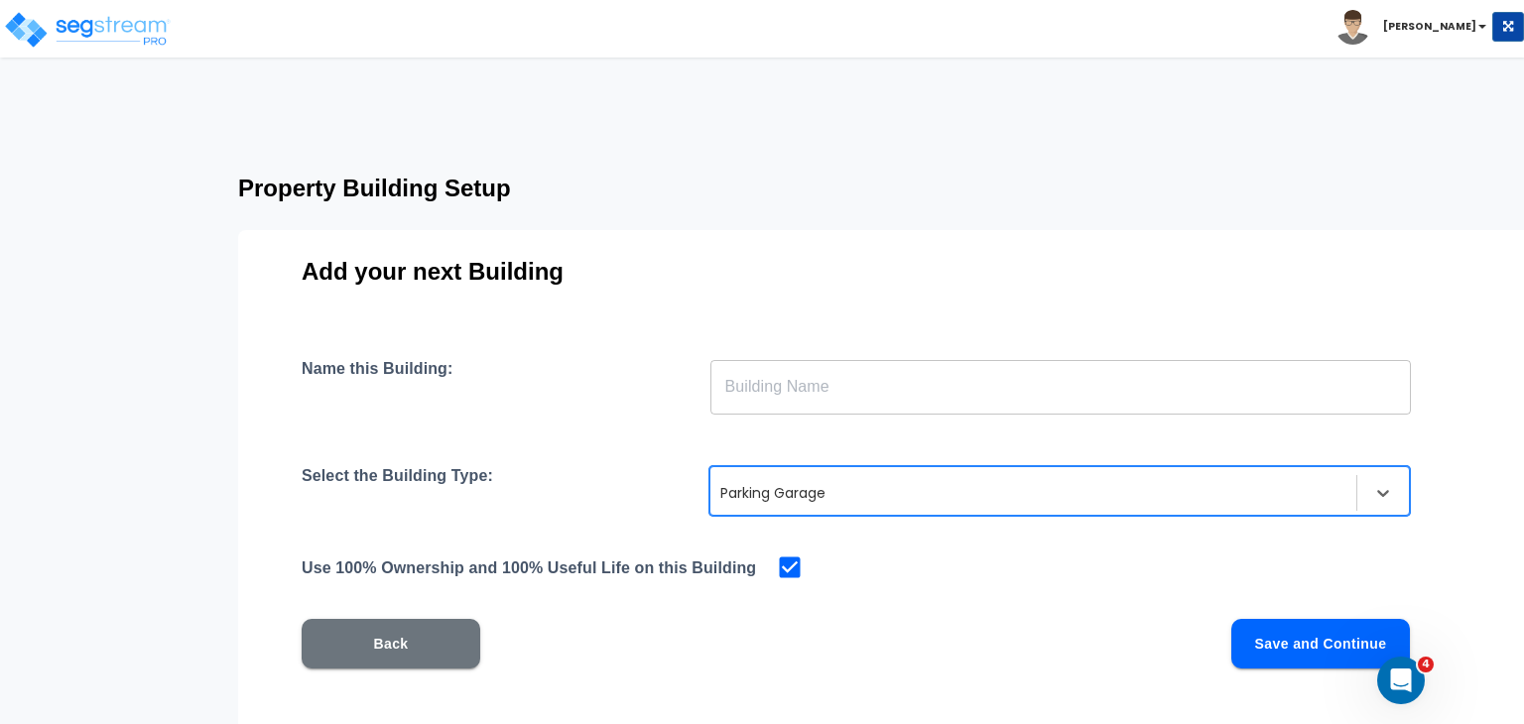
click at [772, 387] on input "text" at bounding box center [1060, 387] width 700 height 56
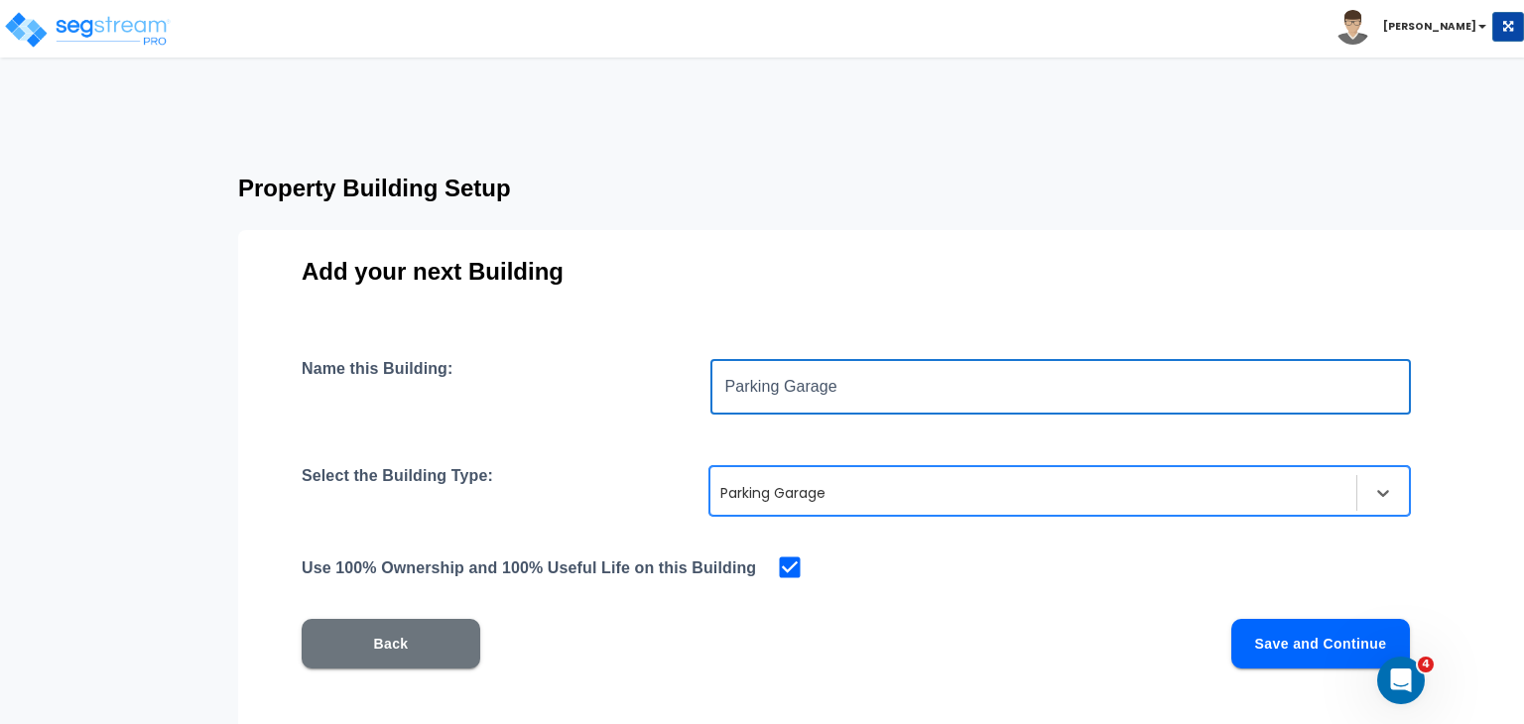
type input "Parking Garage"
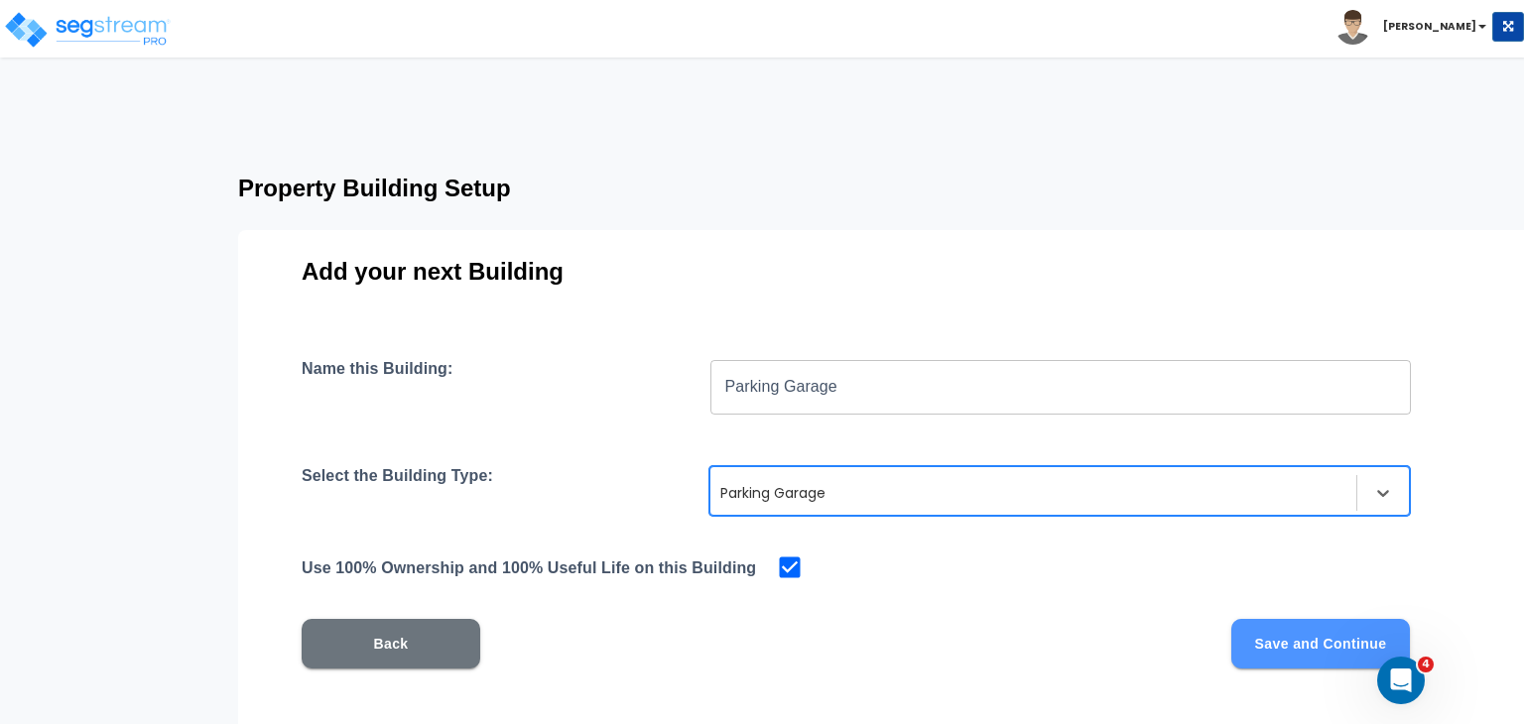
click at [1254, 645] on button "Save and Continue" at bounding box center [1320, 644] width 179 height 50
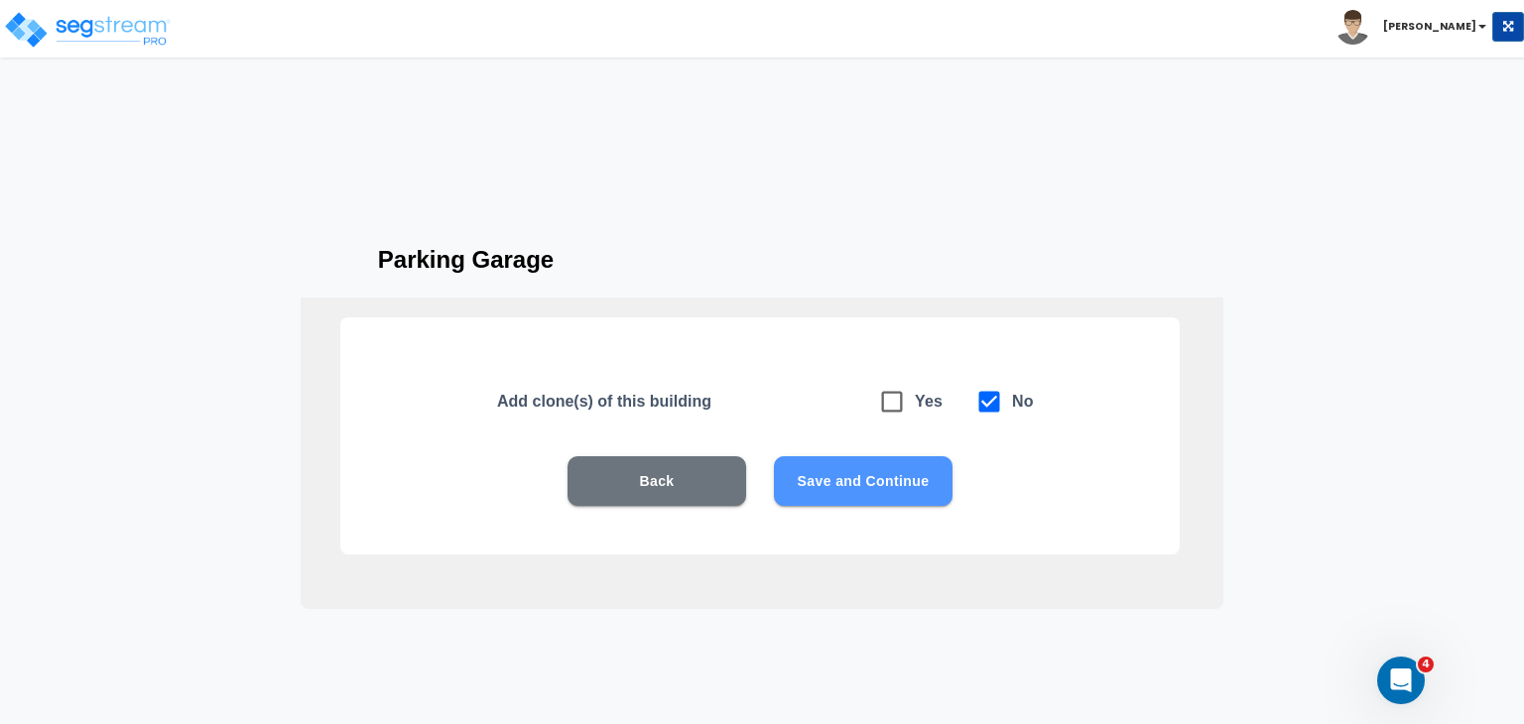
click at [887, 481] on button "Save and Continue" at bounding box center [863, 481] width 179 height 50
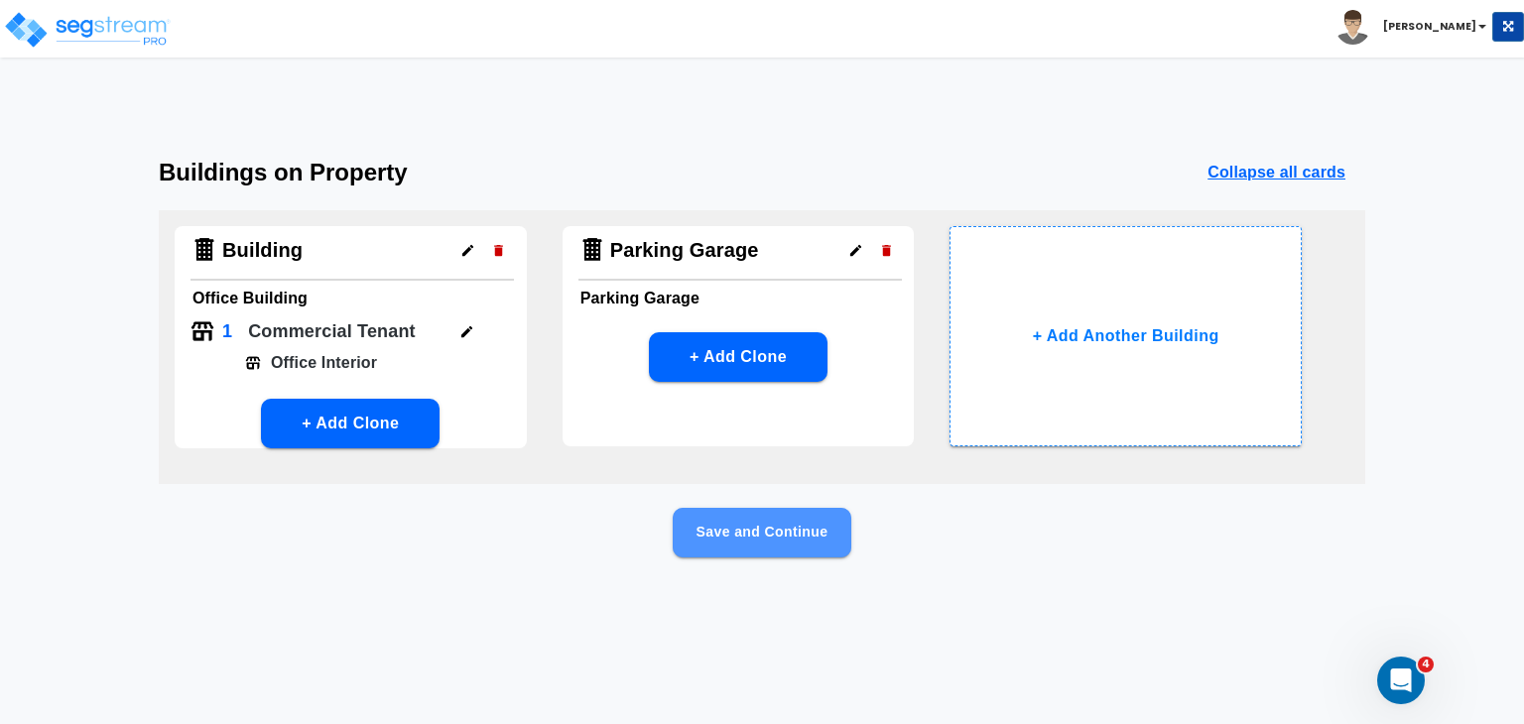
click at [779, 526] on button "Save and Continue" at bounding box center [761, 533] width 179 height 50
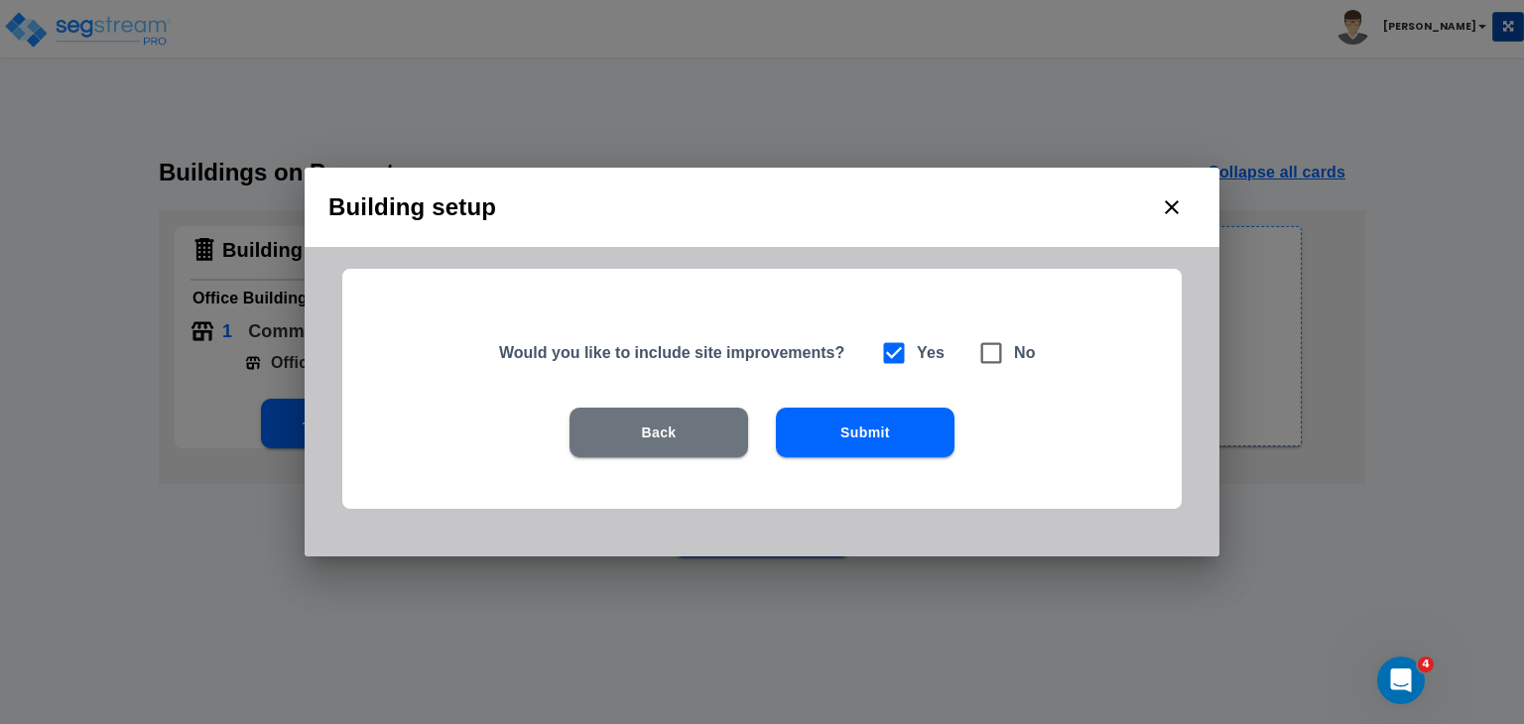
click at [831, 429] on button "Submit" at bounding box center [865, 433] width 179 height 50
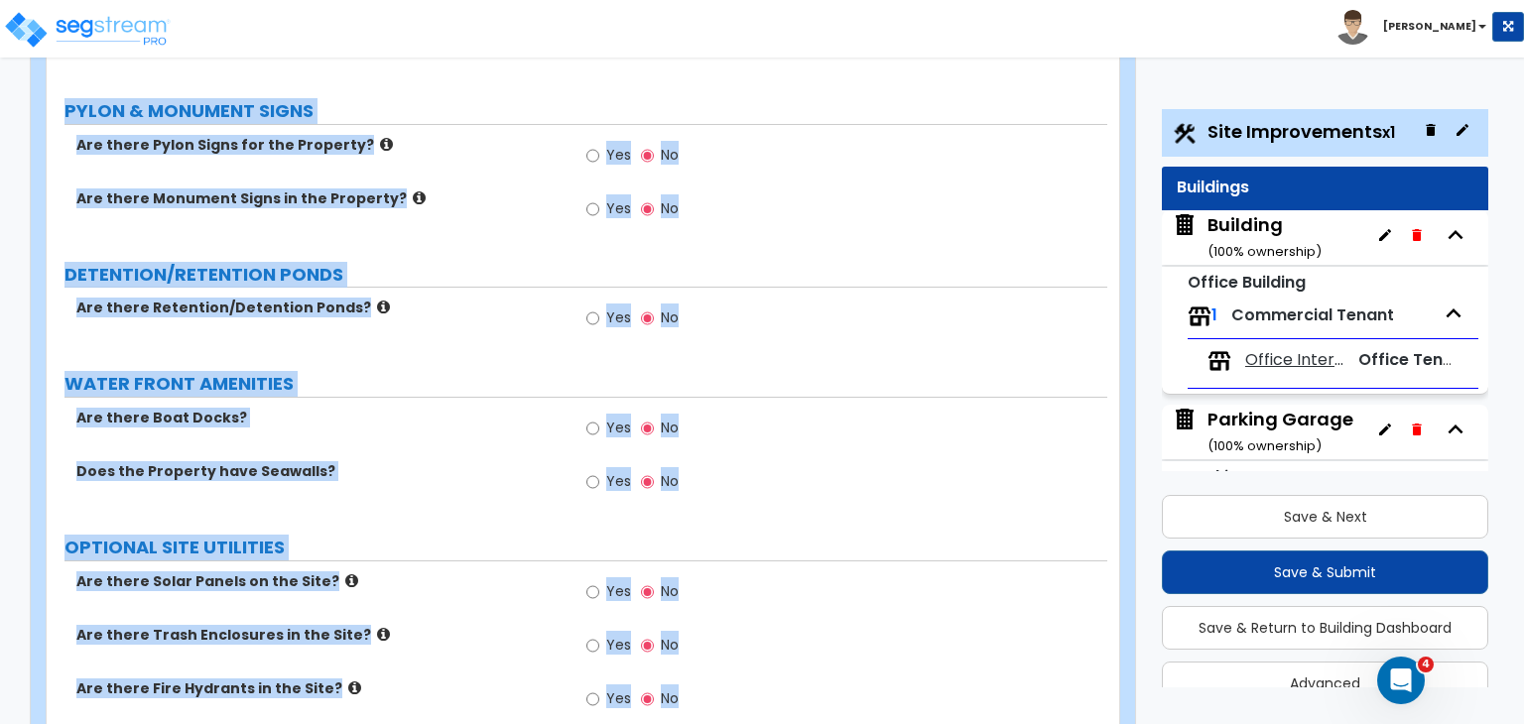
scroll to position [2936, 0]
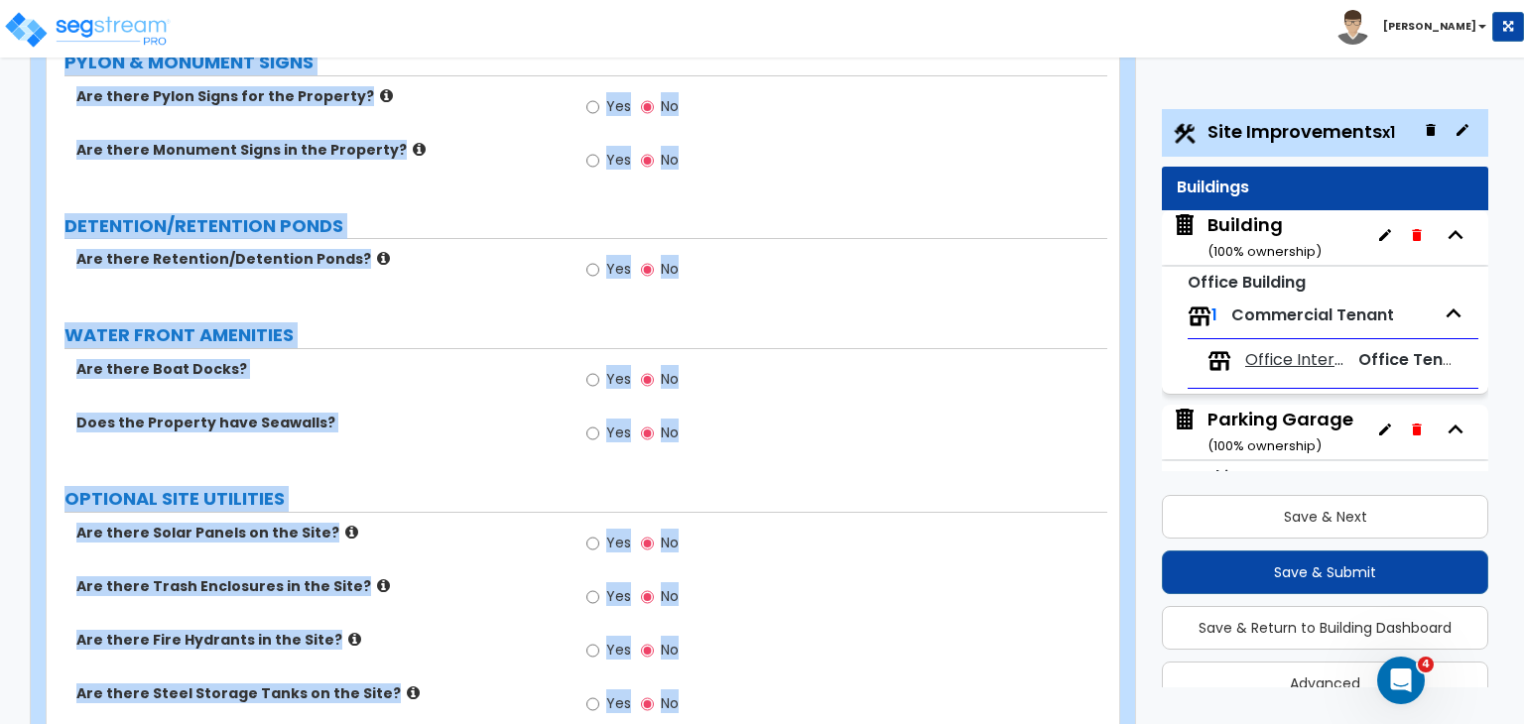
drag, startPoint x: 61, startPoint y: 287, endPoint x: 1072, endPoint y: 770, distance: 1121.1
copy div "LAND AREA How do you want to enter the Land Area? (Square Feet or Acres) I want…"
click at [496, 359] on label "Are there Boat Docks?" at bounding box center [318, 369] width 485 height 20
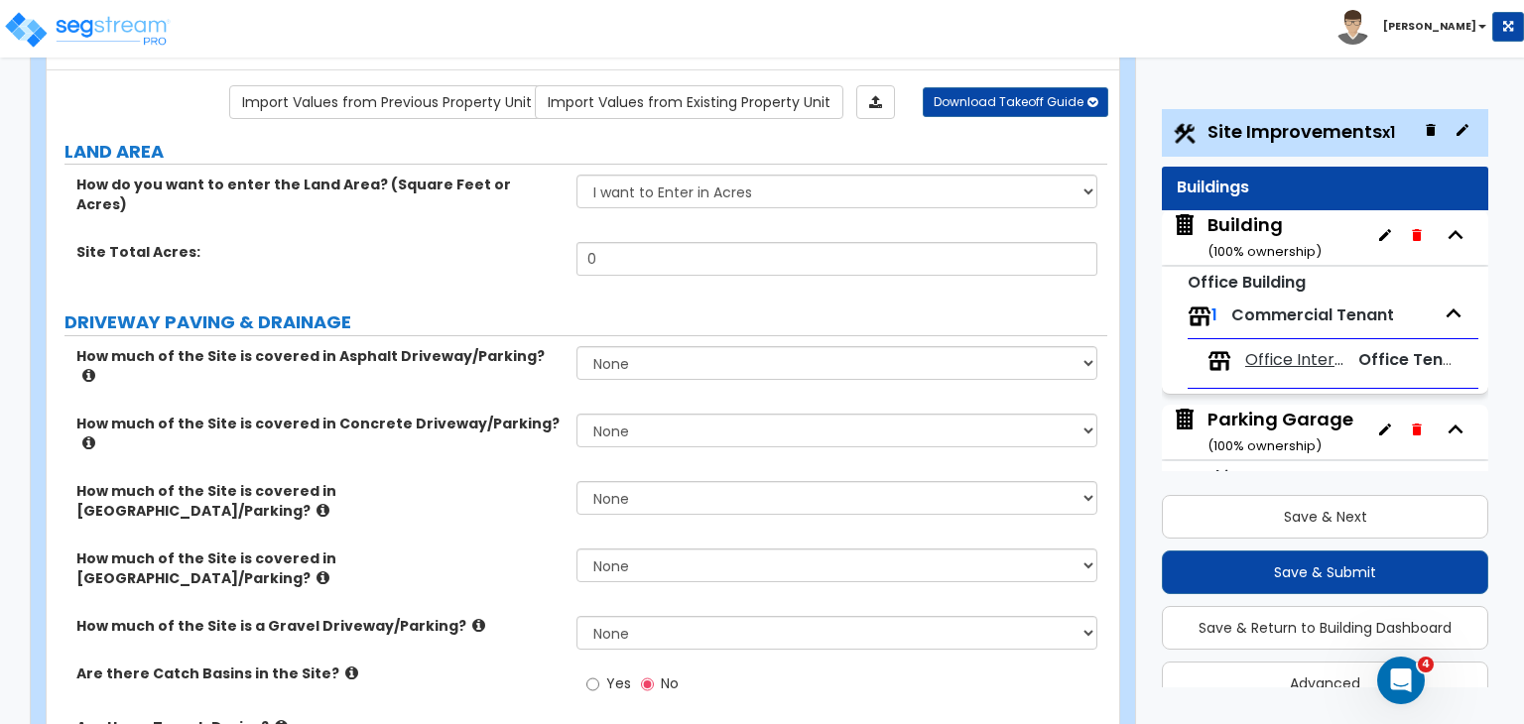
scroll to position [0, 0]
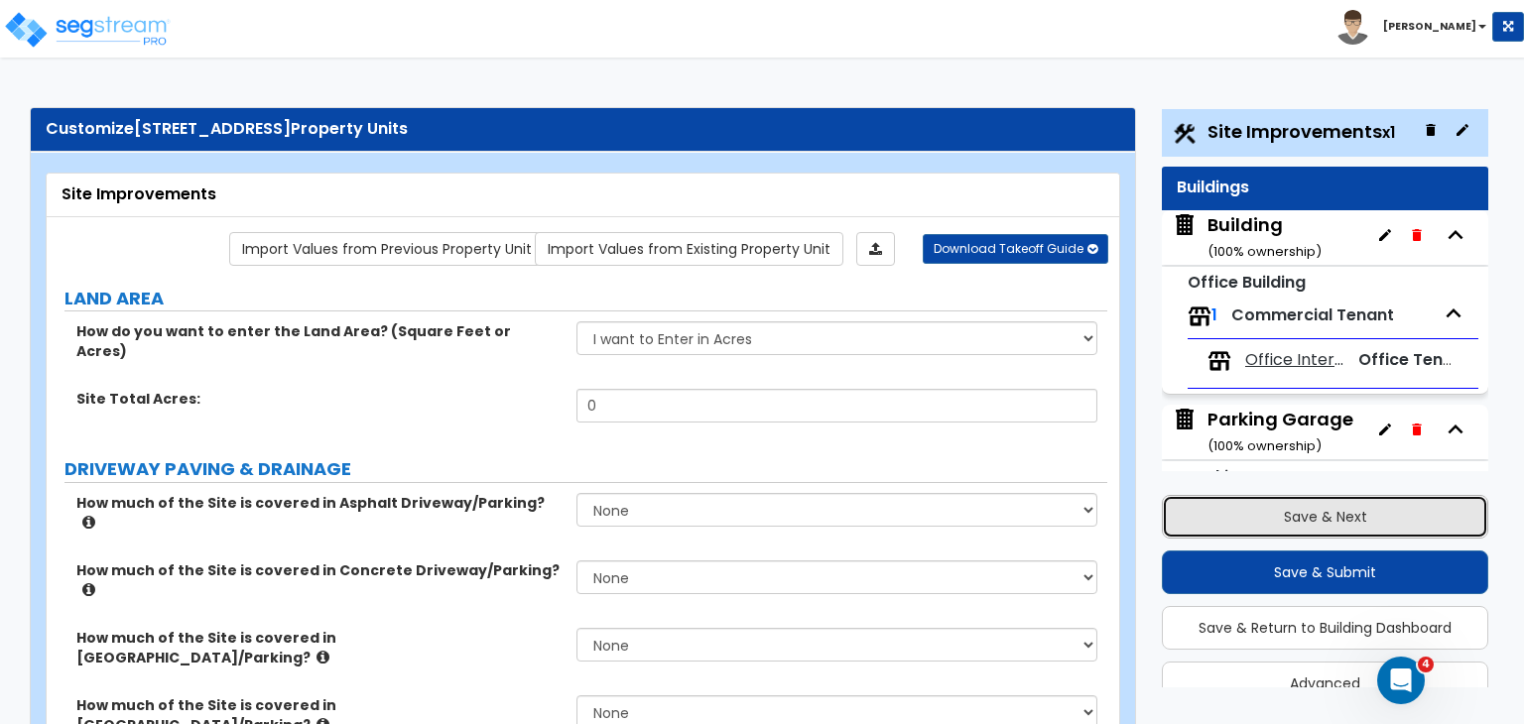
click at [1289, 509] on button "Save & Next" at bounding box center [1324, 517] width 326 height 44
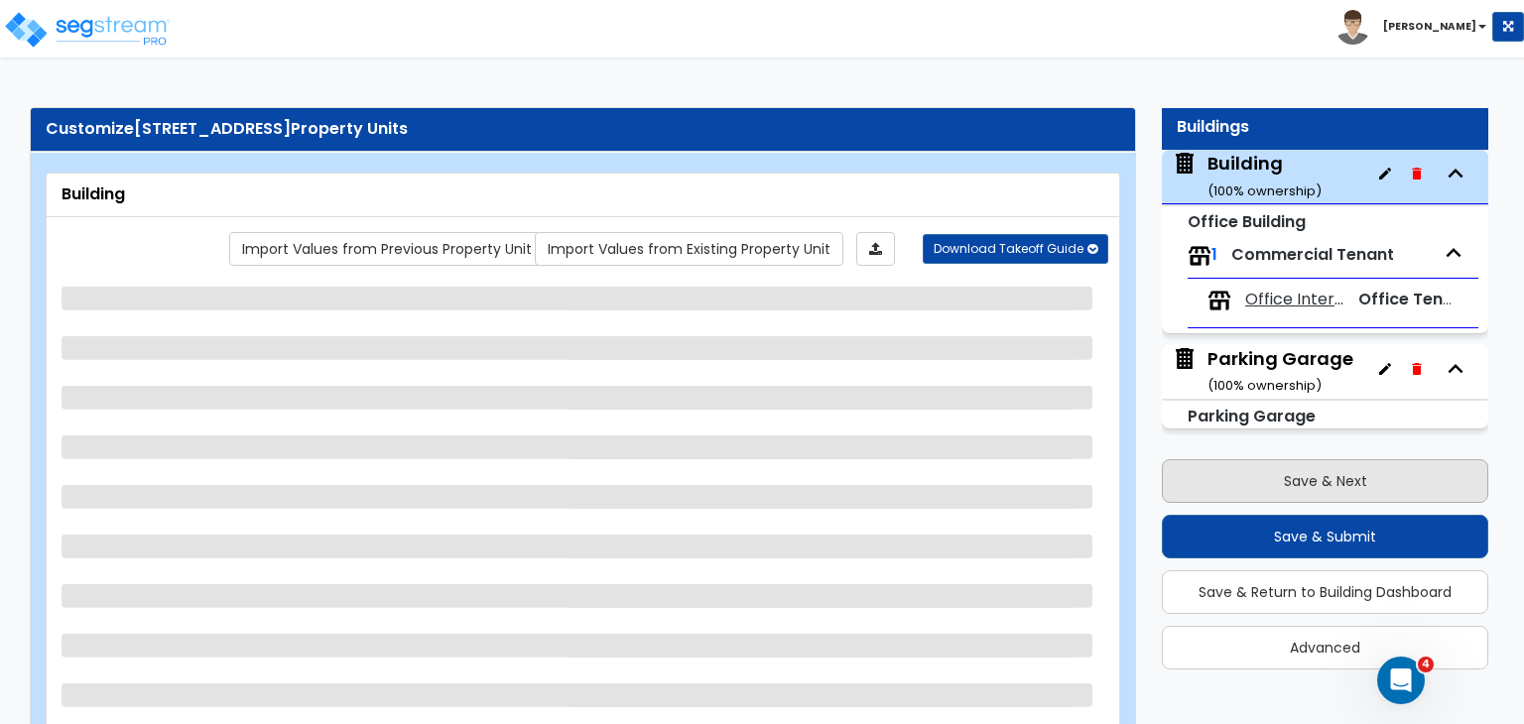
scroll to position [56, 0]
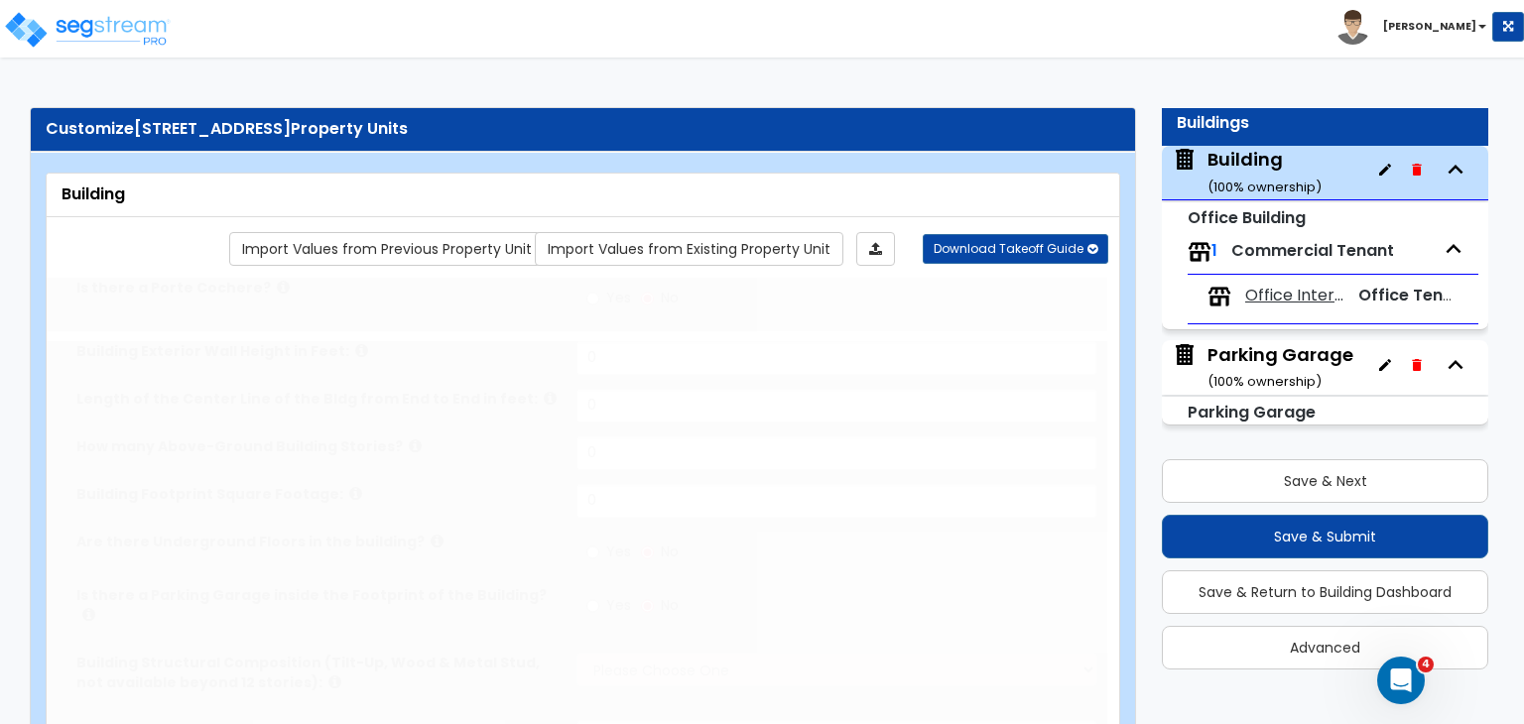
type input "1"
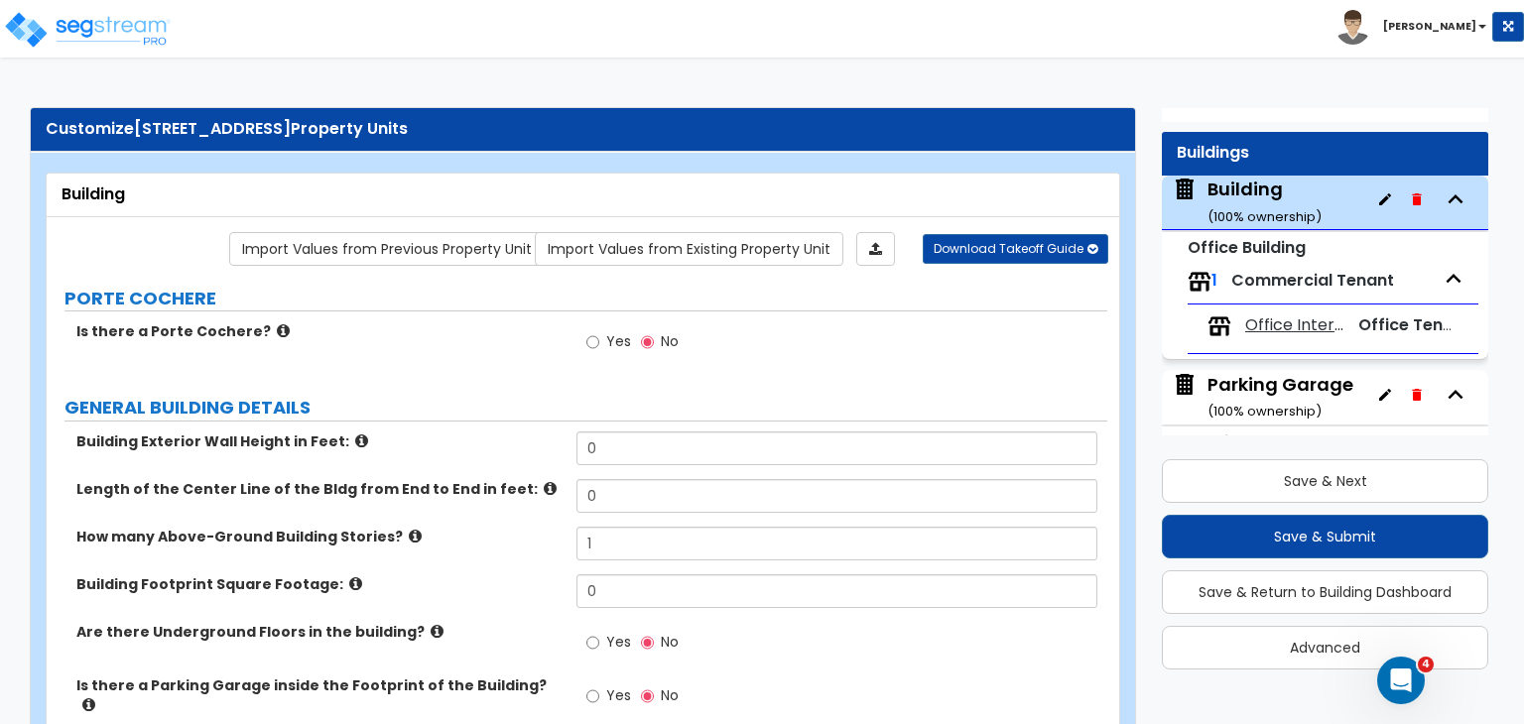
scroll to position [0, 0]
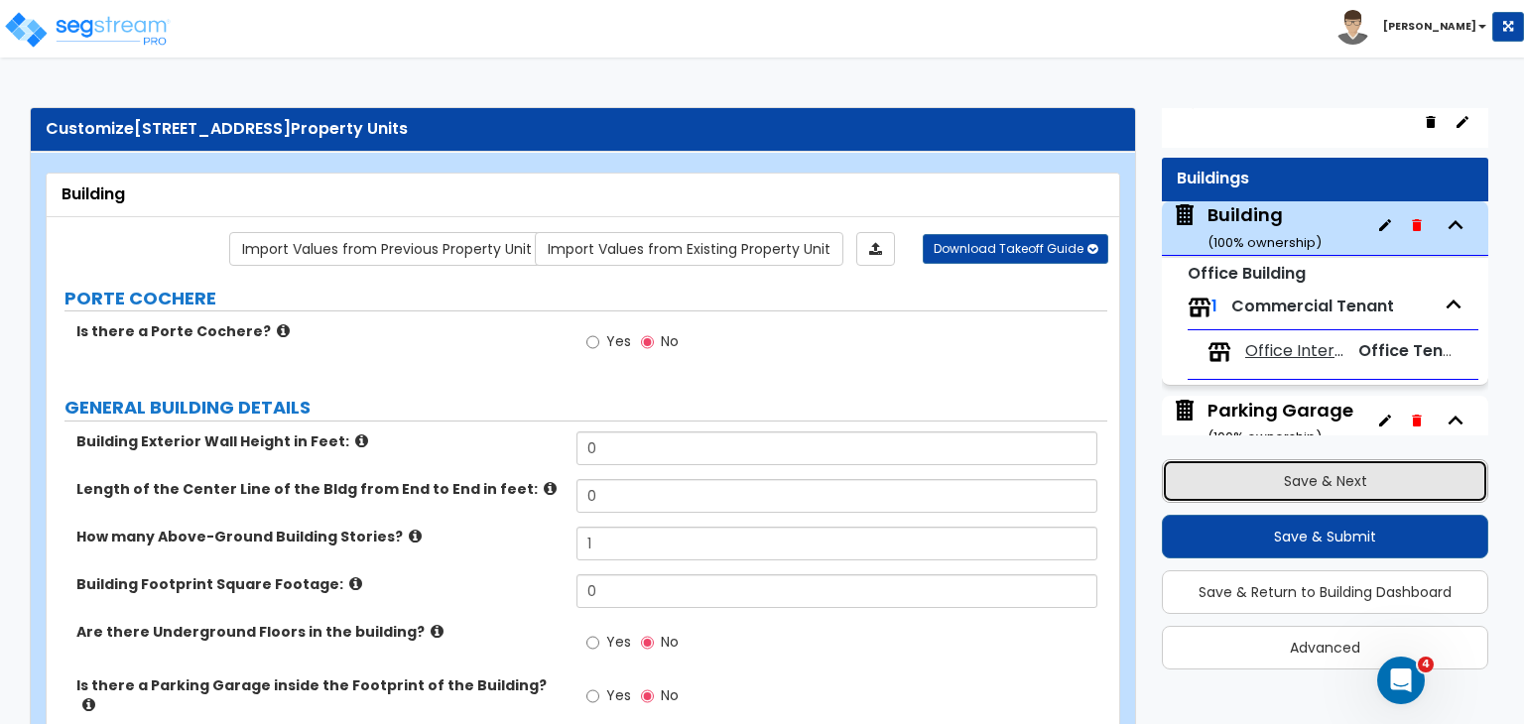
click at [1318, 473] on button "Save & Next" at bounding box center [1324, 481] width 326 height 44
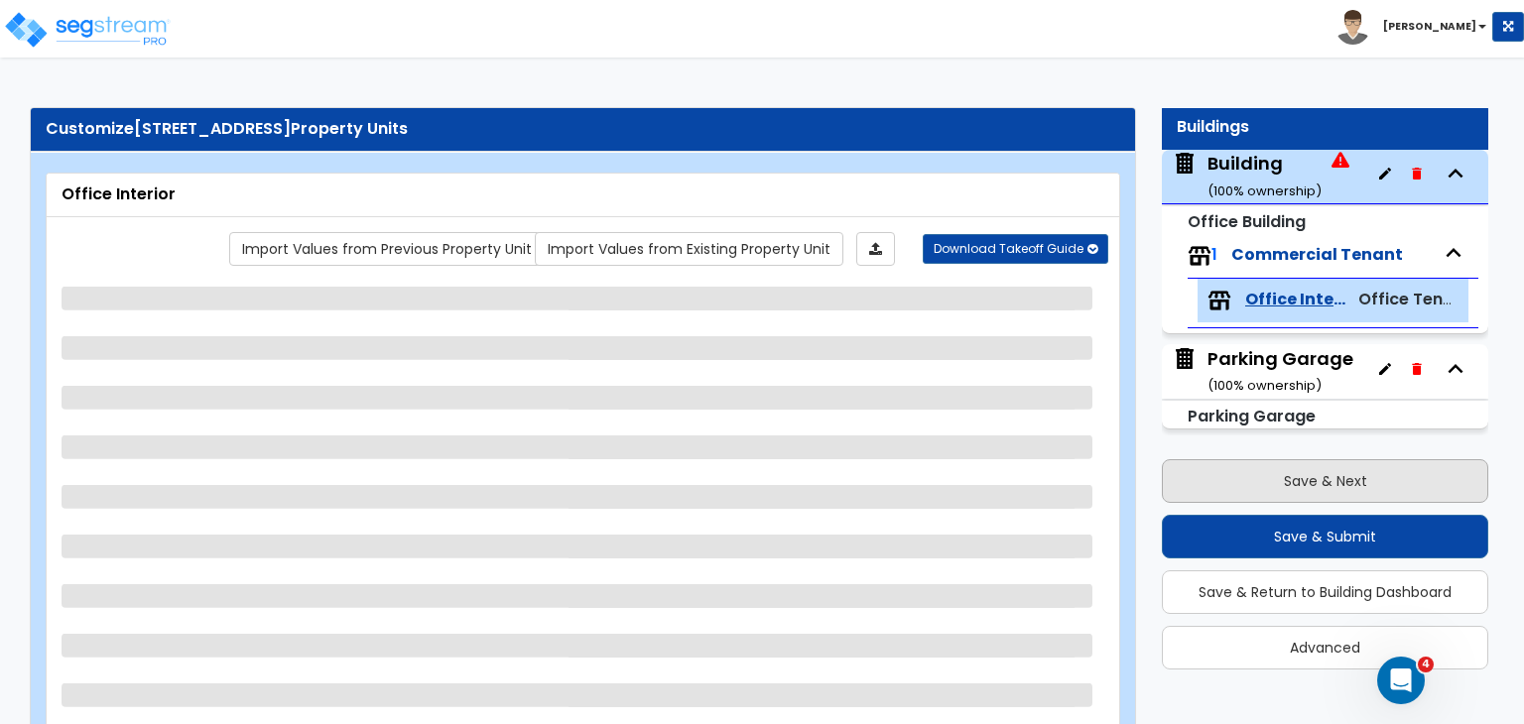
scroll to position [56, 0]
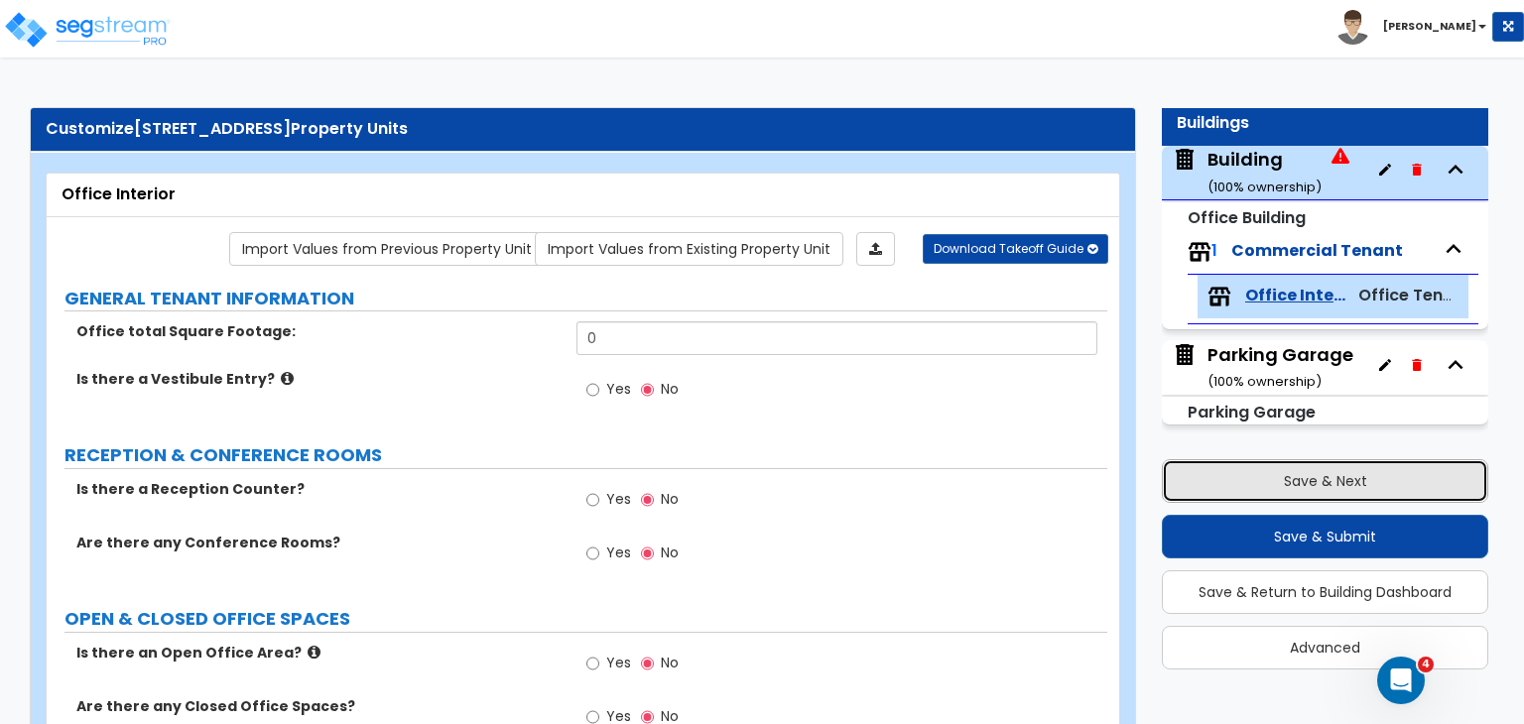
click at [1306, 473] on button "Save & Next" at bounding box center [1324, 481] width 326 height 44
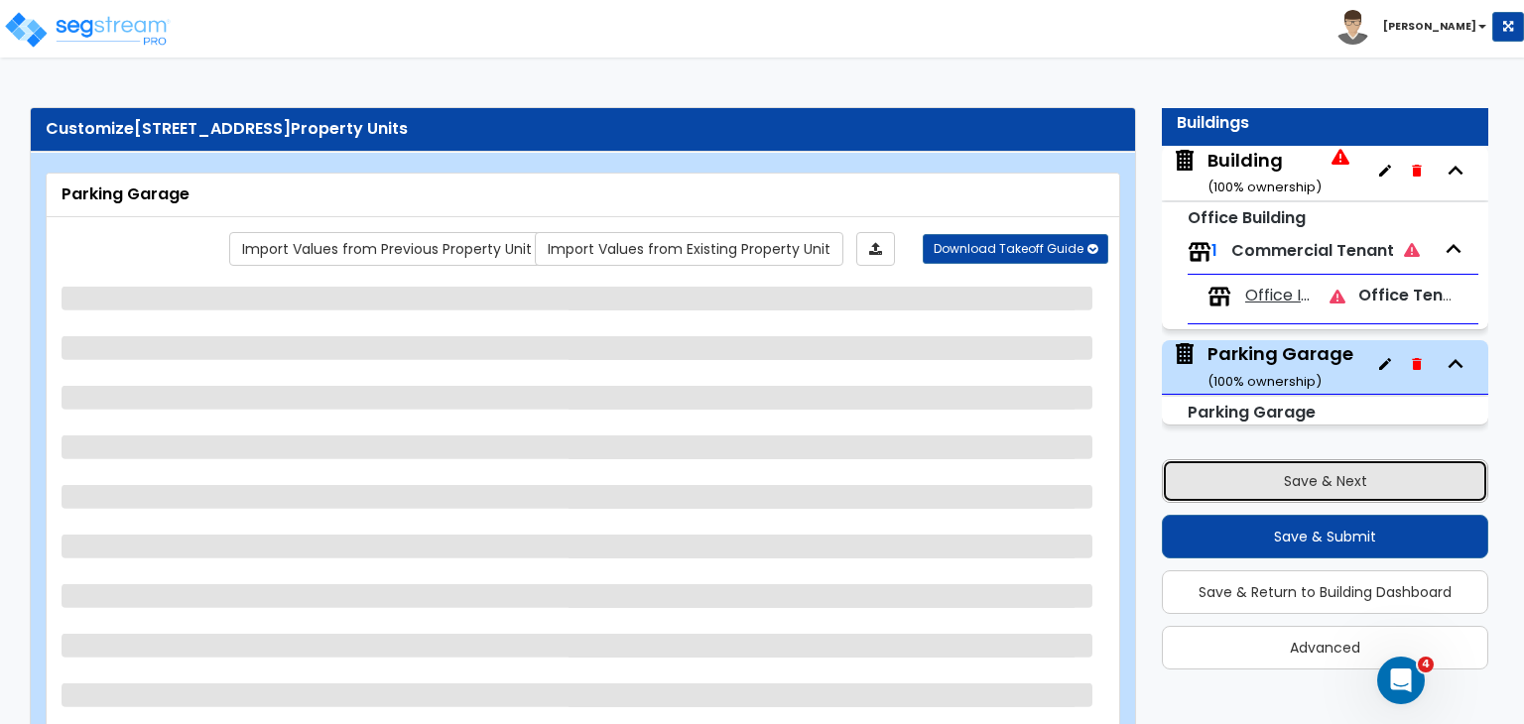
click at [1306, 473] on button "Save & Next" at bounding box center [1324, 481] width 326 height 44
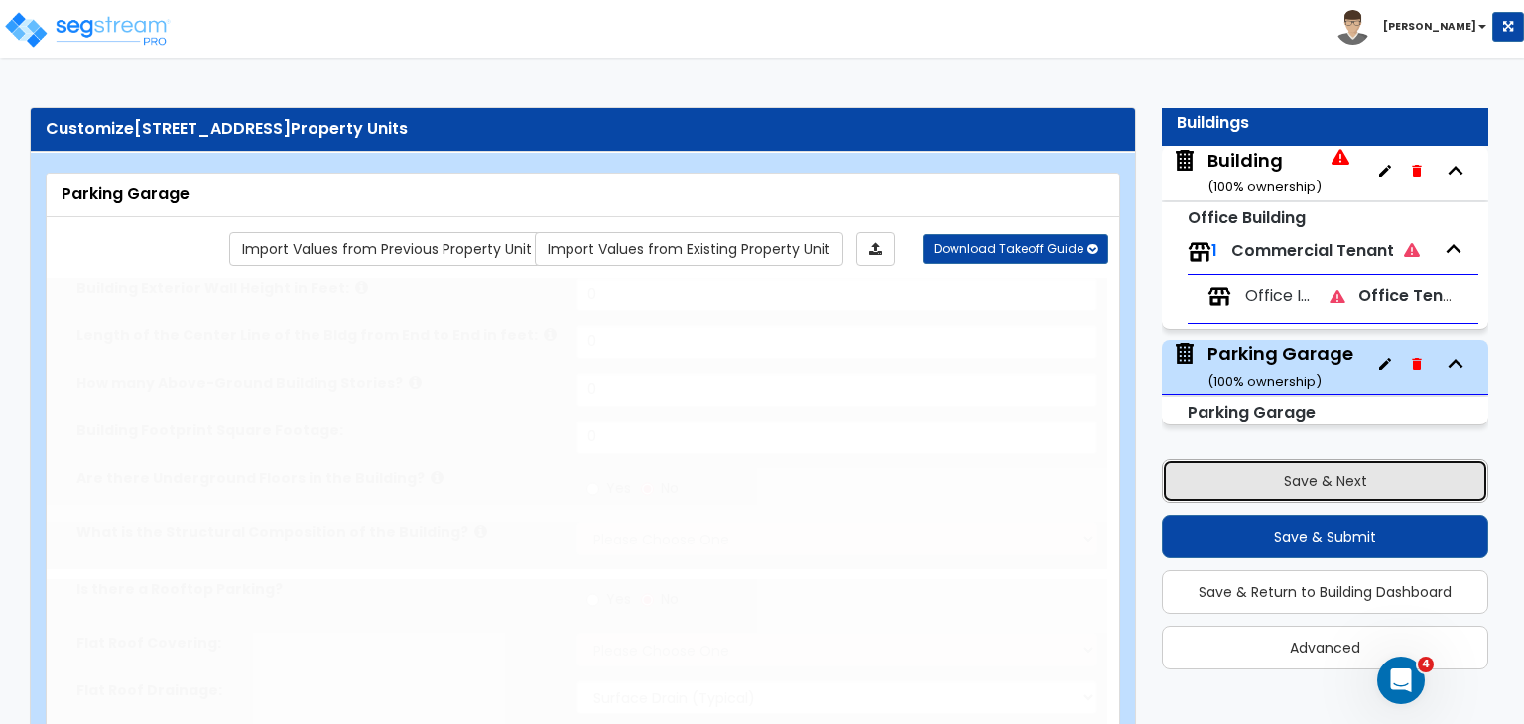
type input "1"
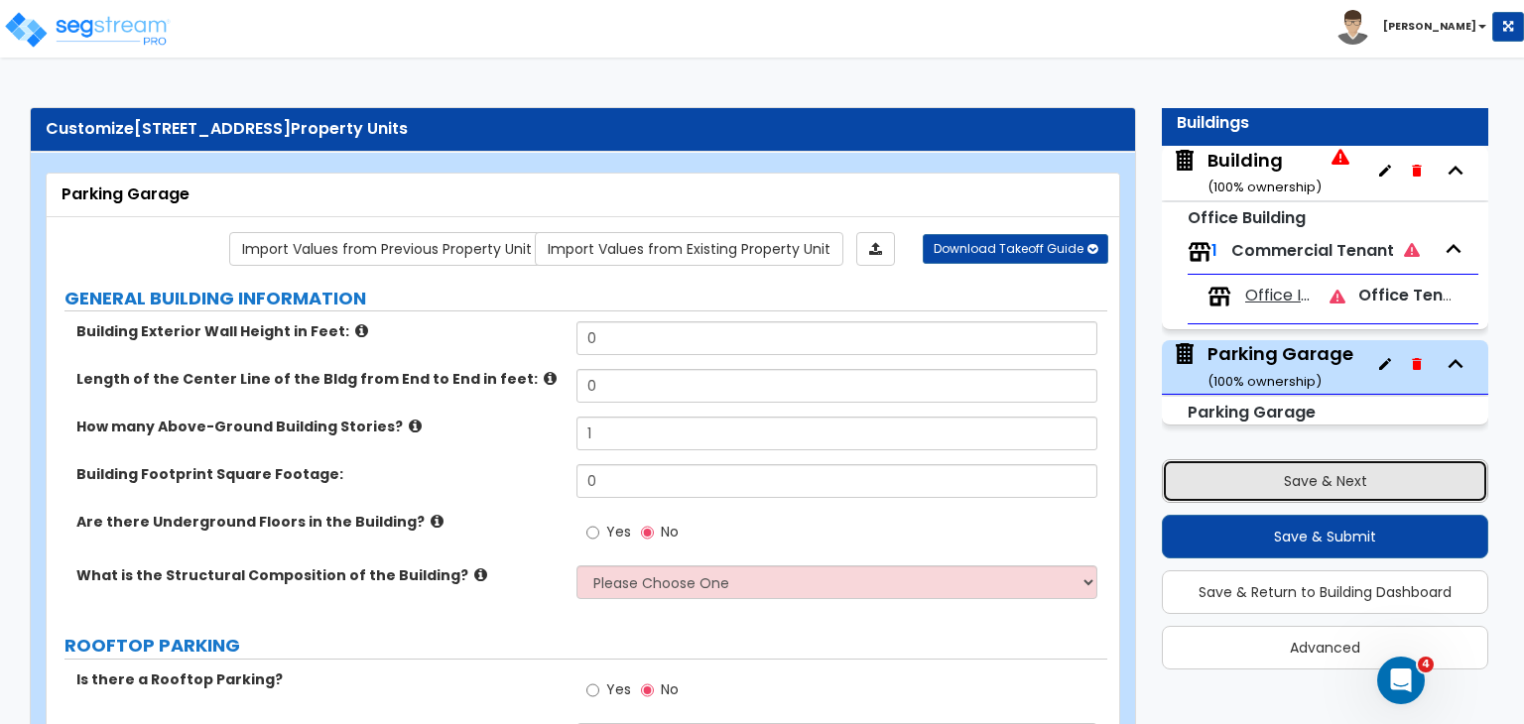
click at [1325, 470] on button "Save & Next" at bounding box center [1324, 481] width 326 height 44
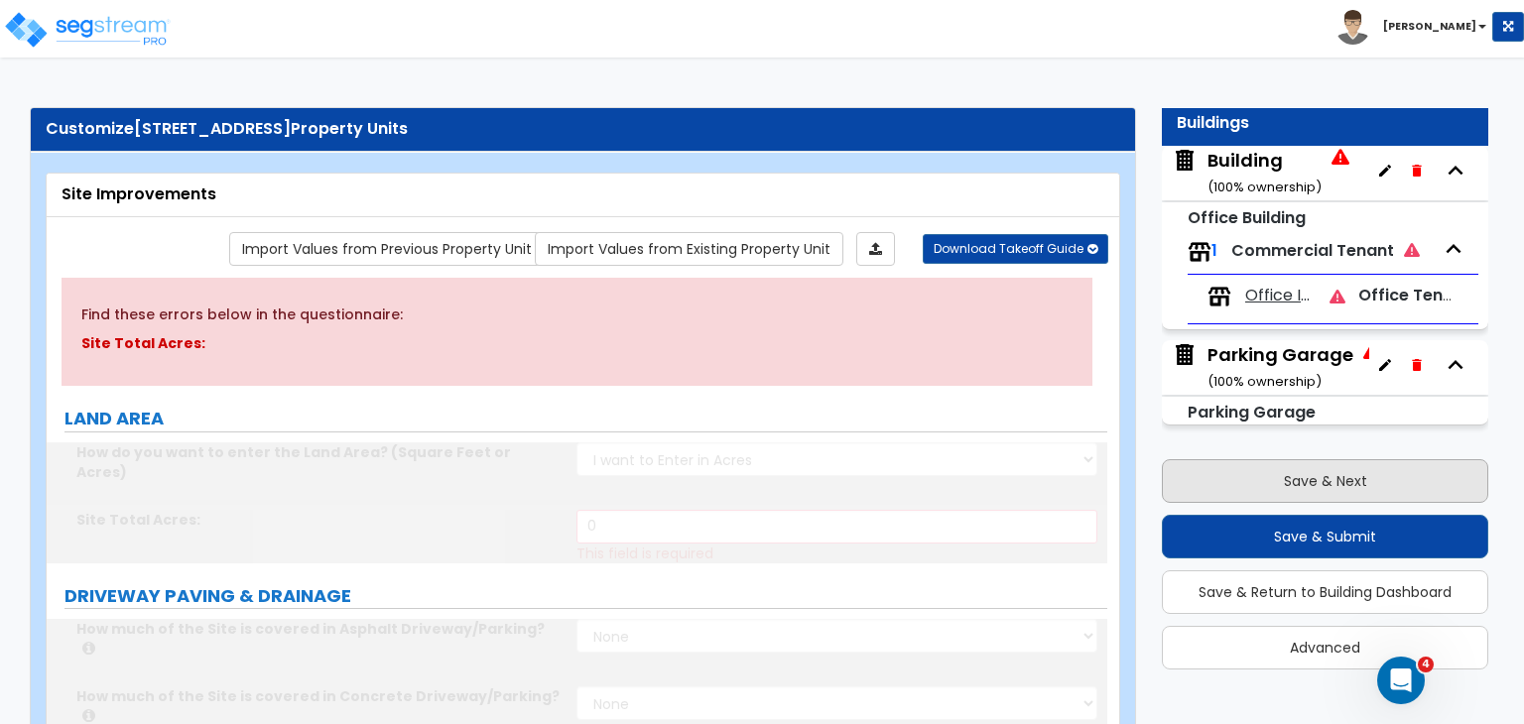
scroll to position [0, 0]
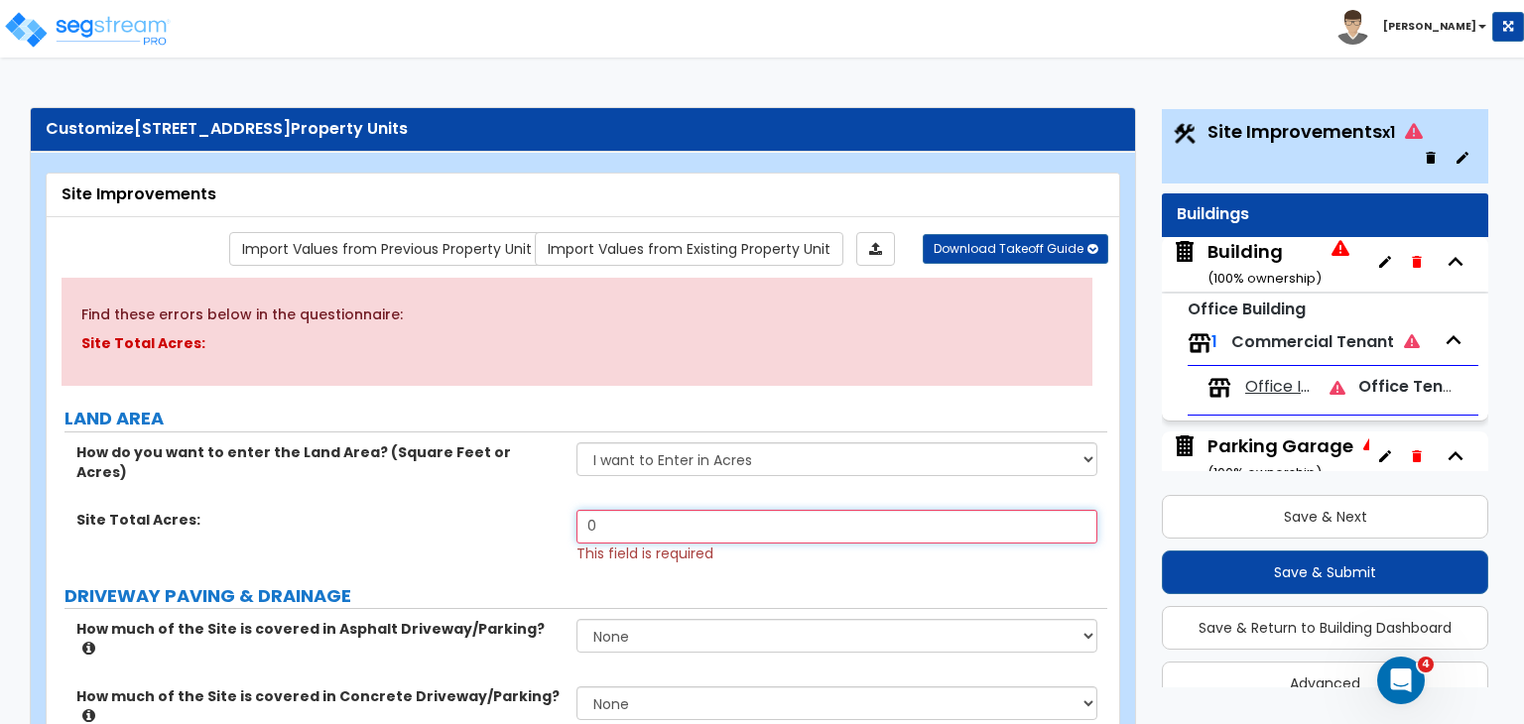
drag, startPoint x: 647, startPoint y: 504, endPoint x: 531, endPoint y: 500, distance: 116.1
click at [531, 510] on div "Site Total Acres: 0 This field is required" at bounding box center [577, 537] width 1060 height 54
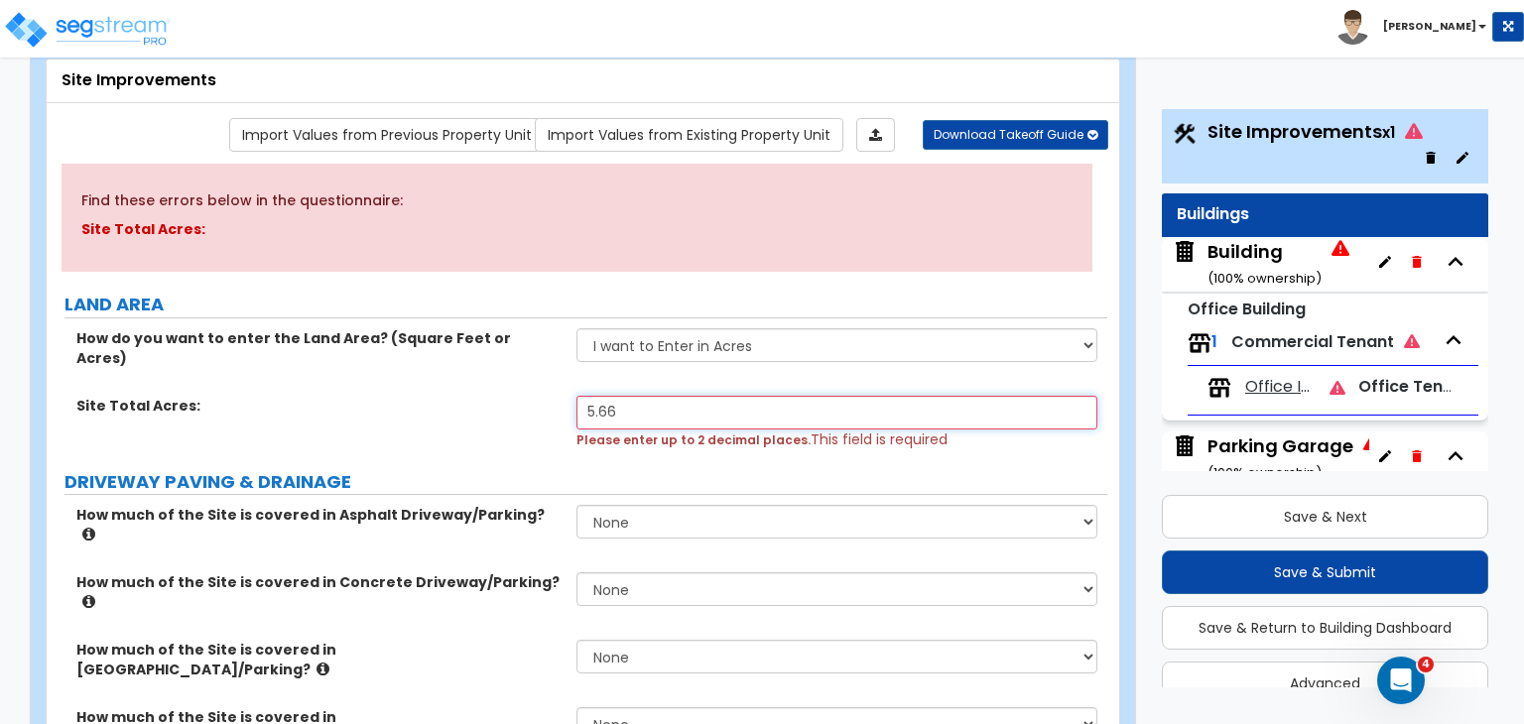
scroll to position [115, 0]
type input "5.66"
